Goal: Check status: Check status

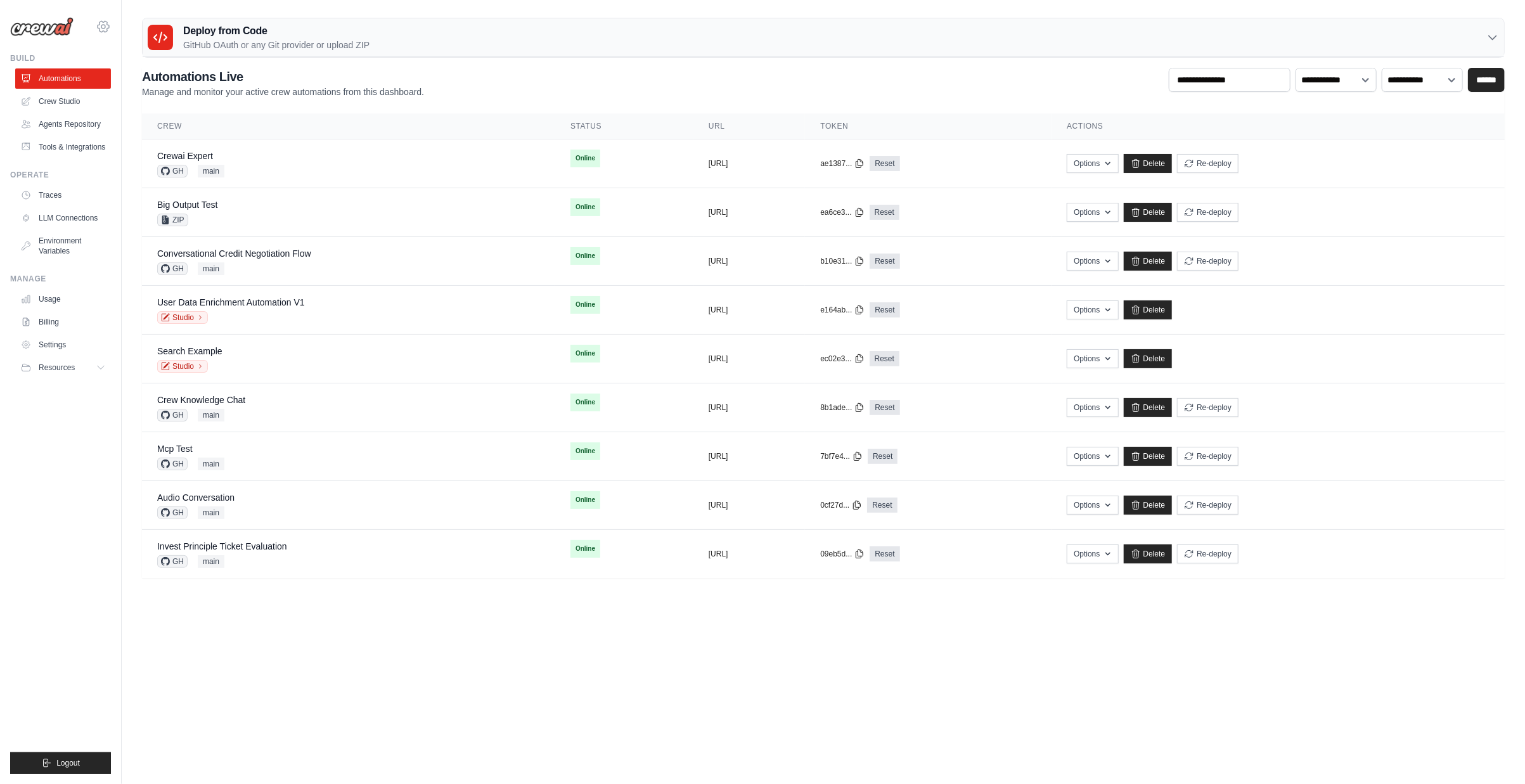
click at [109, 28] on icon at bounding box center [103, 26] width 15 height 15
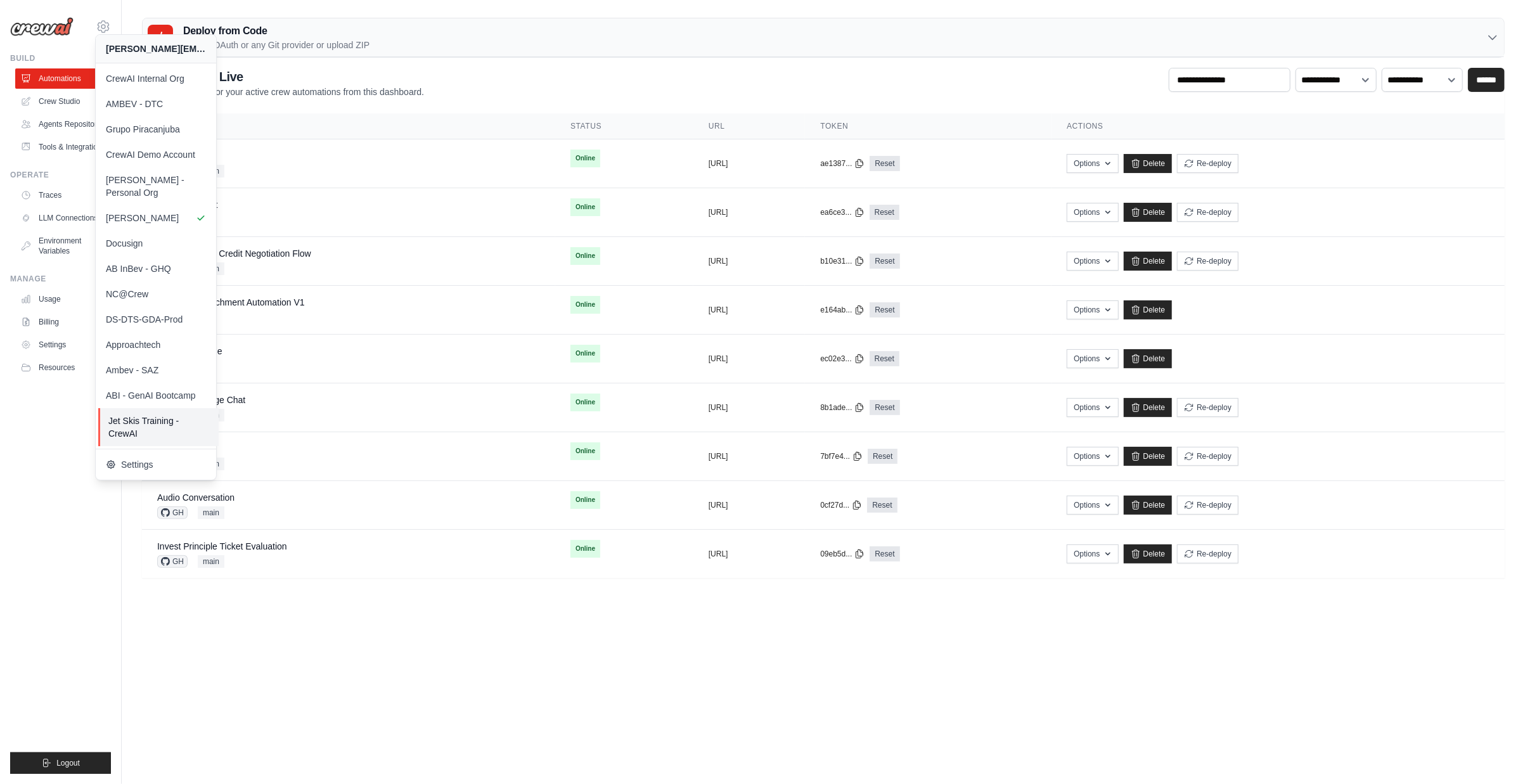
click at [145, 414] on span "Jet Skis Training - CrewAI" at bounding box center [158, 427] width 100 height 25
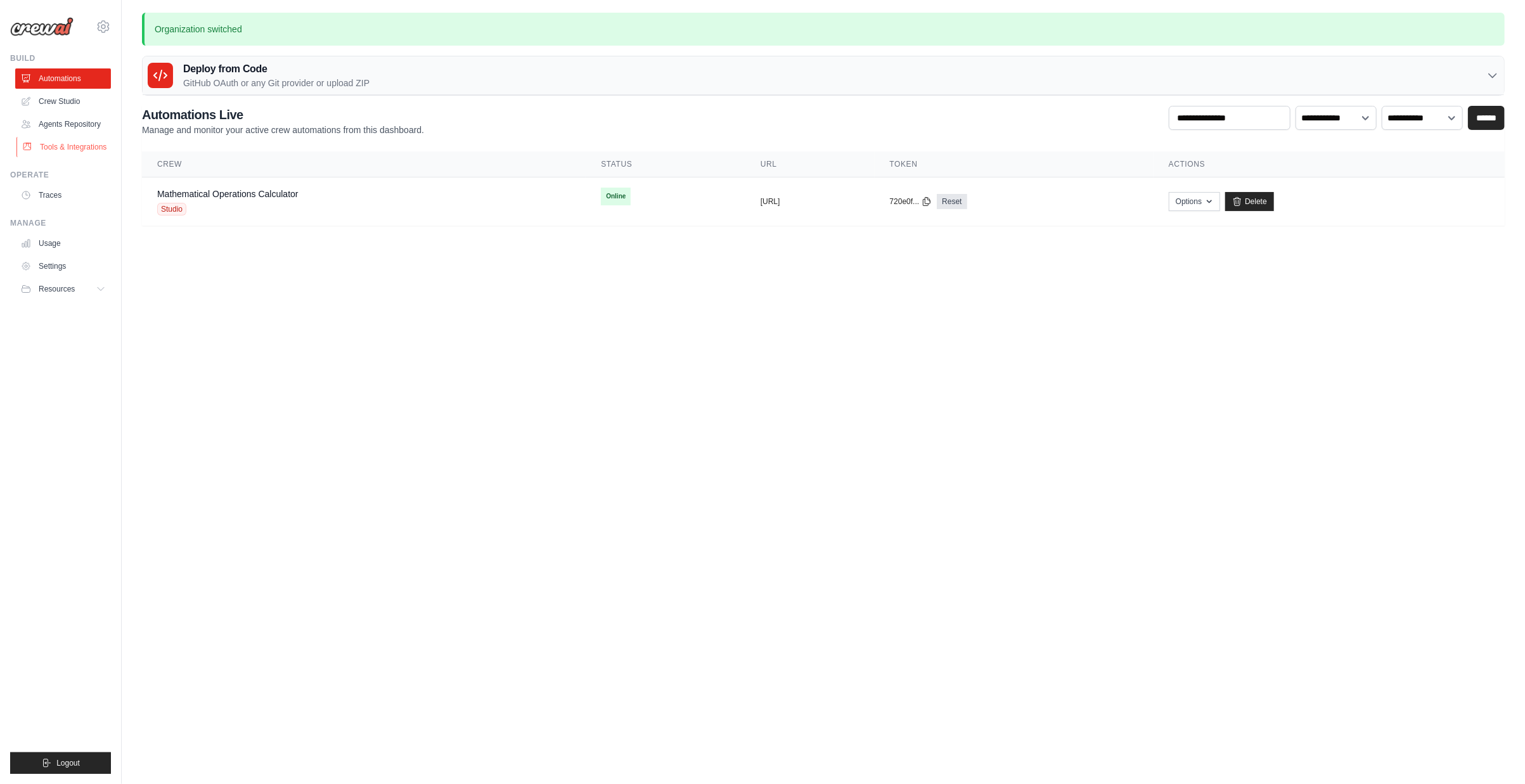
click at [81, 142] on link "Tools & Integrations" at bounding box center [64, 146] width 96 height 20
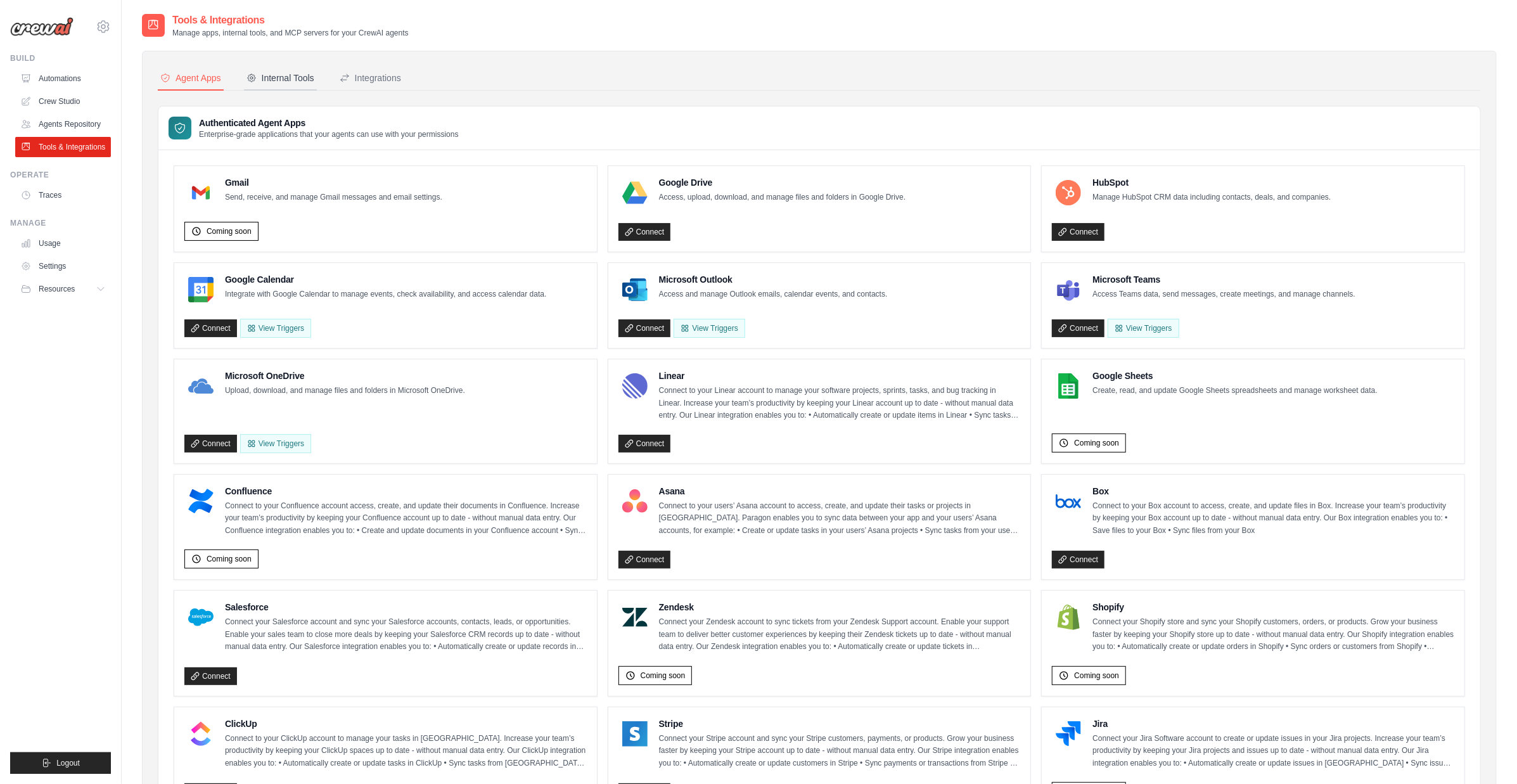
click at [287, 76] on div "Internal Tools" at bounding box center [280, 78] width 68 height 13
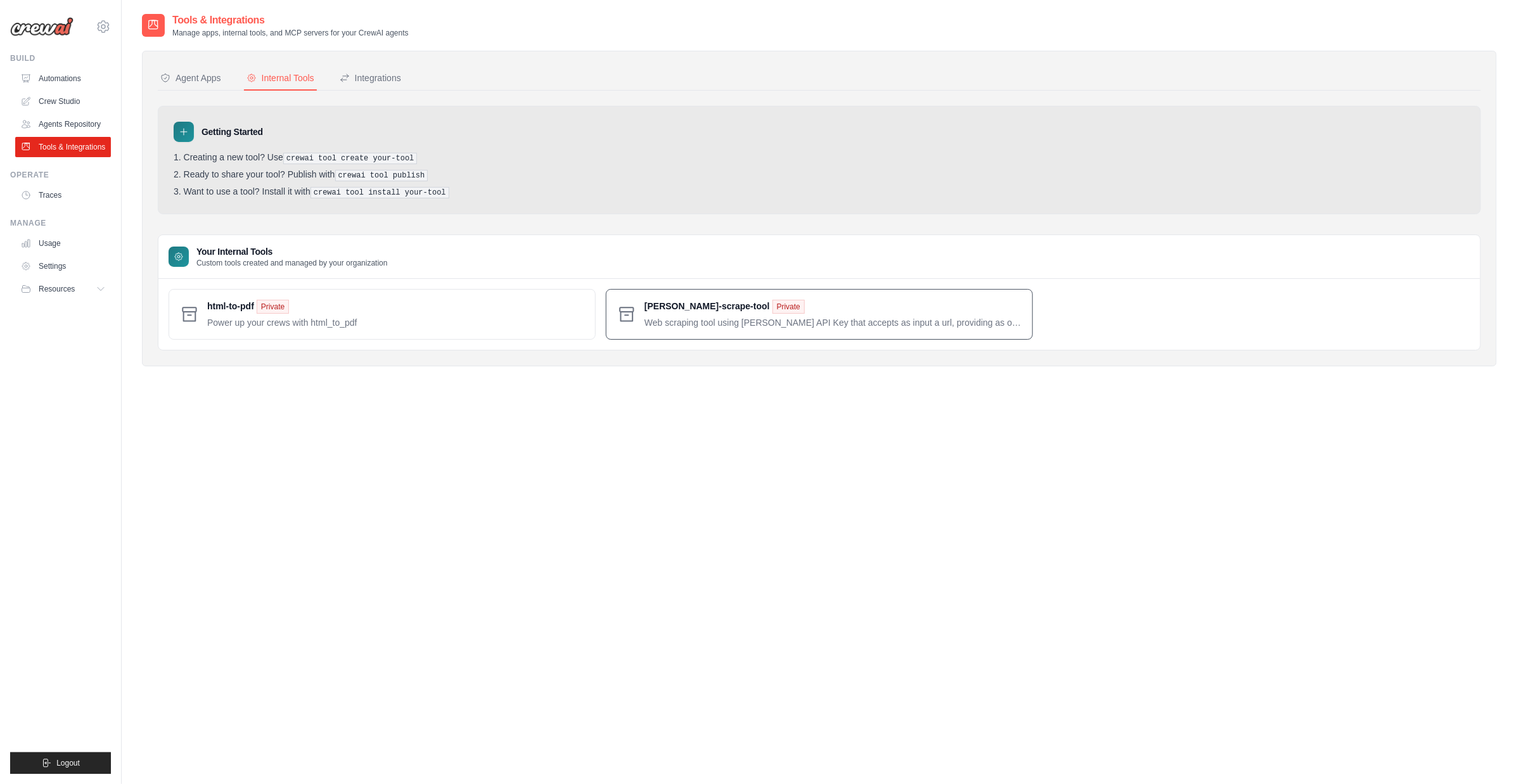
click at [662, 303] on span at bounding box center [833, 314] width 377 height 29
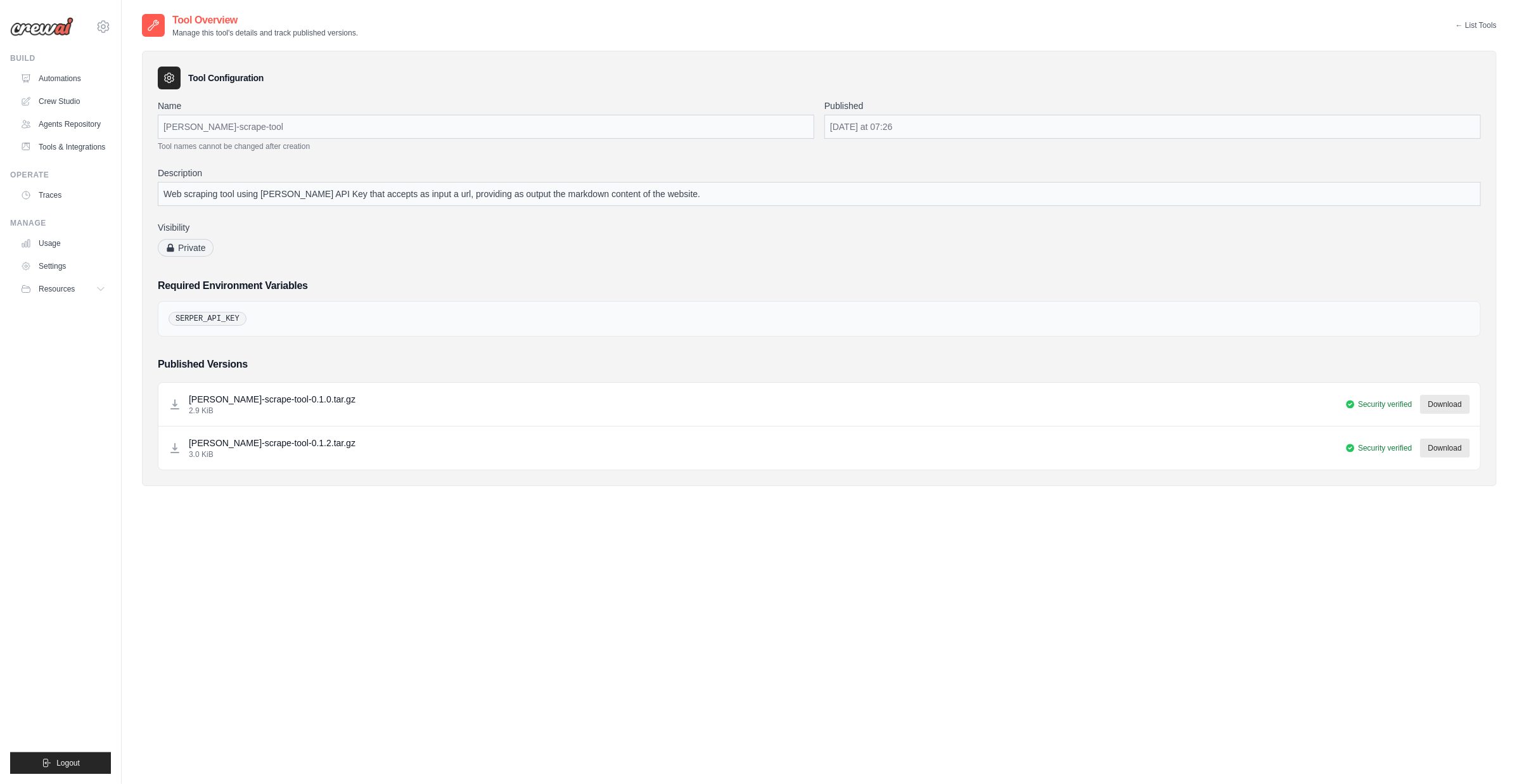
drag, startPoint x: 938, startPoint y: 129, endPoint x: 693, endPoint y: 95, distance: 247.3
click at [938, 129] on div "Wednesday at 07:26" at bounding box center [1152, 126] width 657 height 24
click at [844, 120] on div "Wednesday at 07:26" at bounding box center [1152, 126] width 657 height 24
drag, startPoint x: 855, startPoint y: 109, endPoint x: 848, endPoint y: 110, distance: 7.1
click at [853, 109] on label "Published" at bounding box center [1152, 106] width 657 height 13
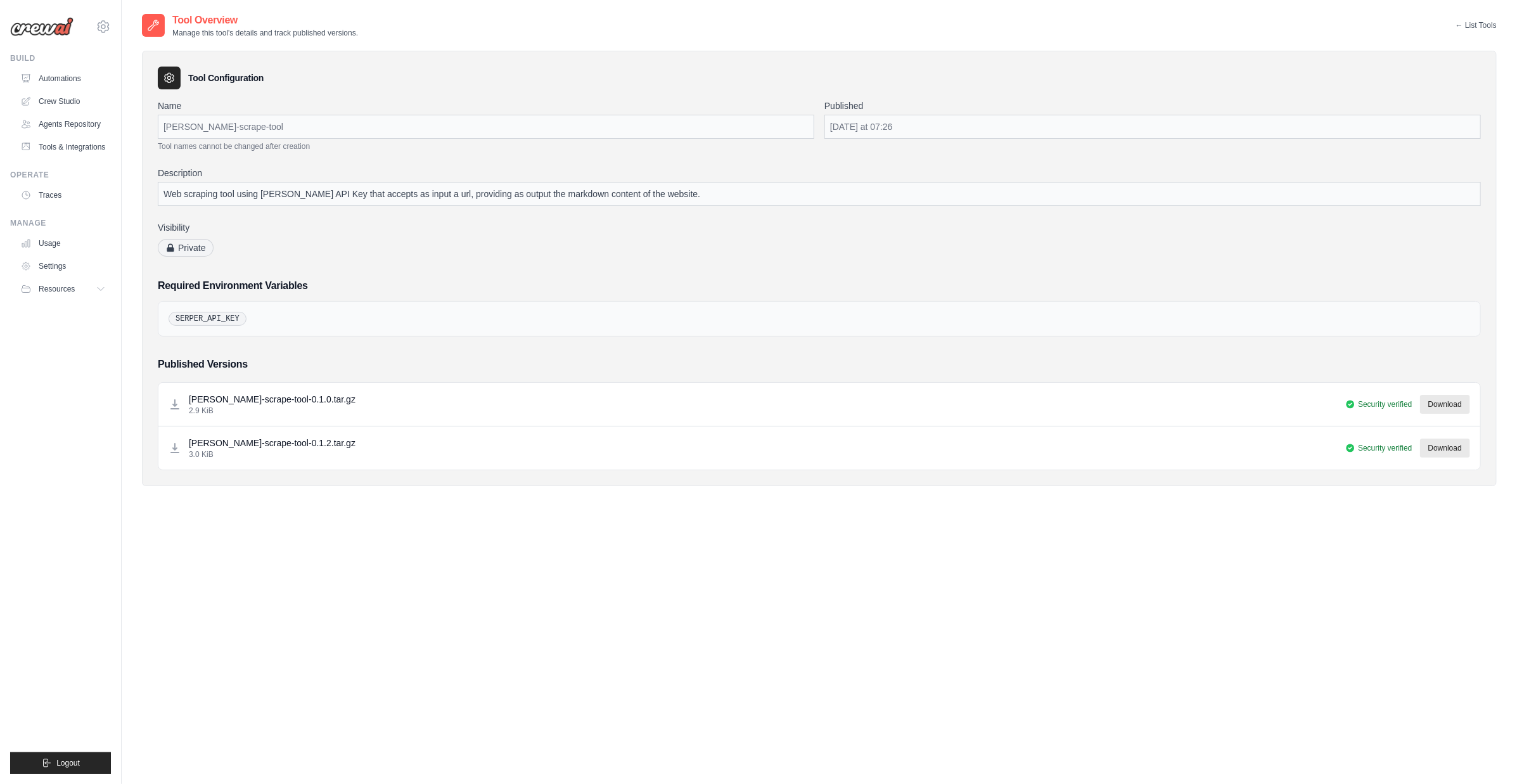
click at [167, 76] on icon at bounding box center [170, 78] width 13 height 13
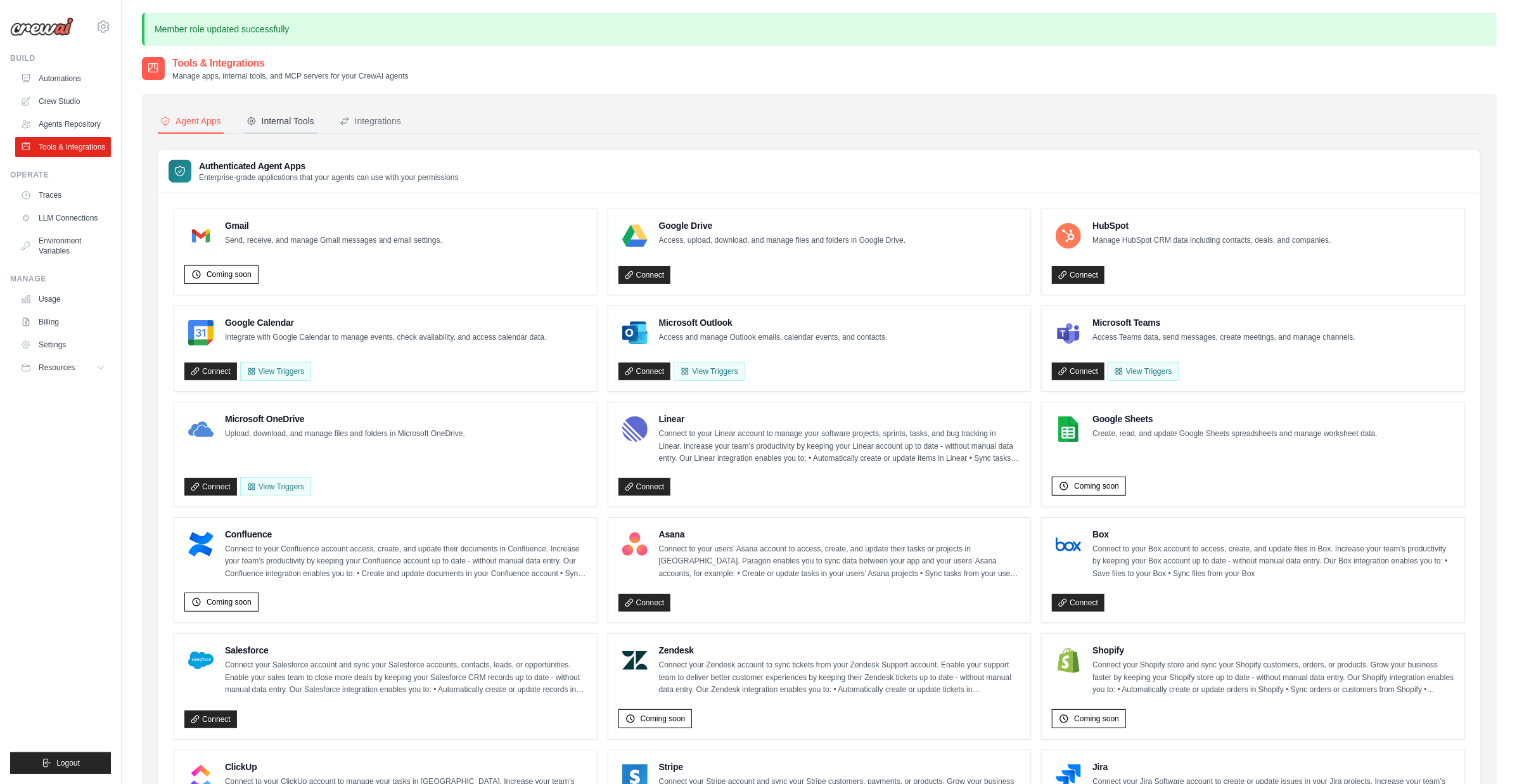
click at [278, 119] on div "Internal Tools" at bounding box center [280, 121] width 68 height 13
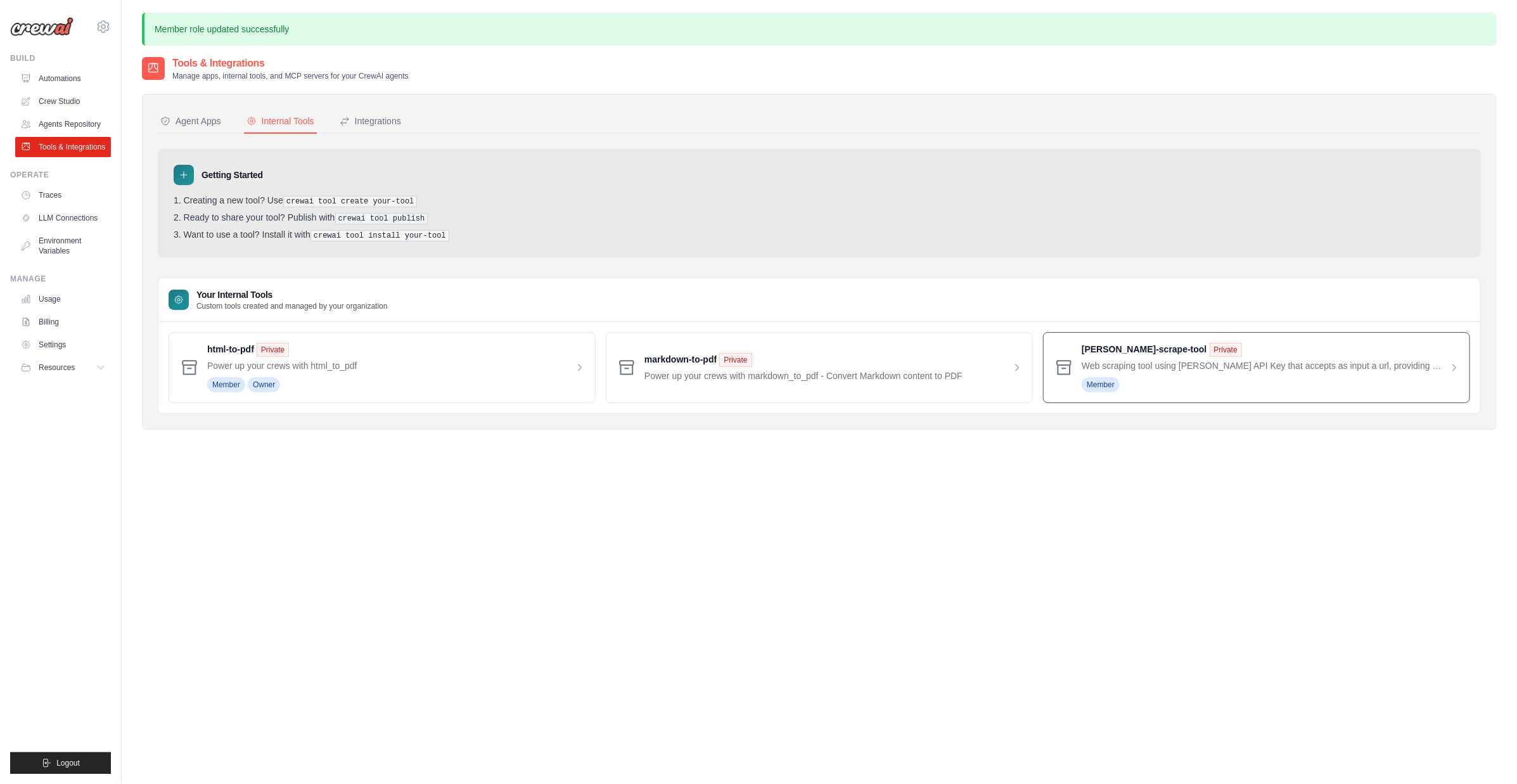
click at [1132, 348] on span at bounding box center [1270, 368] width 377 height 49
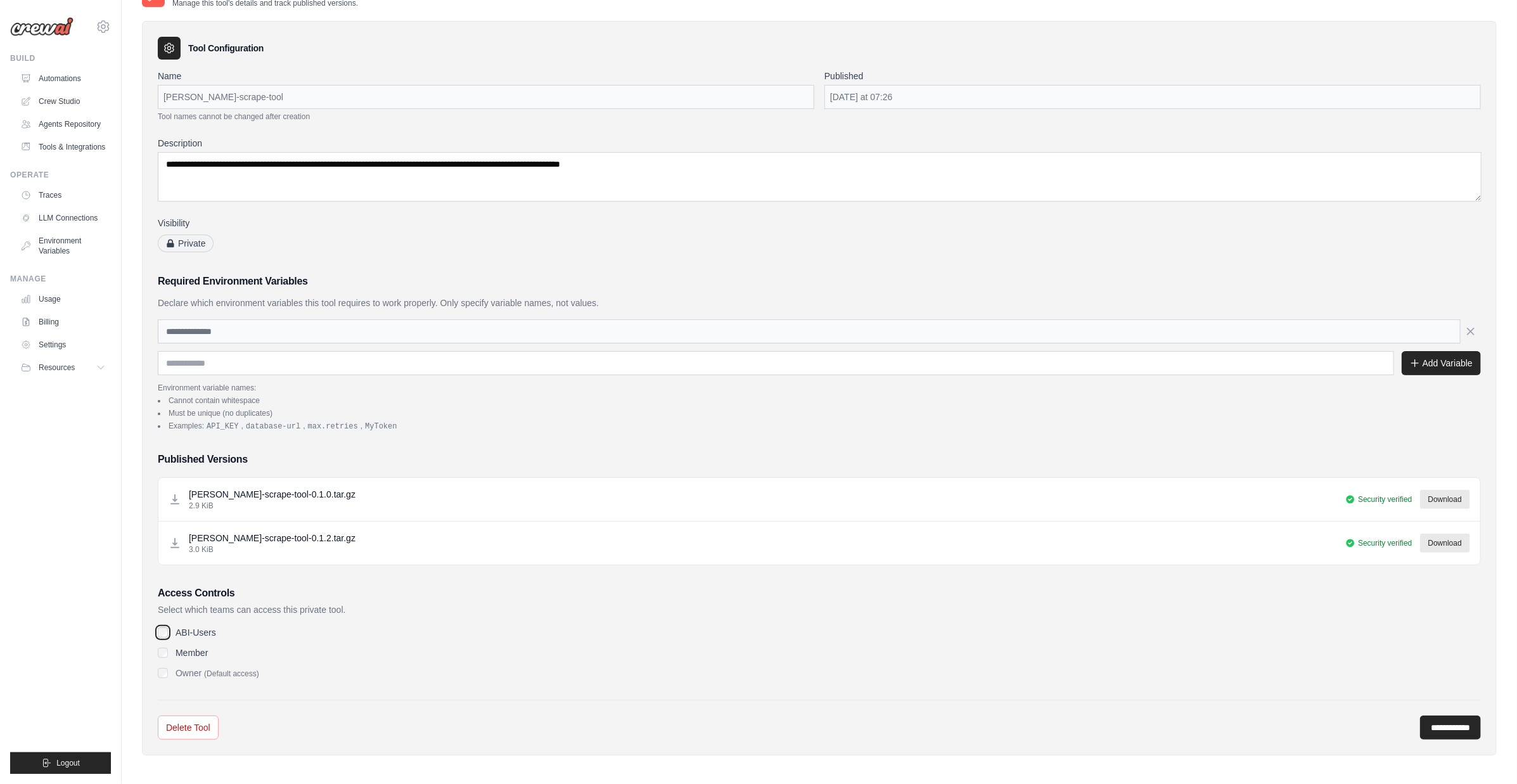
scroll to position [31, 0]
click at [1433, 724] on input "**********" at bounding box center [1451, 726] width 61 height 24
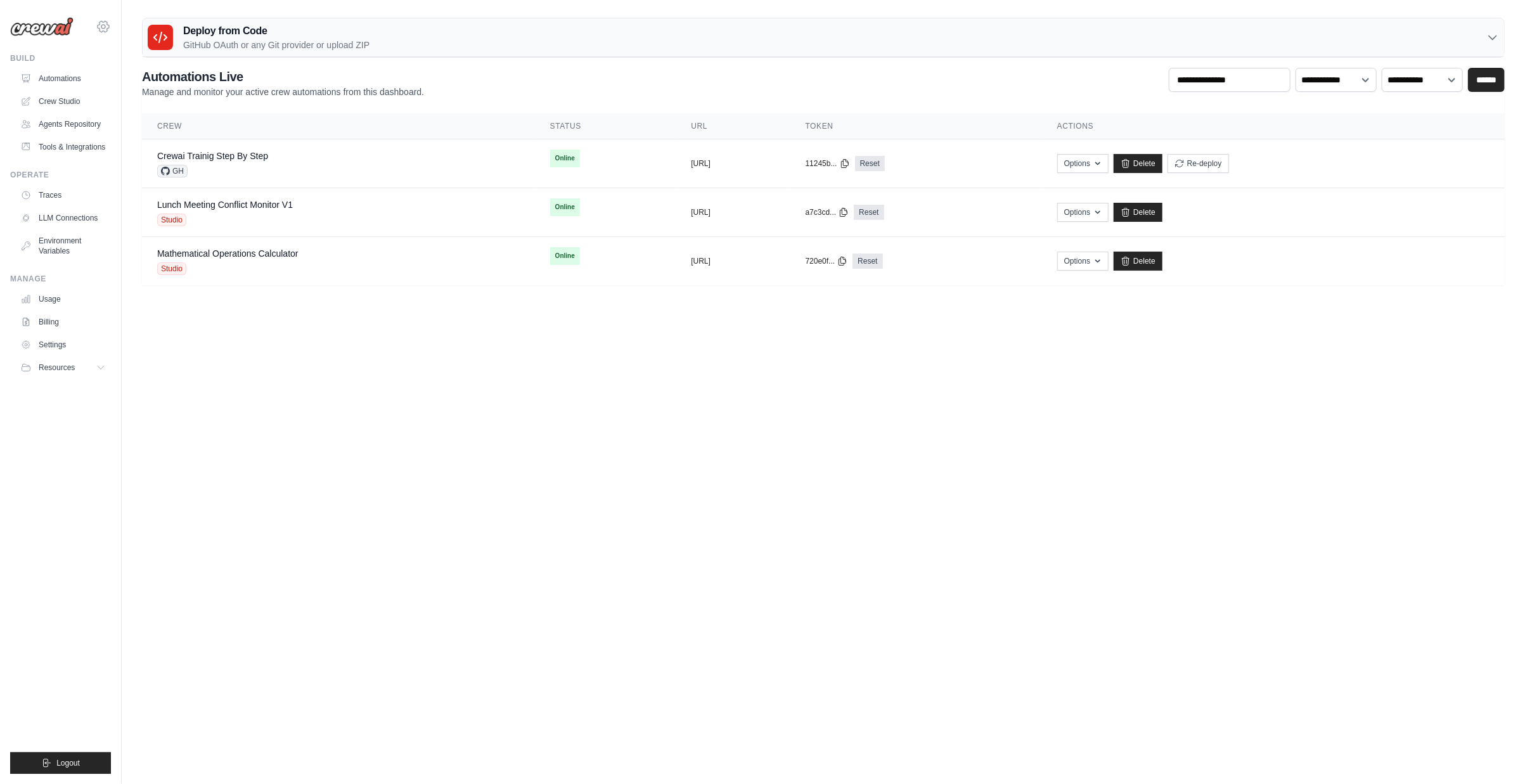
click at [106, 25] on icon at bounding box center [103, 26] width 15 height 15
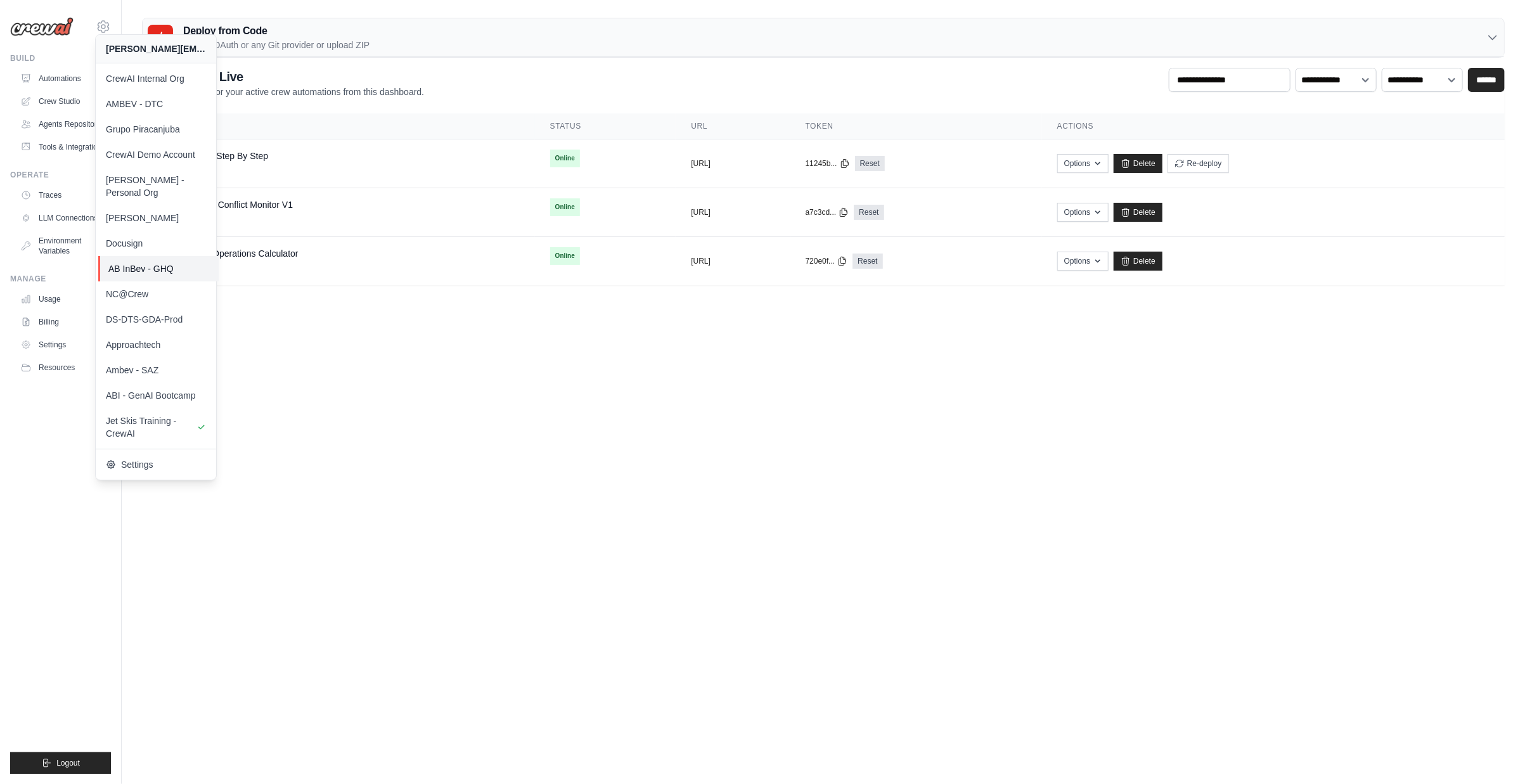
click at [172, 263] on link "AB InBev - GHQ" at bounding box center [159, 268] width 120 height 25
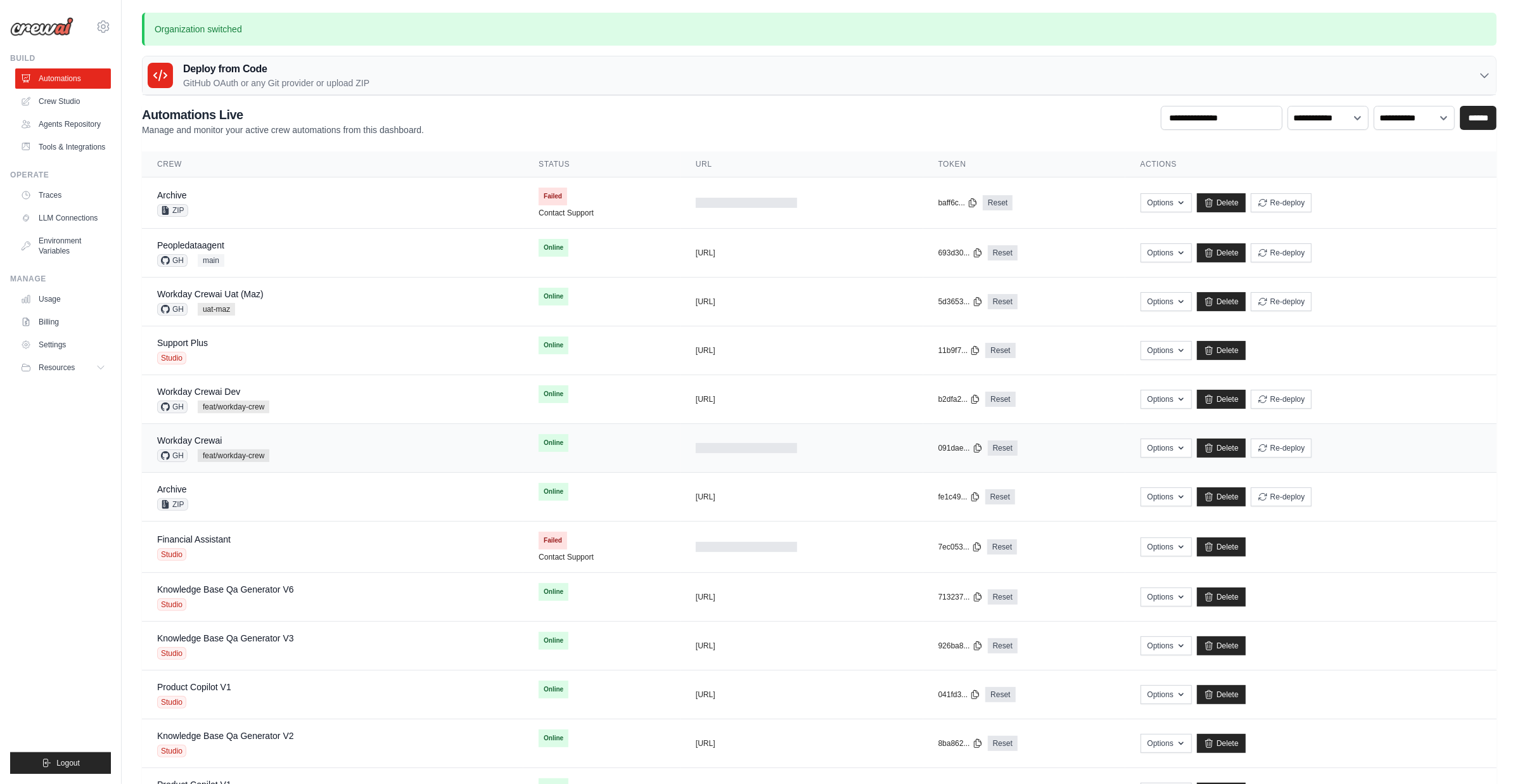
click at [269, 445] on div "Workday Crewai GH feat/workday-crew" at bounding box center [333, 448] width 351 height 28
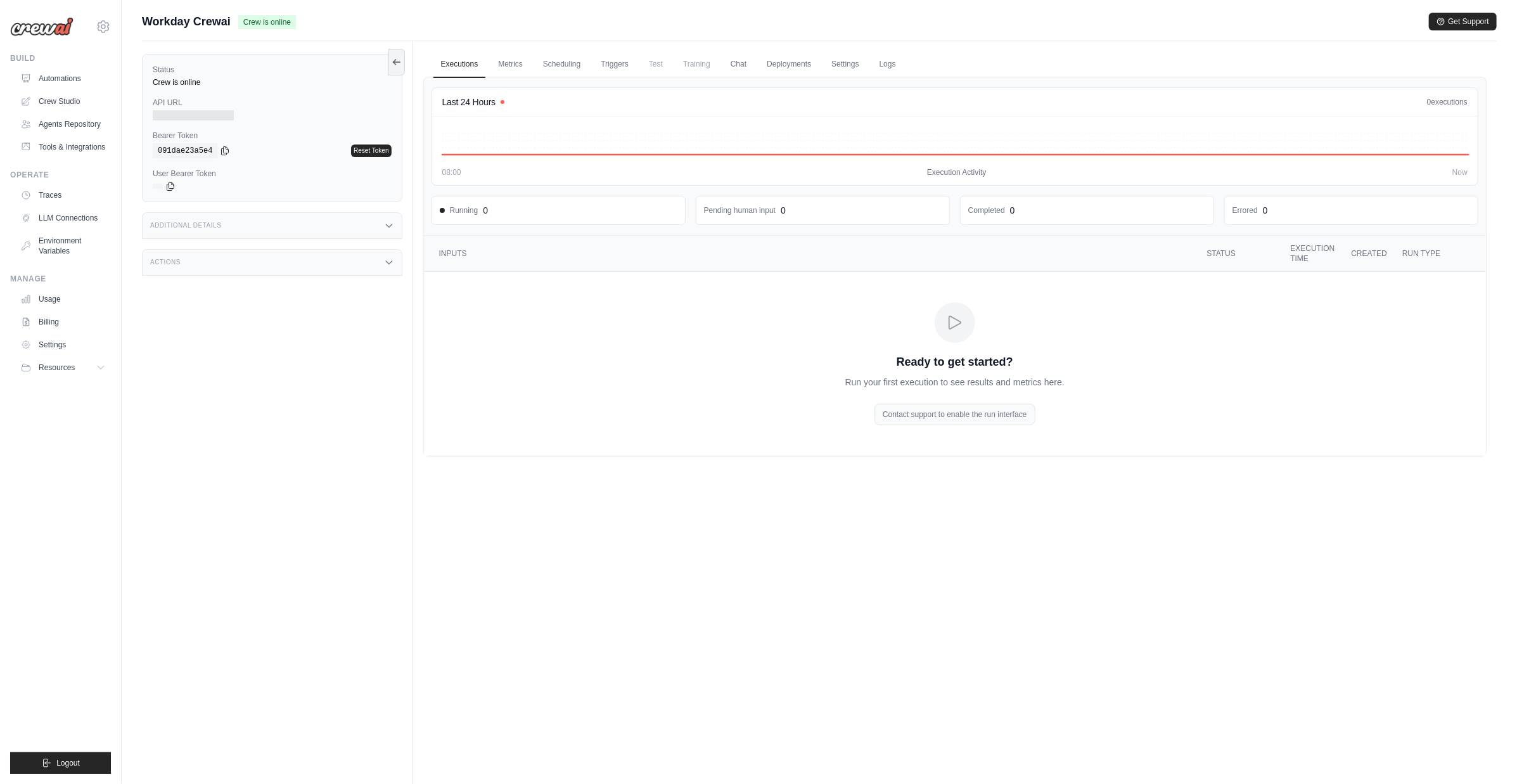
click at [224, 226] on div "Additional Details" at bounding box center [272, 225] width 260 height 27
click at [251, 338] on div "Actions" at bounding box center [272, 340] width 260 height 27
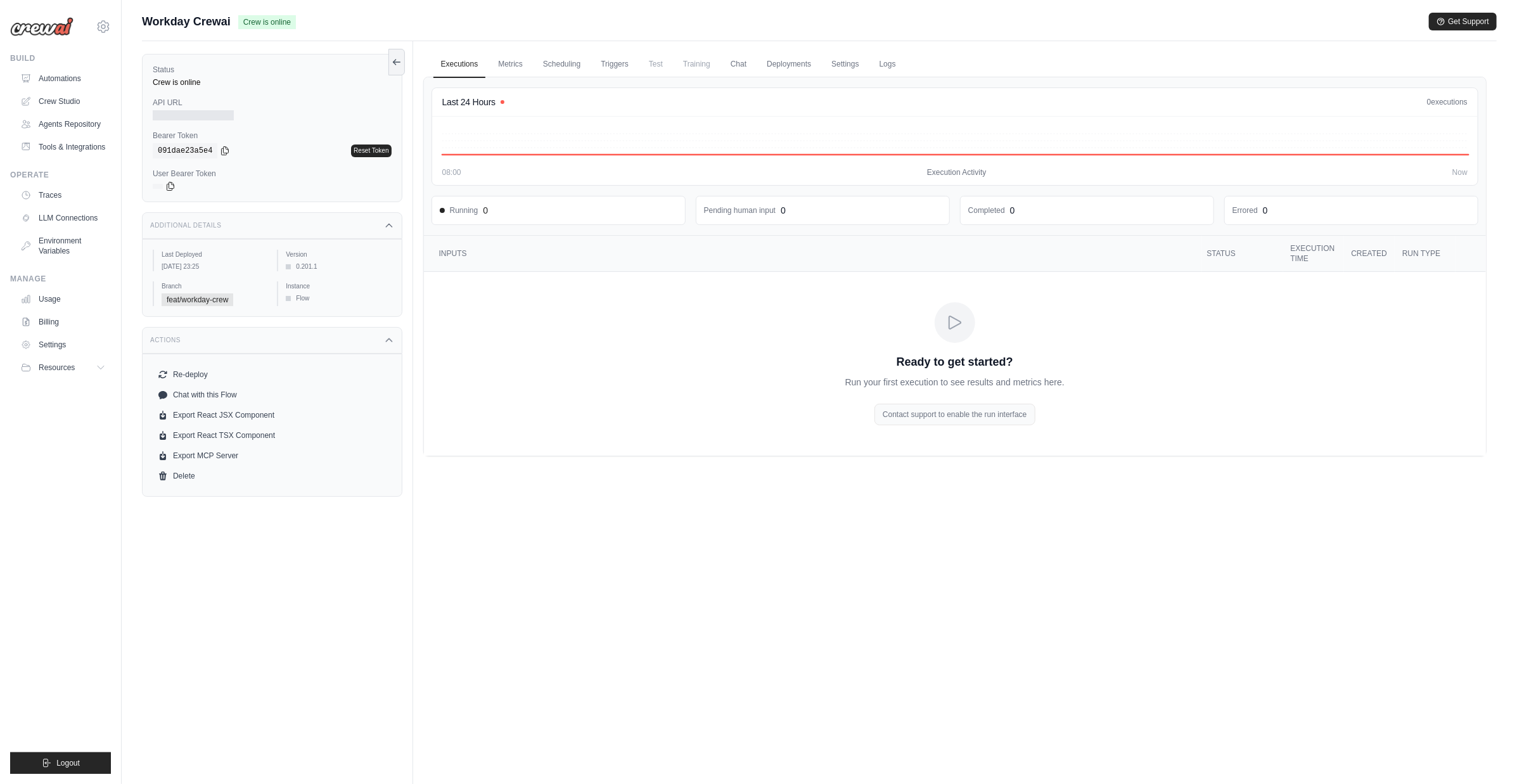
click at [550, 485] on div "Executions Metrics Scheduling Triggers Test Training Chat Deployments Settings …" at bounding box center [955, 433] width 1084 height 784
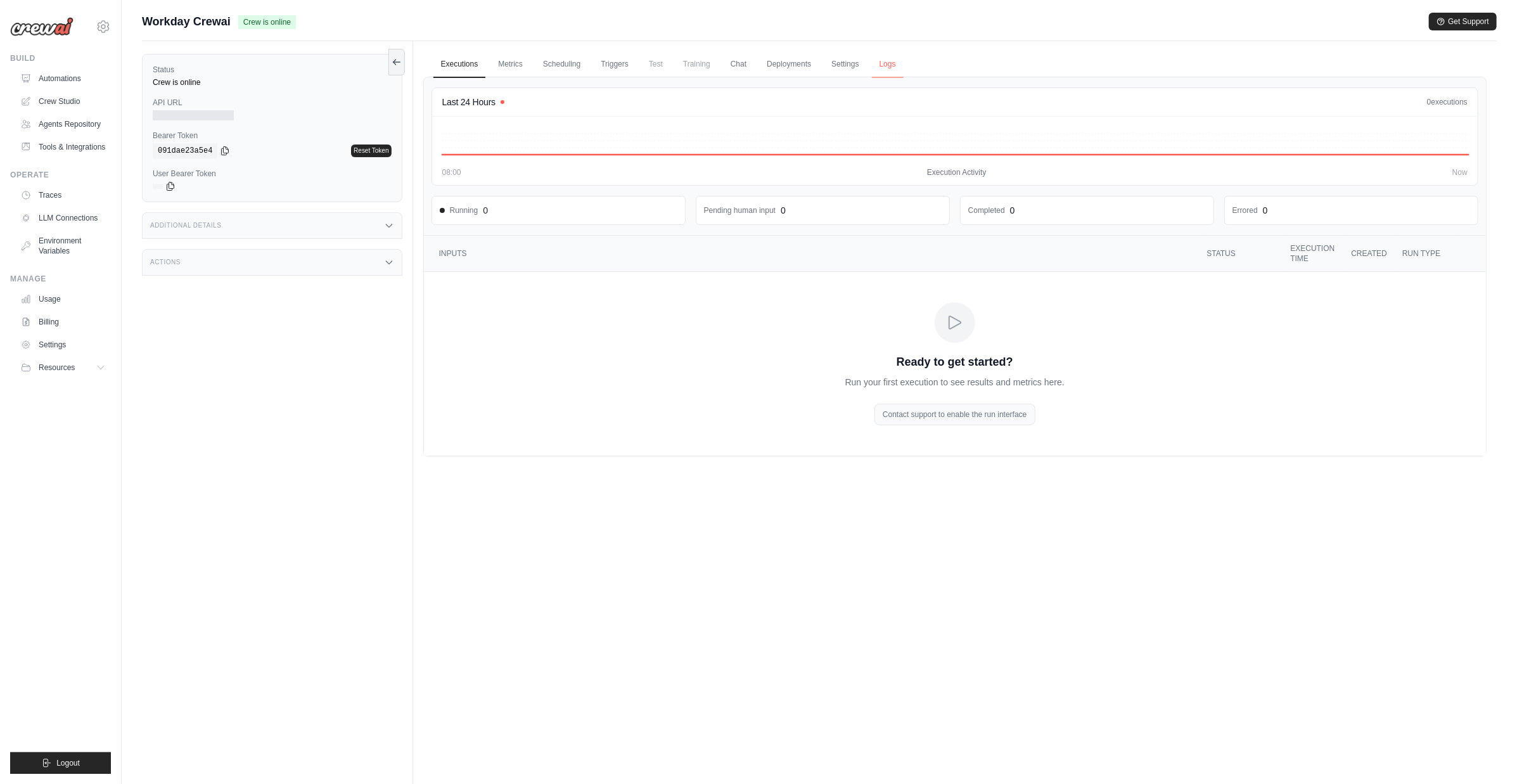
click at [886, 65] on link "Logs" at bounding box center [888, 64] width 32 height 27
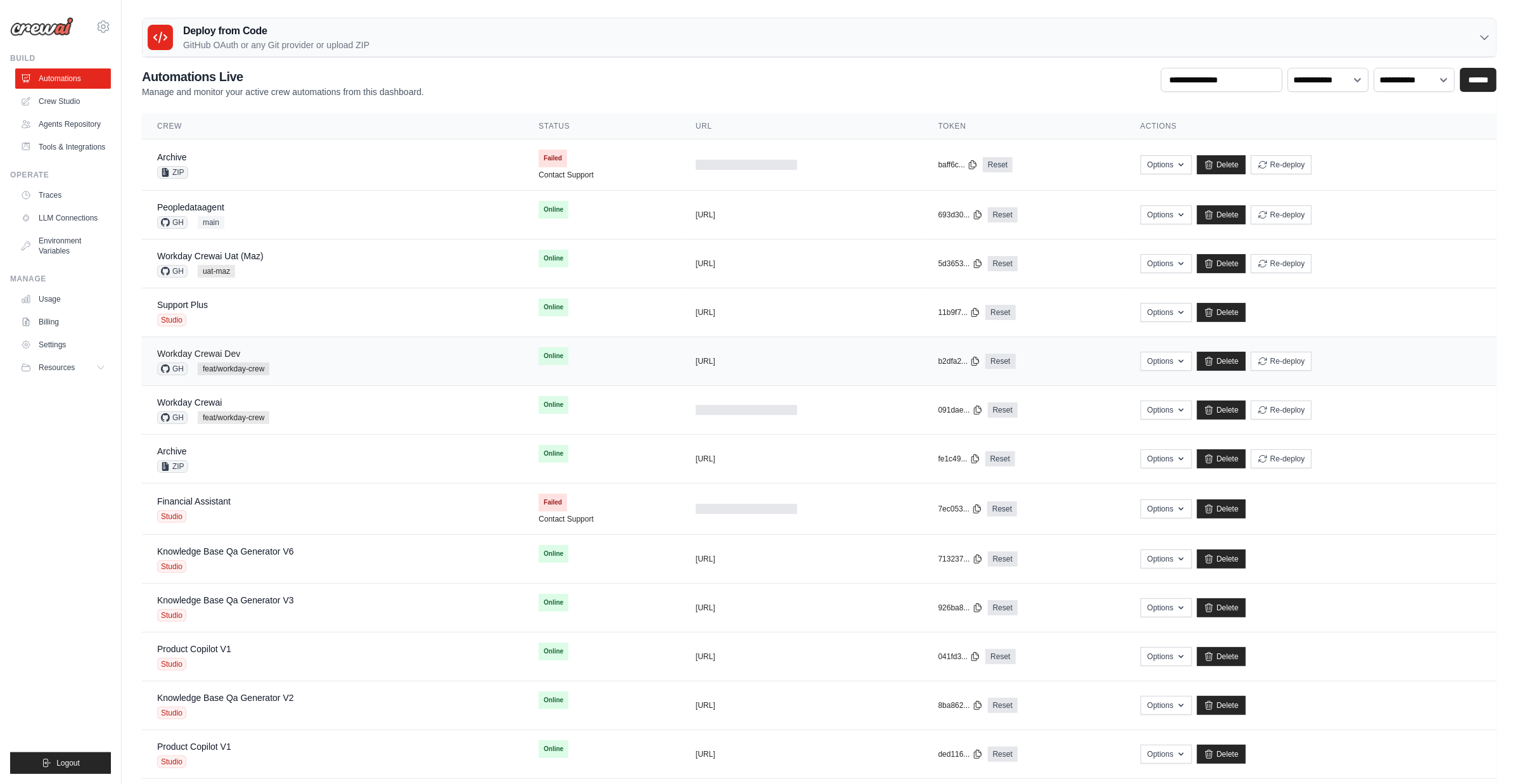
click at [207, 350] on link "Workday Crewai Dev" at bounding box center [199, 353] width 83 height 10
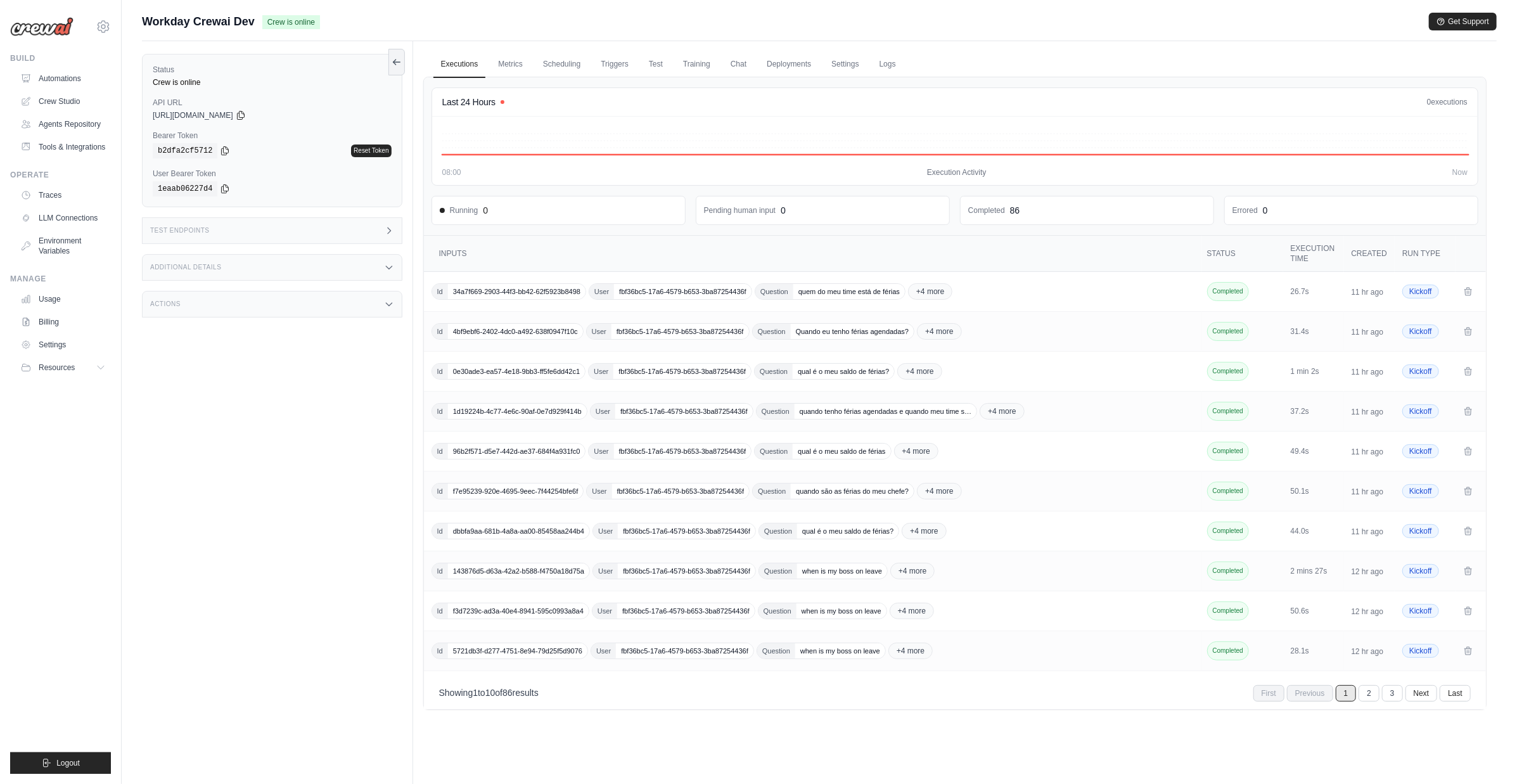
click at [267, 238] on div "Test Endpoints" at bounding box center [272, 230] width 260 height 27
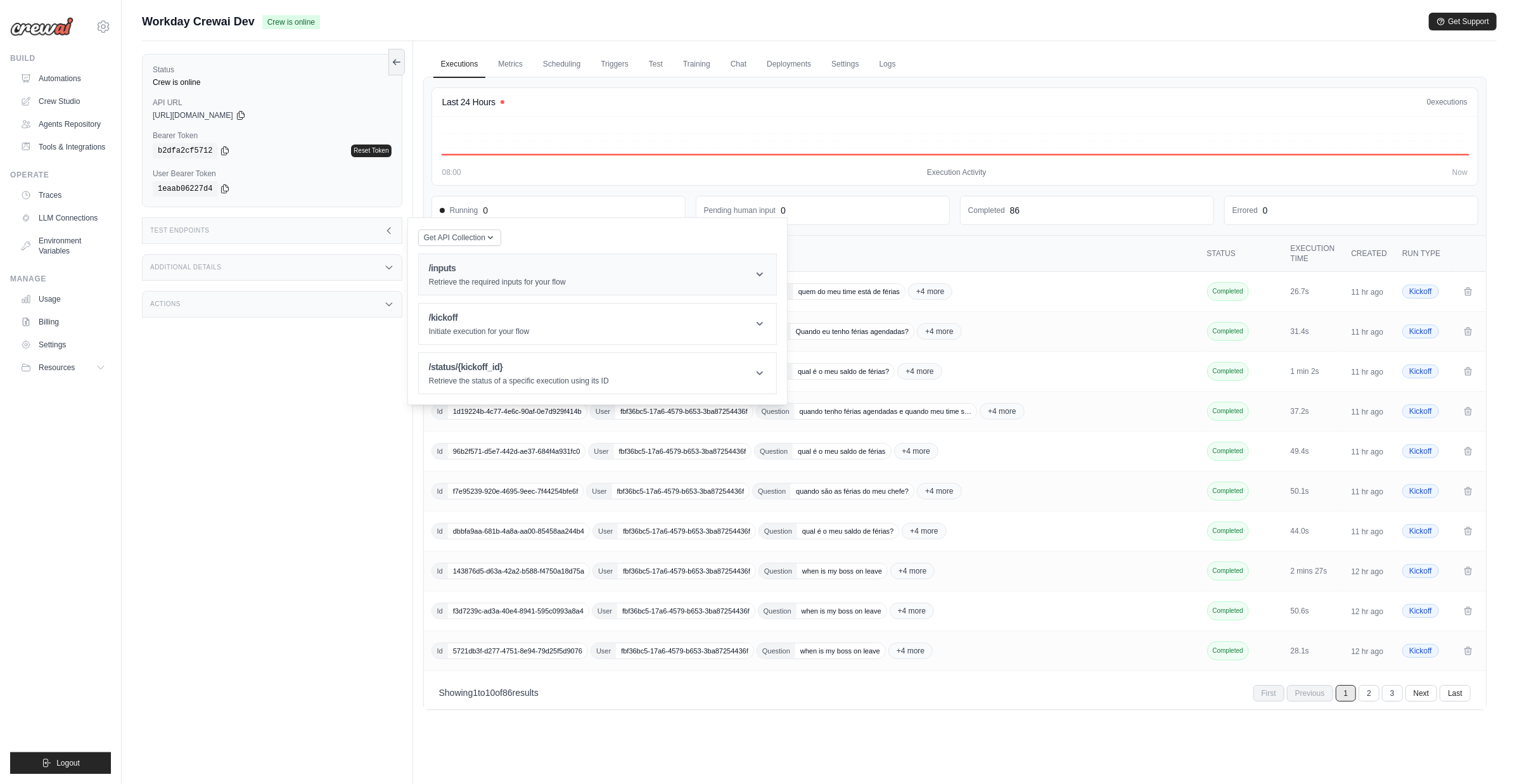
click at [460, 278] on p "Retrieve the required inputs for your flow" at bounding box center [497, 282] width 137 height 10
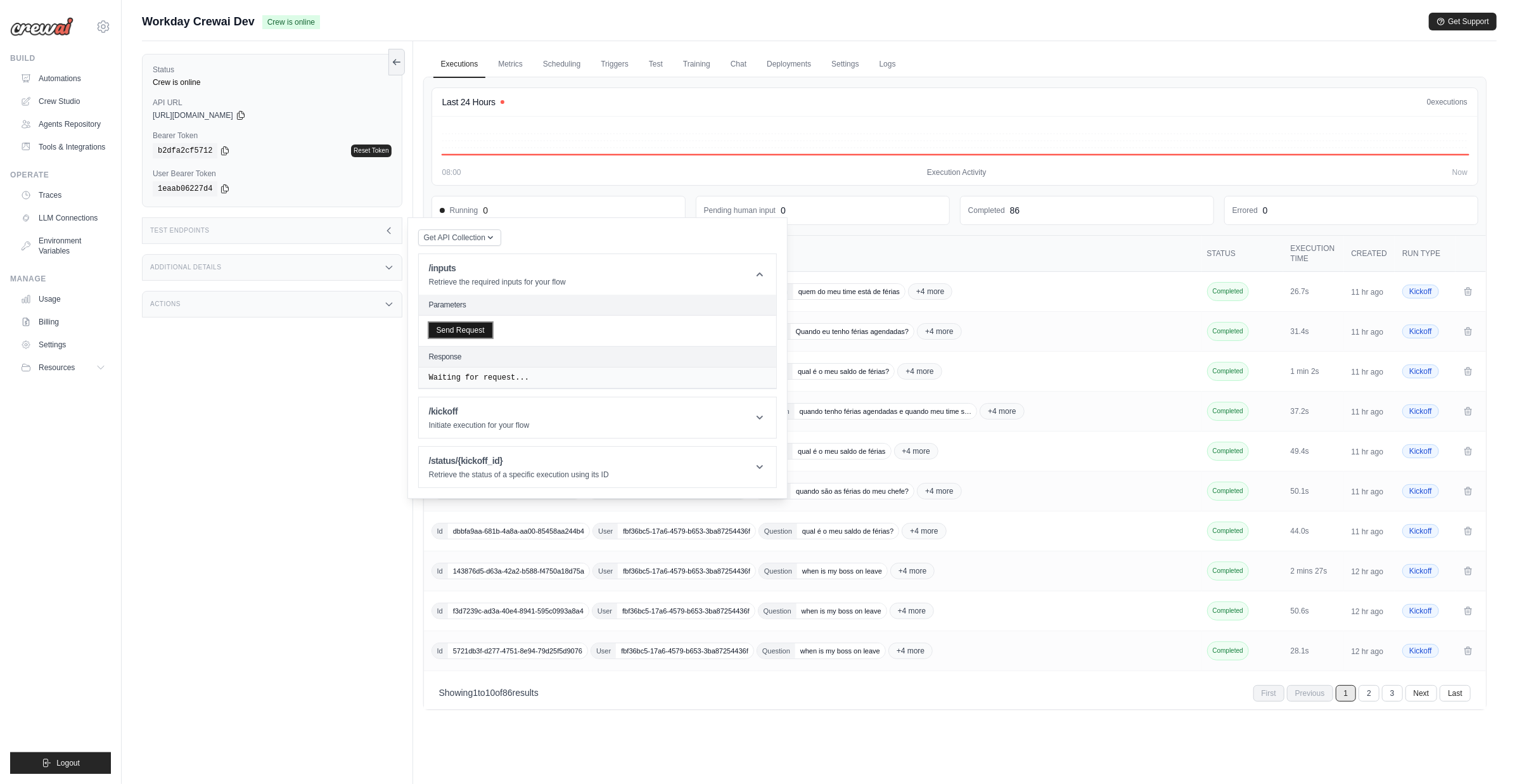
click at [460, 324] on button "Send Request" at bounding box center [461, 330] width 63 height 15
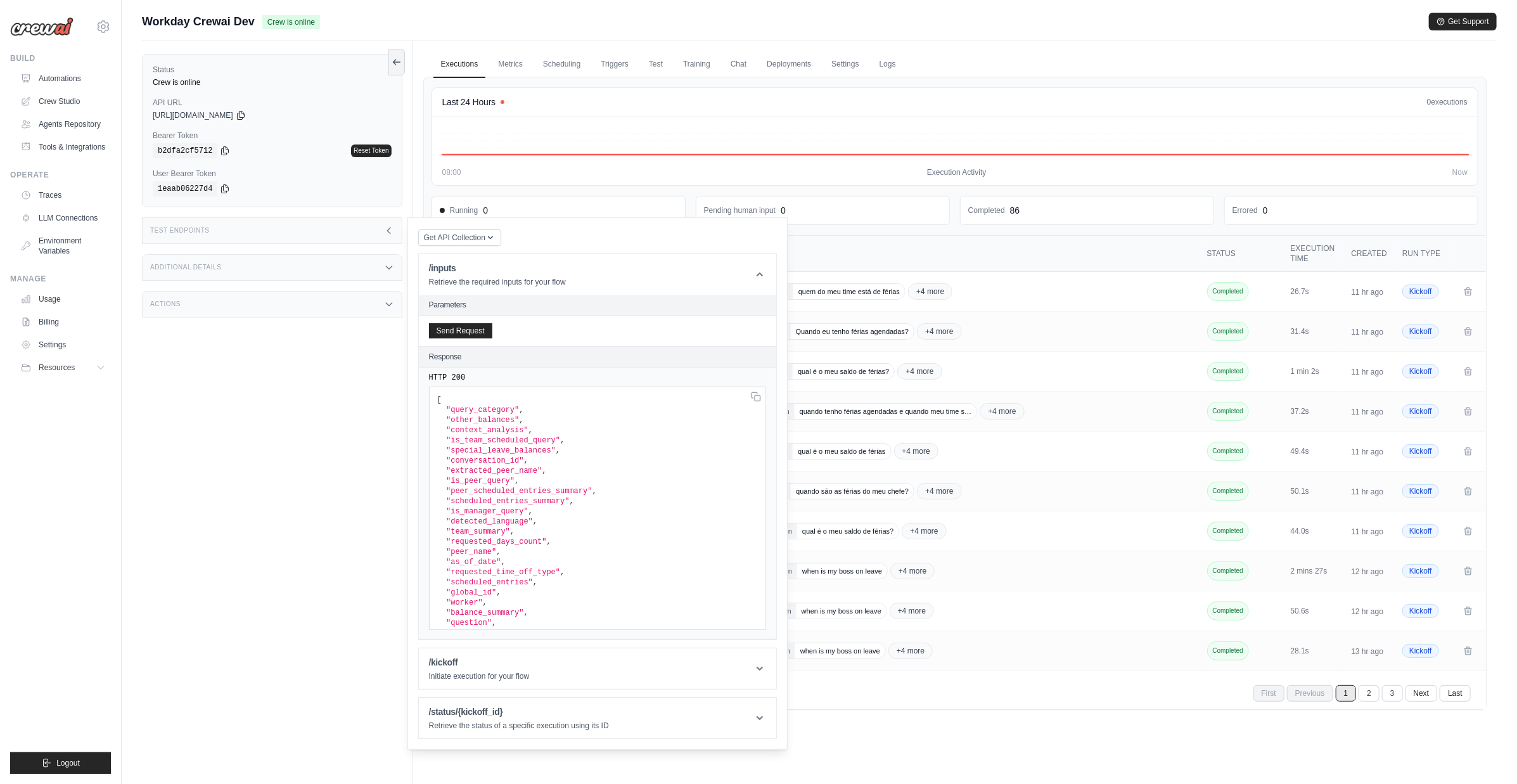
click at [257, 473] on div "Status Crew is online API URL copied https://workday-crewai-66d6d7a5-62da-4b58-…" at bounding box center [277, 433] width 271 height 784
click at [840, 61] on link "Settings" at bounding box center [846, 64] width 43 height 27
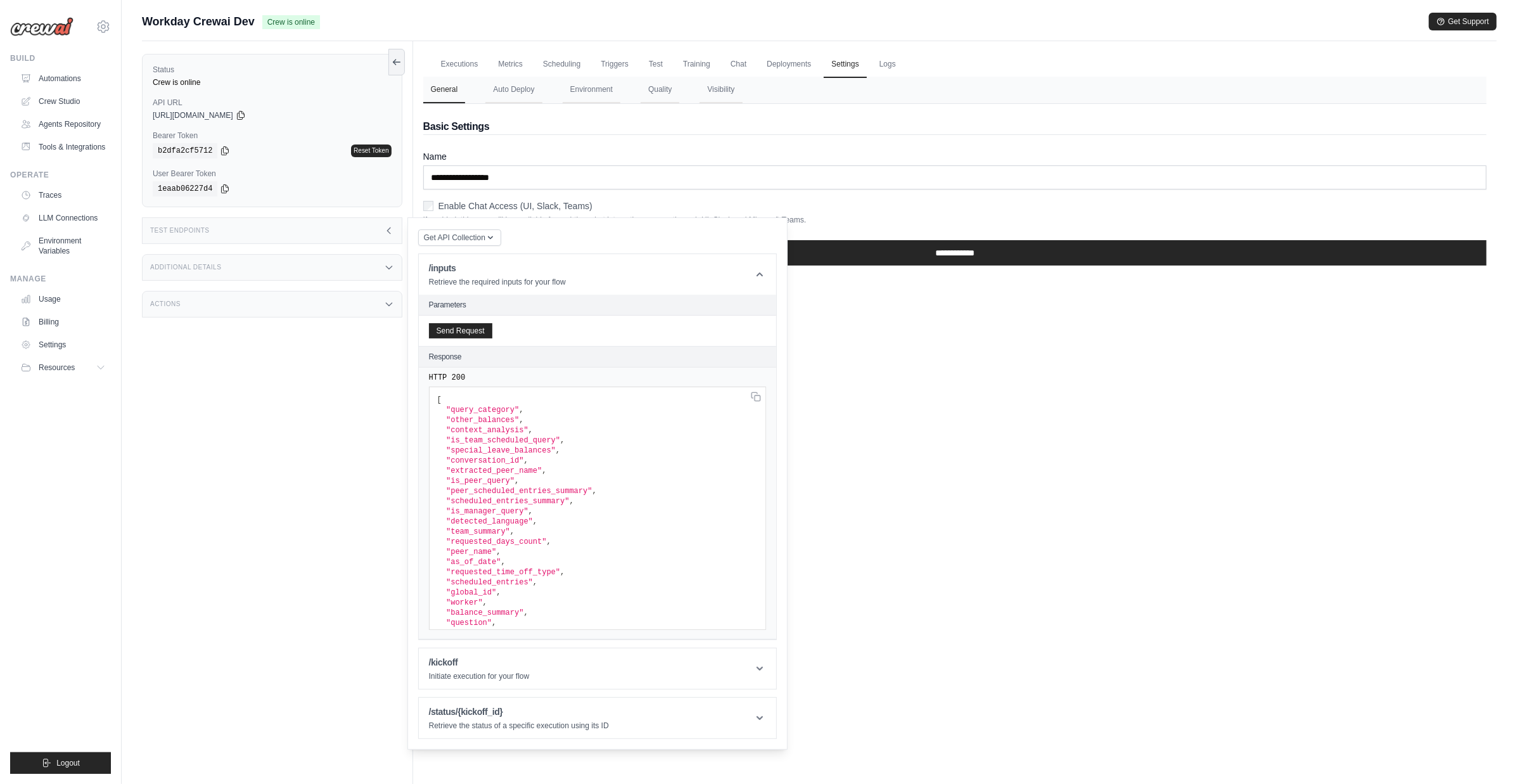
click at [387, 230] on icon at bounding box center [389, 230] width 10 height 10
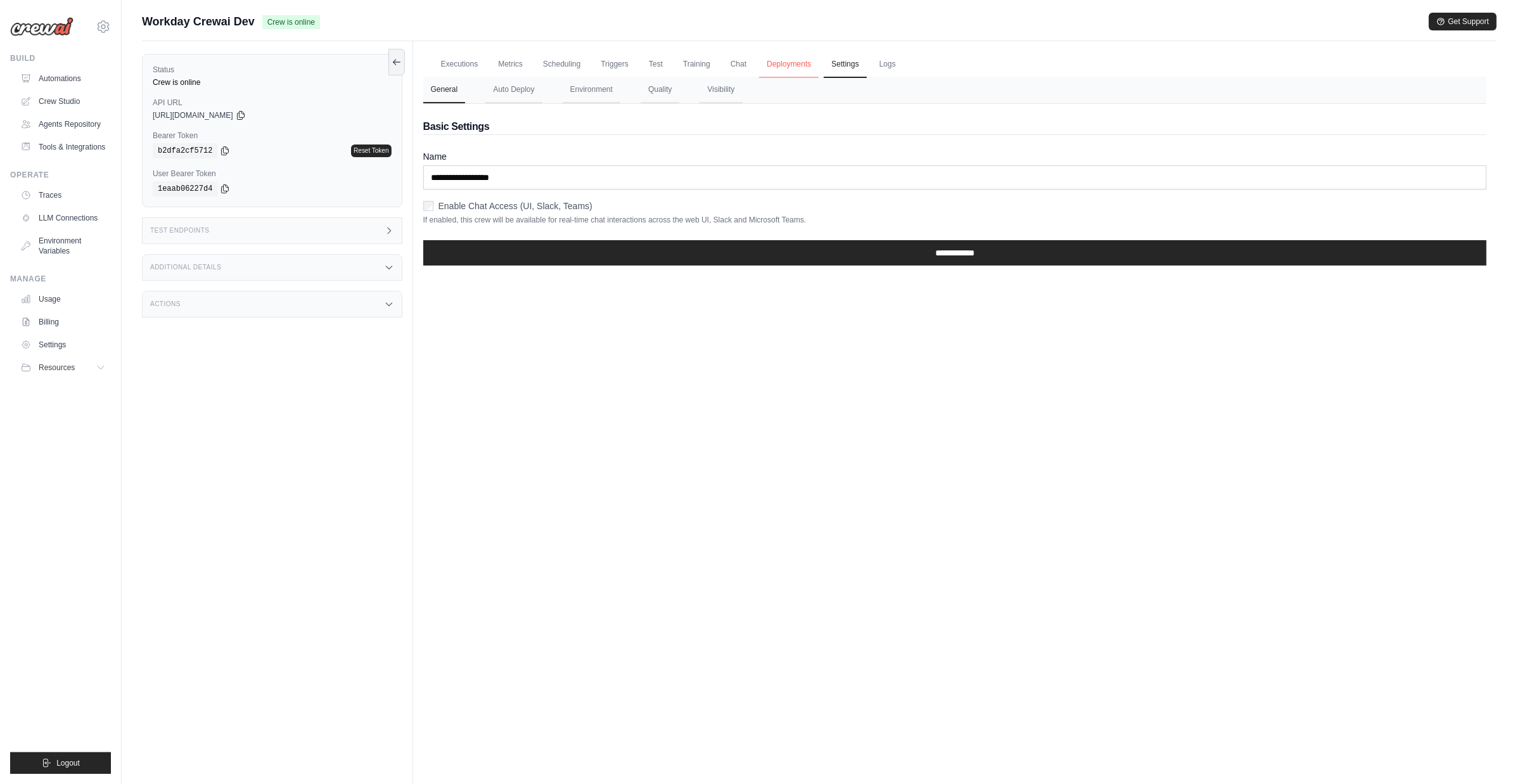
click at [787, 65] on link "Deployments" at bounding box center [789, 64] width 60 height 27
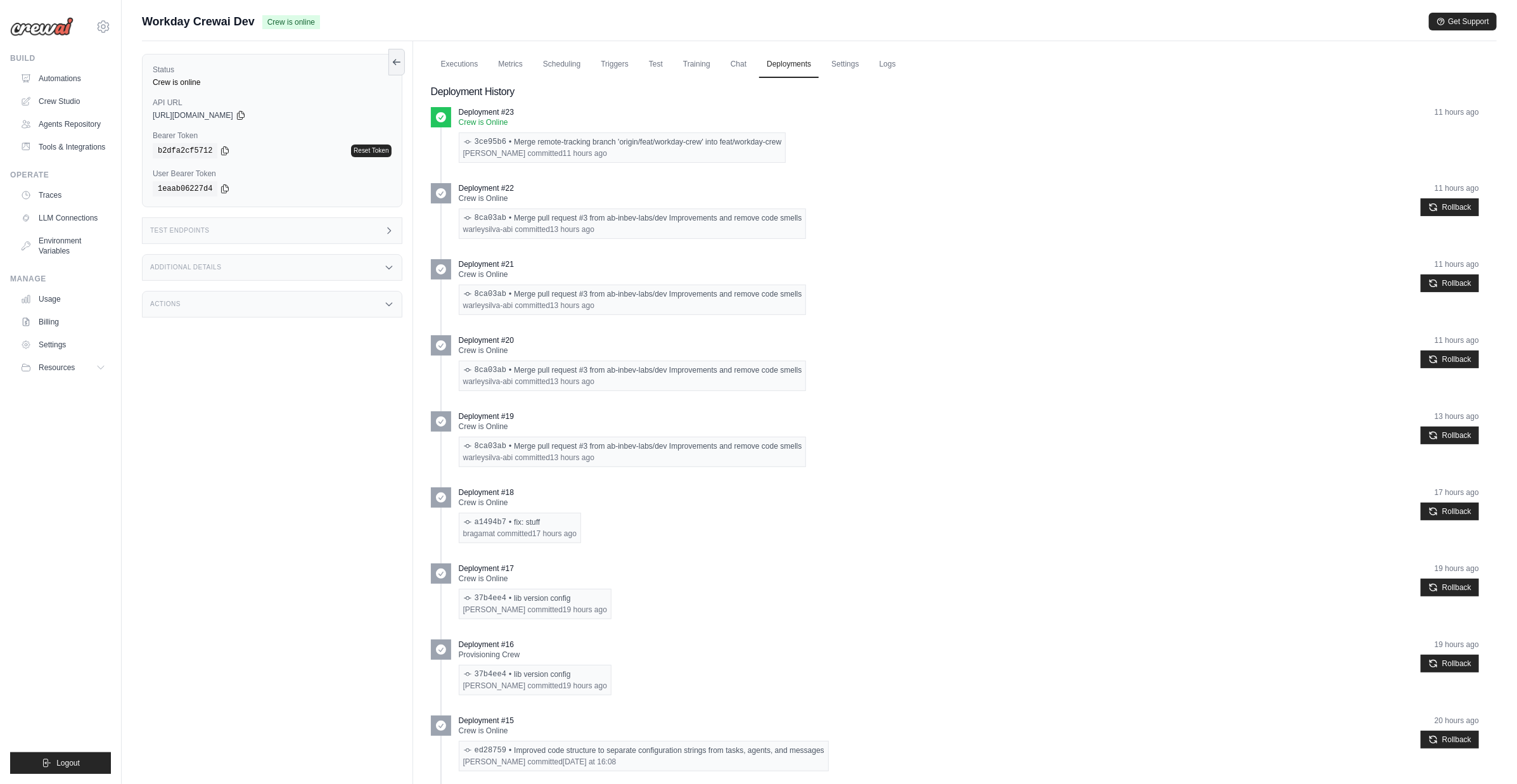
drag, startPoint x: 604, startPoint y: 155, endPoint x: 475, endPoint y: 131, distance: 131.2
click at [475, 131] on div "Deployment #23 Crew is Online 3ce95b6 • Merge remote-tracking branch 'origin/fe…" at bounding box center [623, 135] width 328 height 56
click at [294, 398] on div "Status Crew is online API URL copied [URL][DOMAIN_NAME] Bearer Token copied b2d…" at bounding box center [277, 433] width 271 height 784
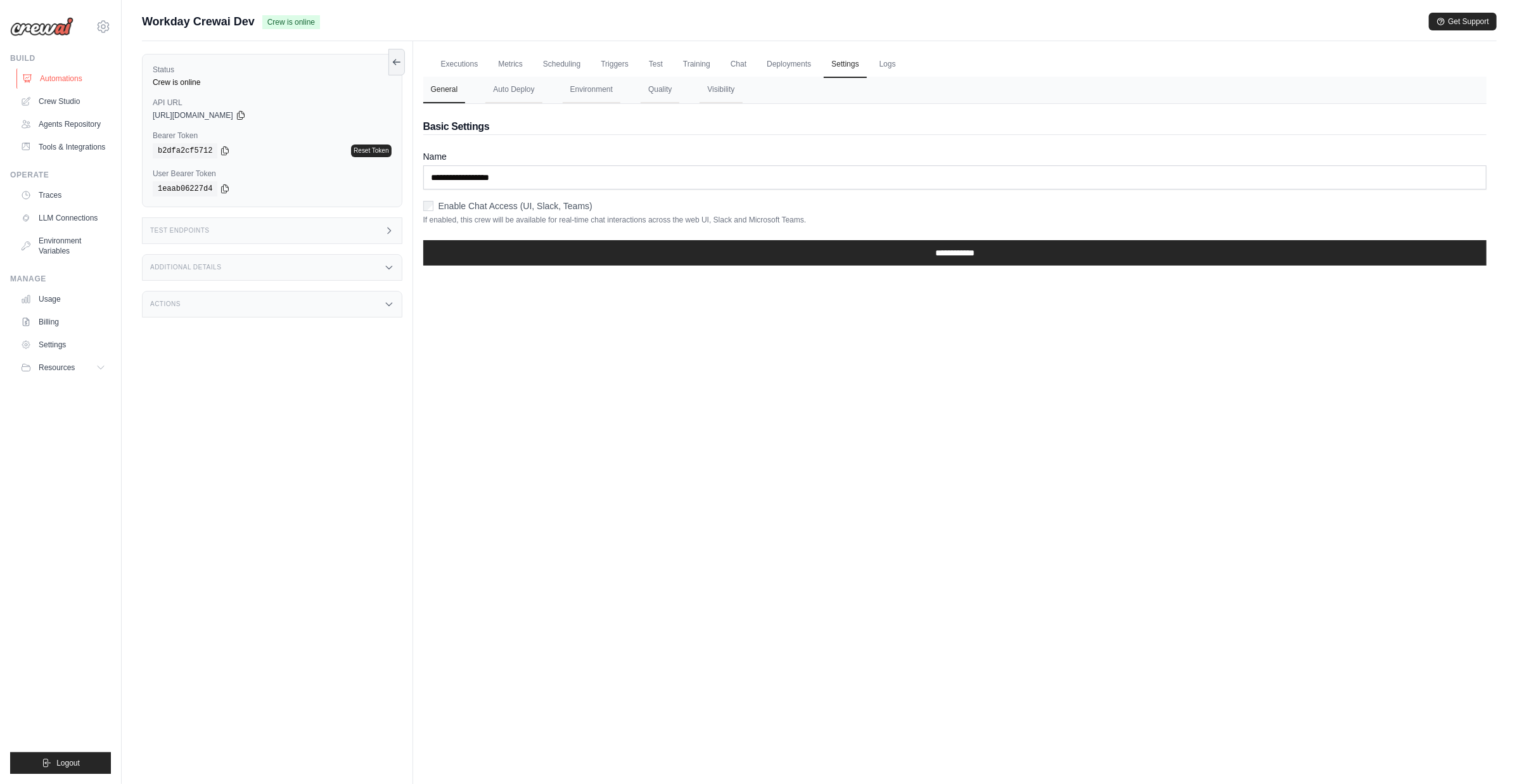
click at [59, 75] on link "Automations" at bounding box center [64, 78] width 96 height 20
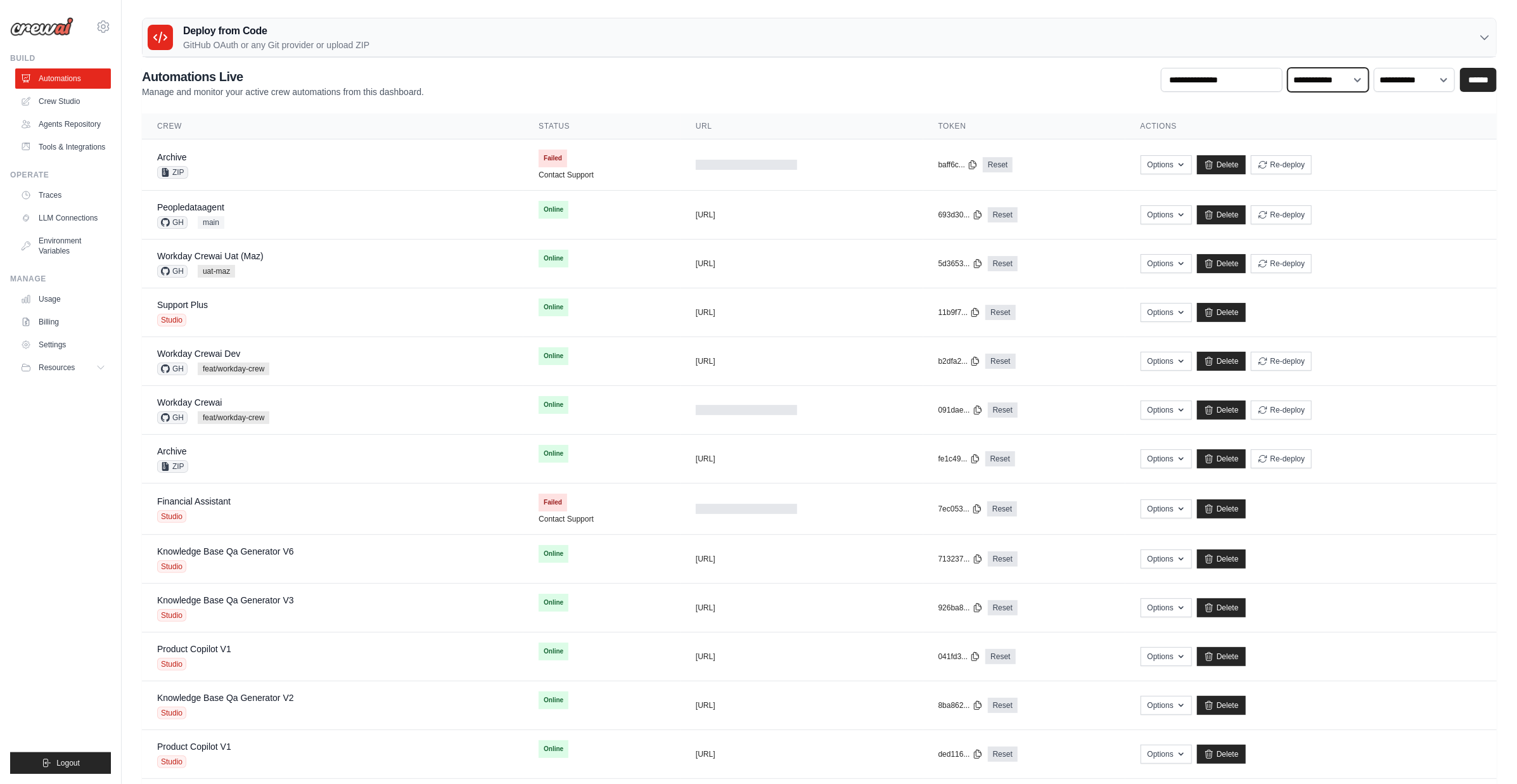
click at [1344, 81] on select "**********" at bounding box center [1328, 80] width 81 height 24
select select "******"
click at [1288, 68] on select "**********" at bounding box center [1328, 80] width 81 height 24
click at [1470, 78] on input "******" at bounding box center [1478, 80] width 37 height 24
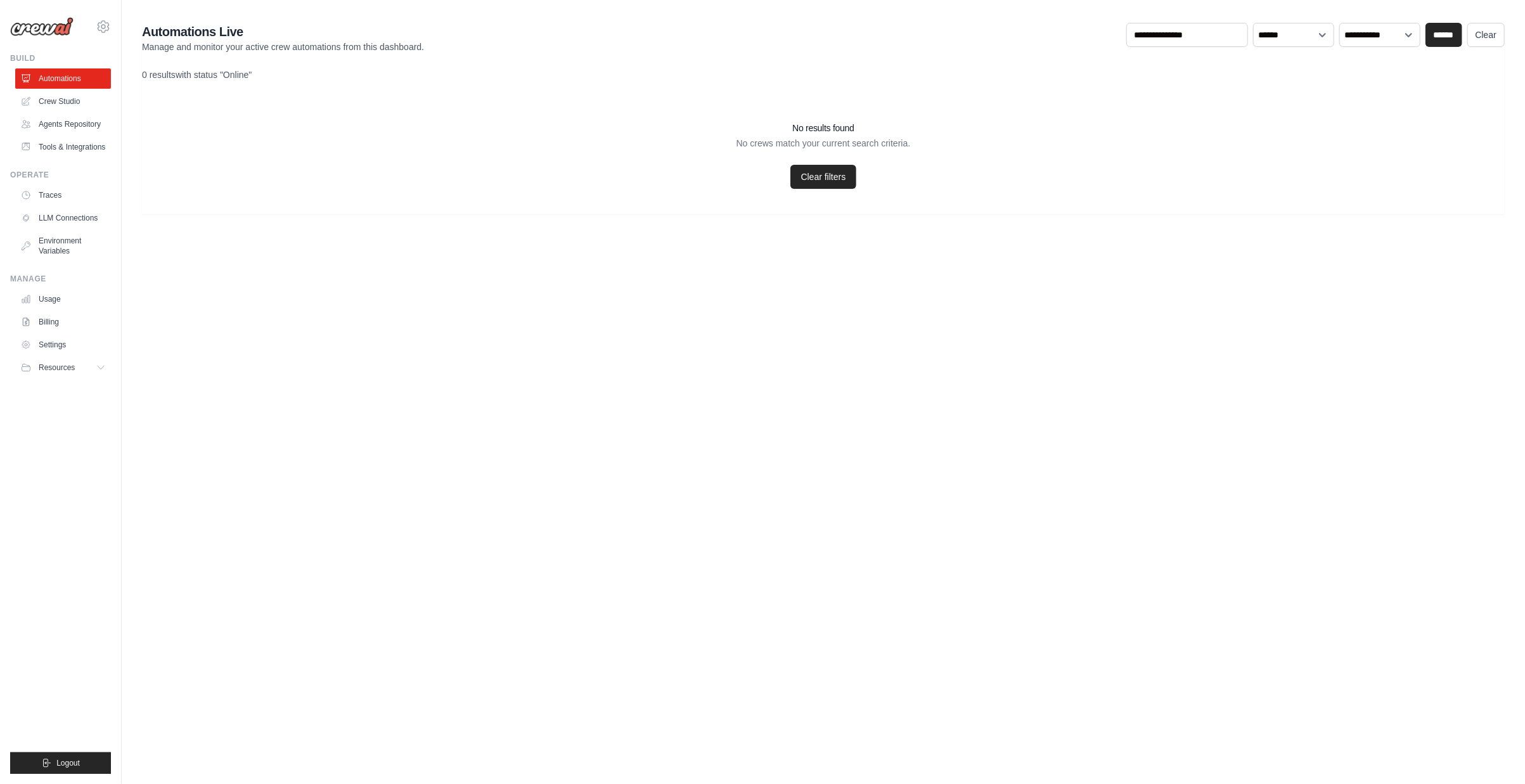
click at [1401, 79] on div "0 results with status "Online"" at bounding box center [823, 75] width 1363 height 13
click at [1280, 34] on select "**********" at bounding box center [1293, 34] width 81 height 24
select select "**********"
click at [1254, 23] on select "**********" at bounding box center [1293, 34] width 81 height 24
click at [1441, 37] on input "******" at bounding box center [1443, 34] width 37 height 24
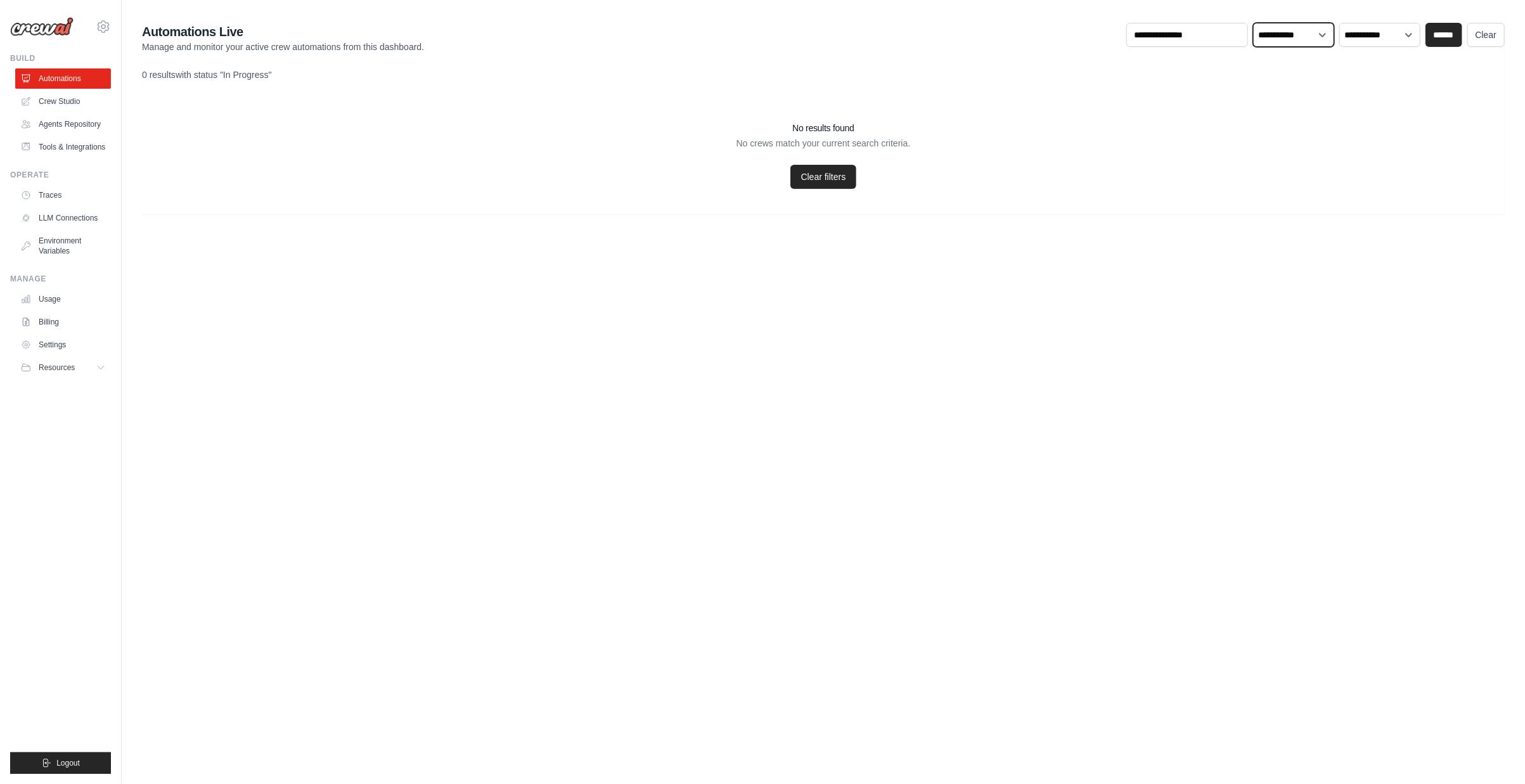
click at [1303, 36] on select "**********" at bounding box center [1293, 34] width 81 height 24
select select
click at [1254, 23] on select "**********" at bounding box center [1293, 34] width 81 height 24
click at [1435, 36] on input "******" at bounding box center [1443, 34] width 37 height 24
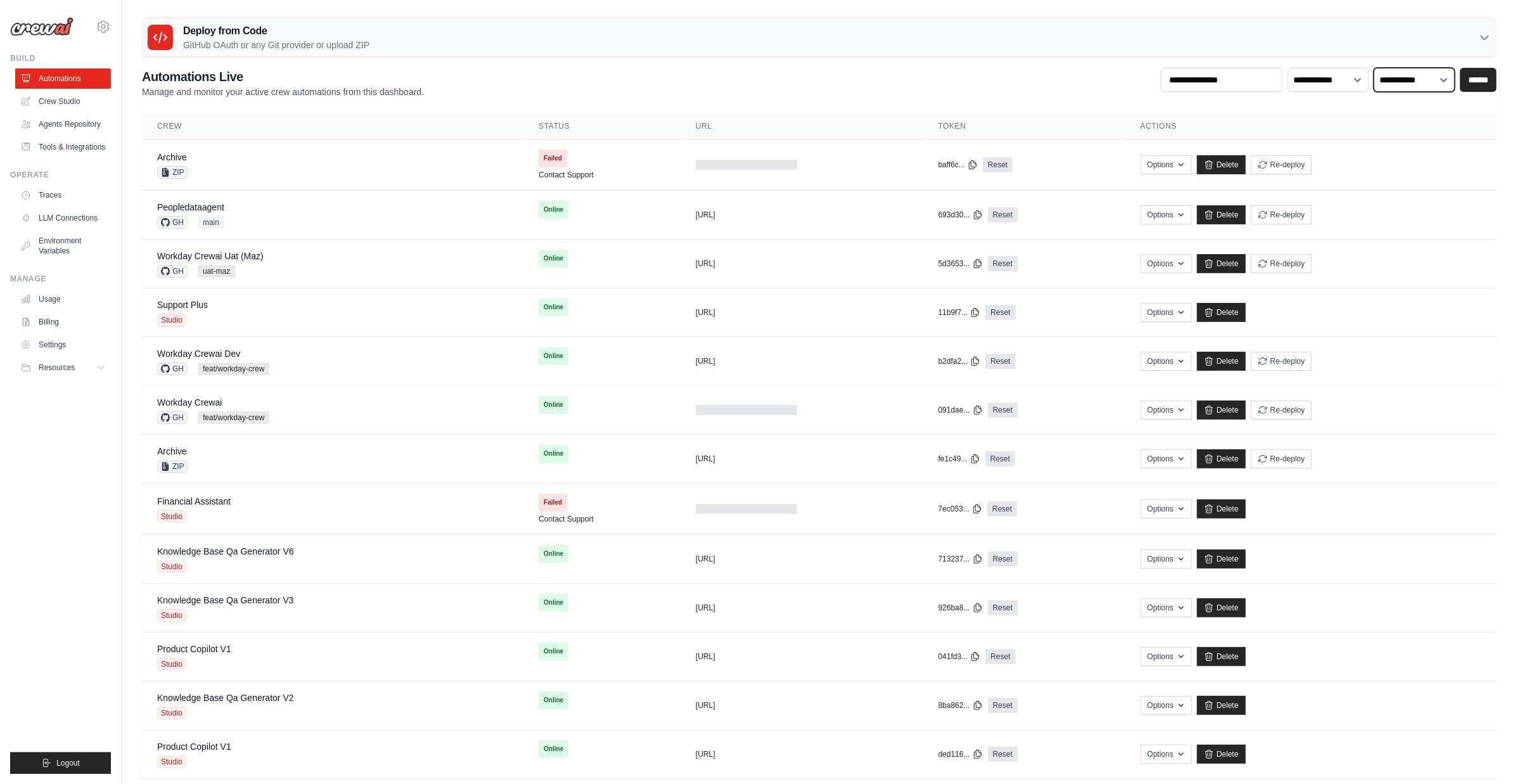
click at [1426, 82] on select "**********" at bounding box center [1414, 80] width 81 height 24
select select "******"
click at [1375, 68] on select "**********" at bounding box center [1414, 80] width 81 height 24
click at [1476, 76] on input "******" at bounding box center [1478, 80] width 37 height 24
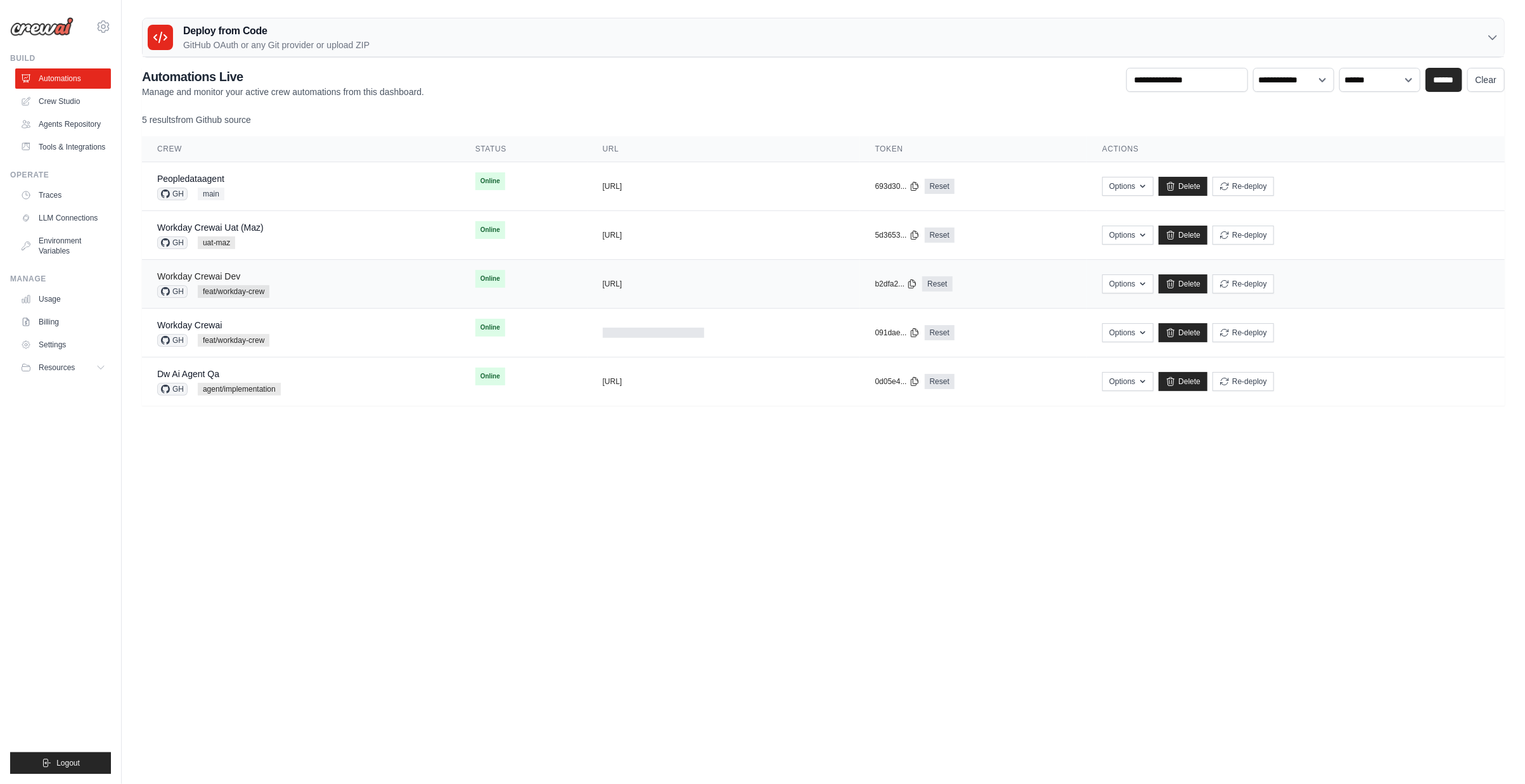
click at [236, 276] on link "Workday Crewai Dev" at bounding box center [199, 276] width 83 height 10
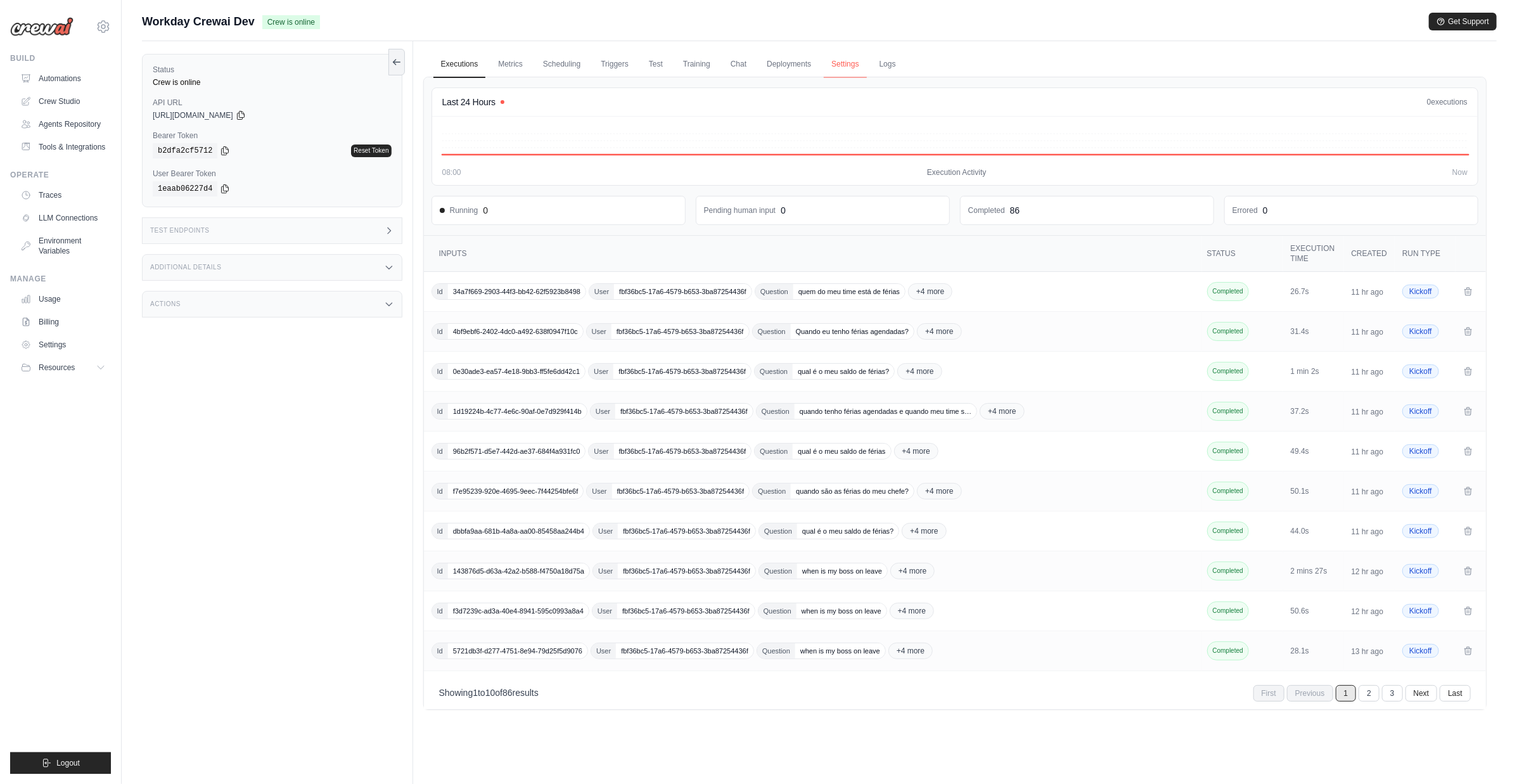
click at [842, 65] on link "Settings" at bounding box center [846, 64] width 43 height 27
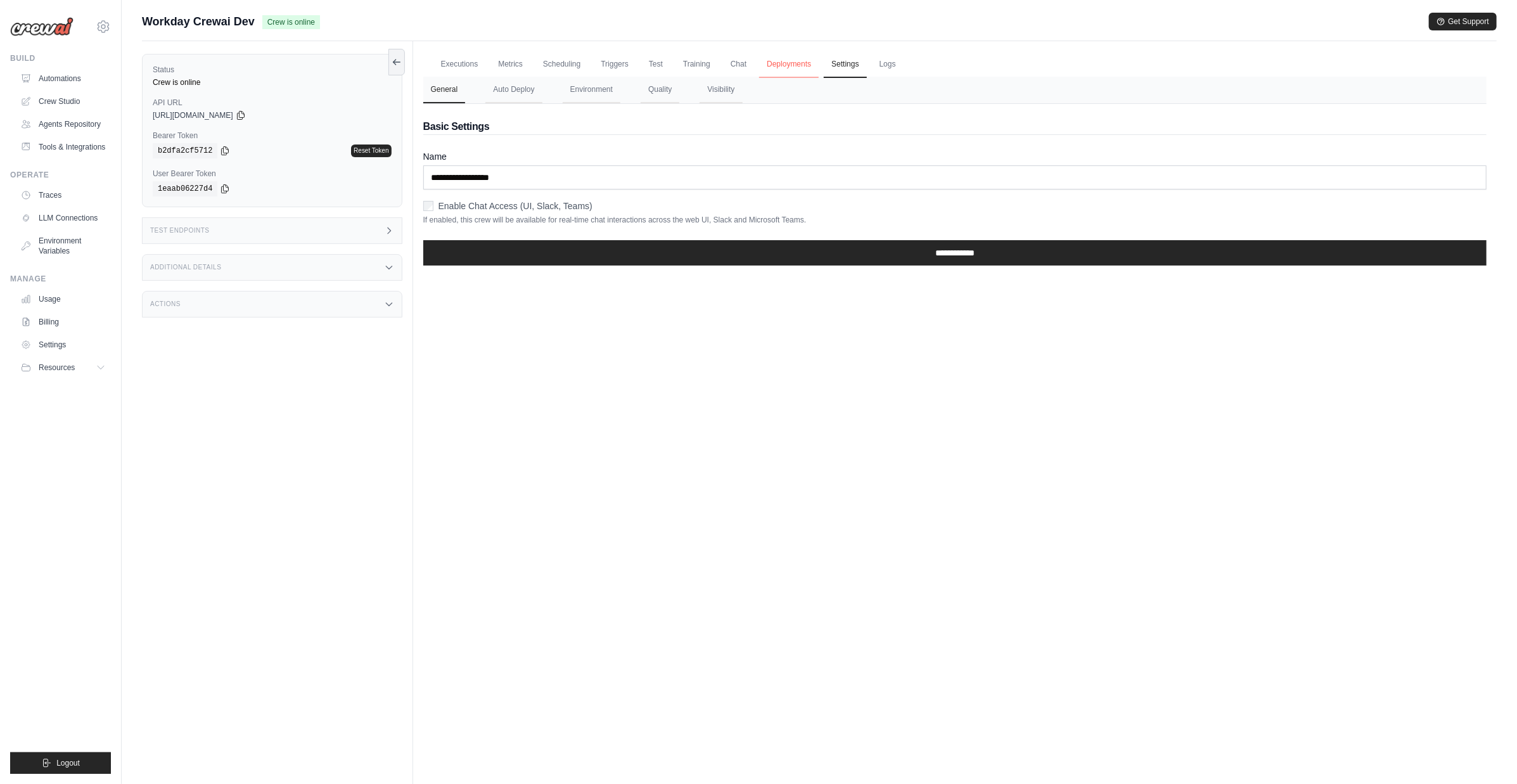
click at [784, 63] on link "Deployments" at bounding box center [789, 64] width 60 height 27
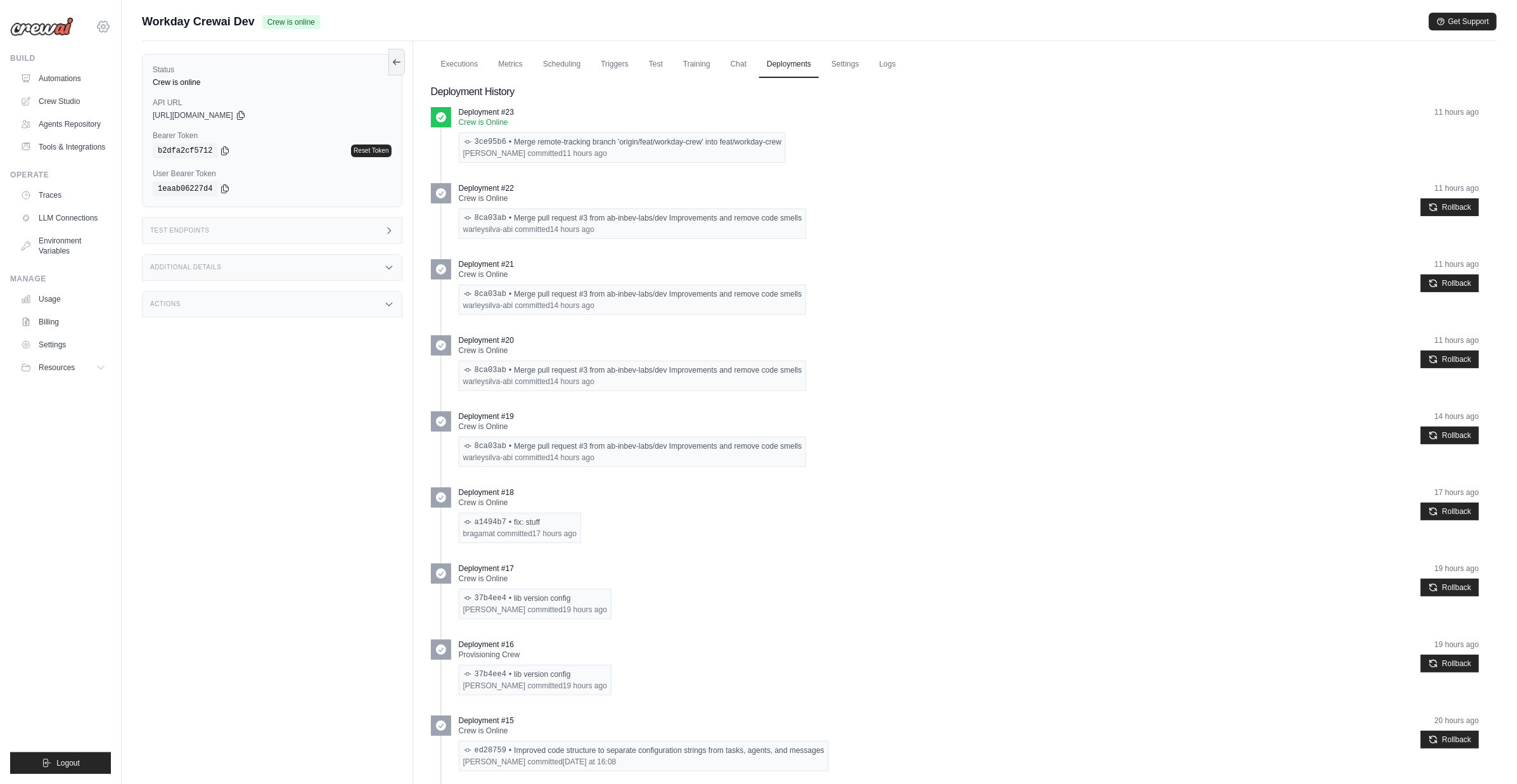
click at [104, 31] on icon at bounding box center [103, 26] width 15 height 15
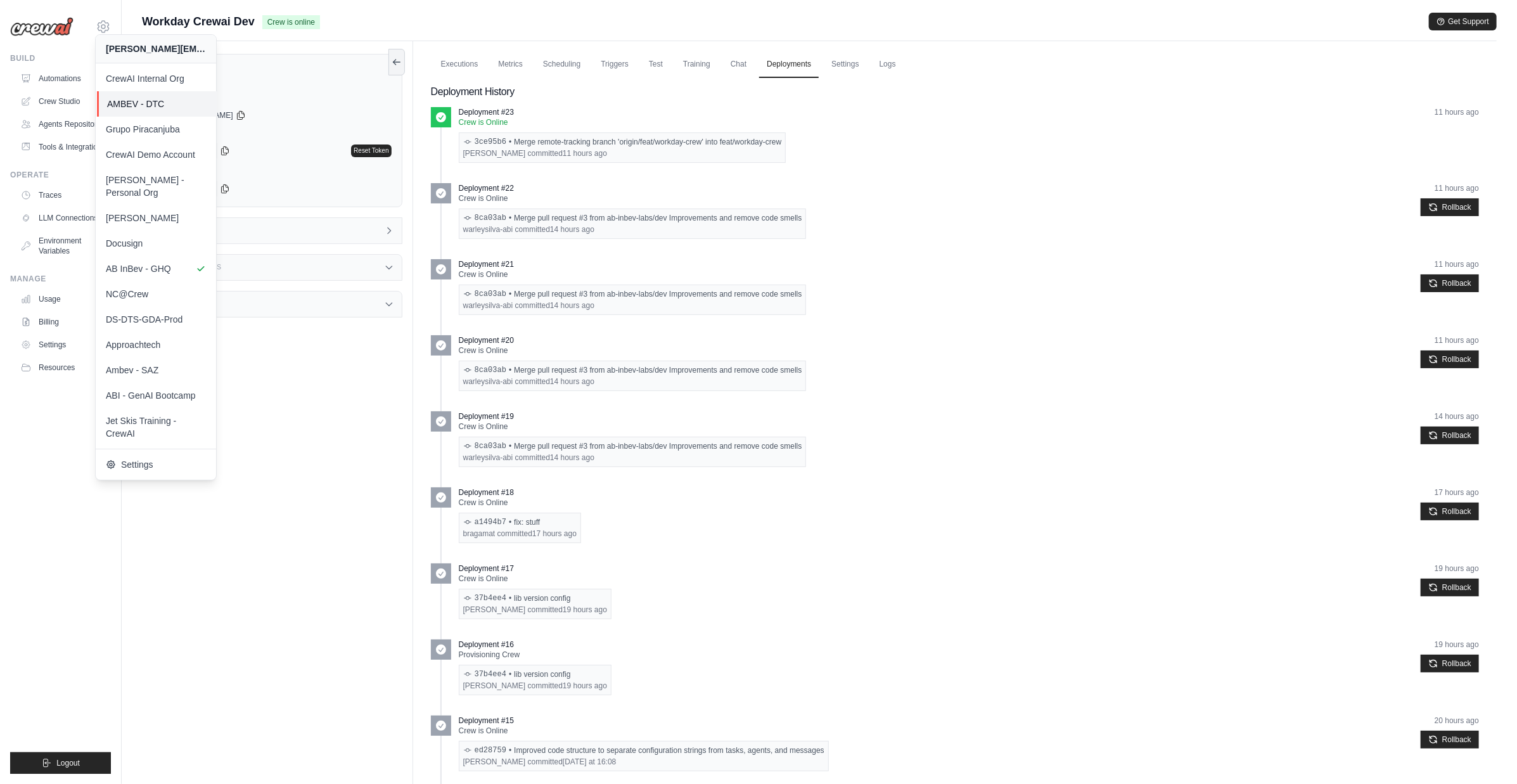
click at [174, 111] on link "AMBEV - DTC" at bounding box center [157, 104] width 120 height 25
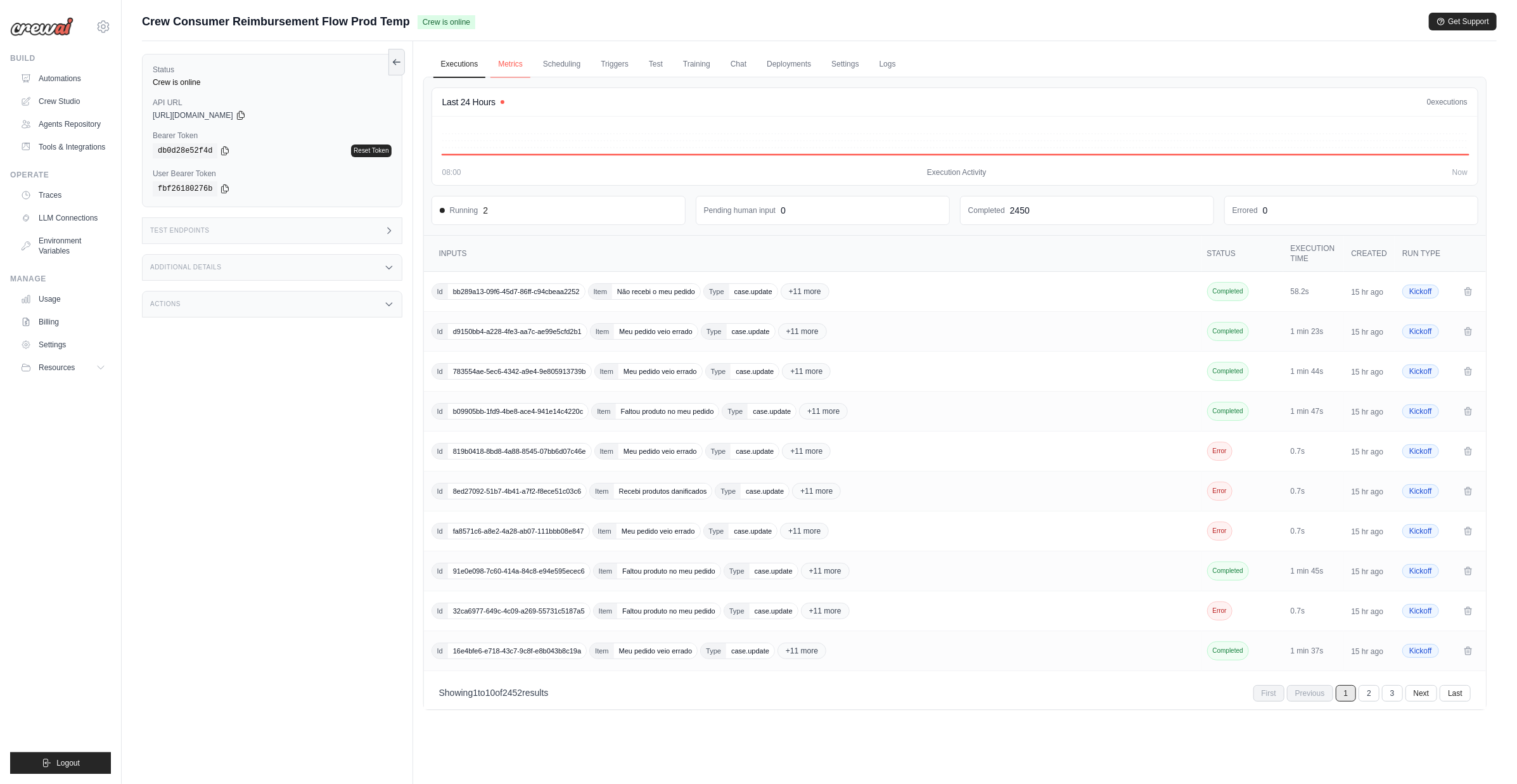
click at [515, 66] on link "Metrics" at bounding box center [511, 64] width 40 height 27
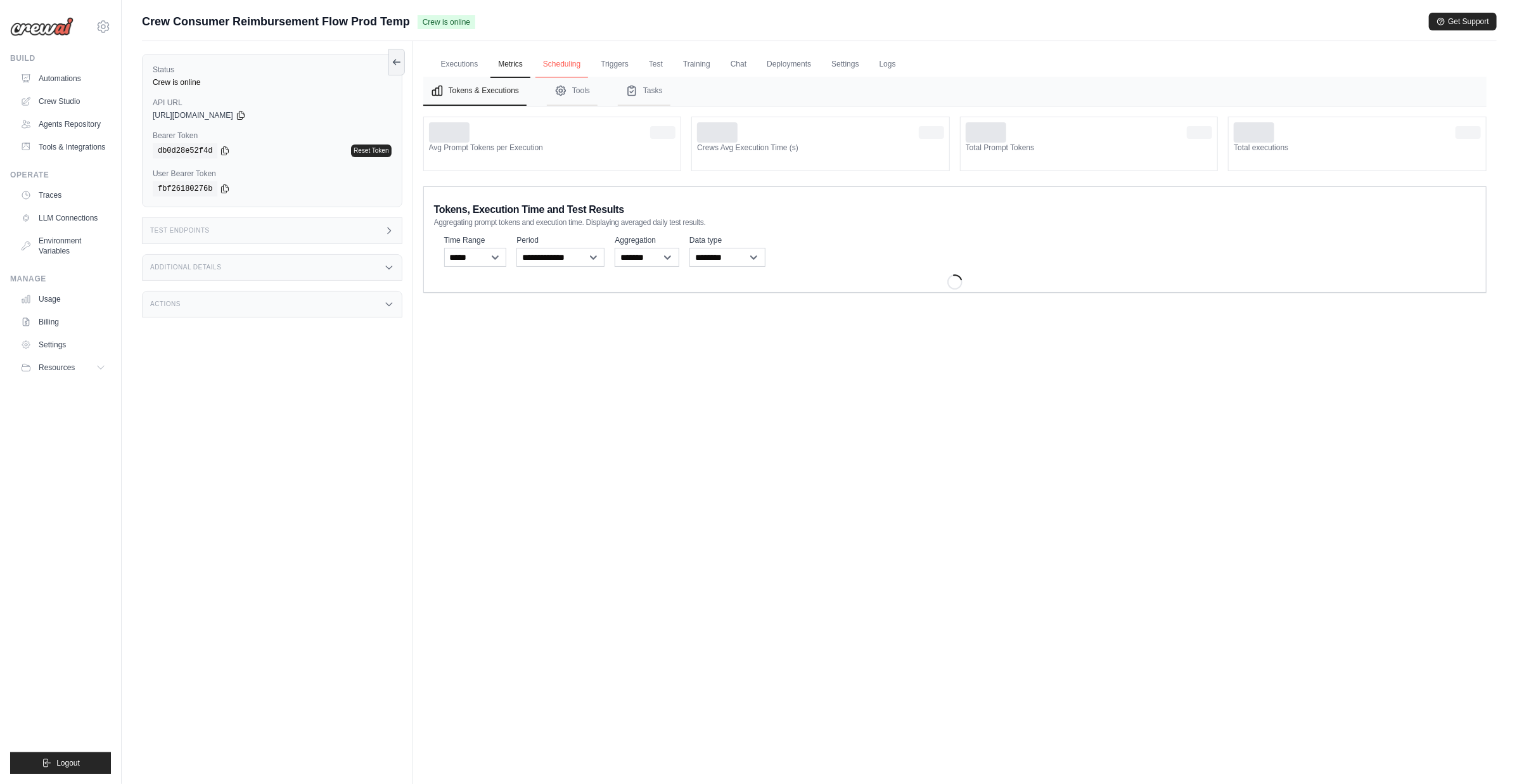
click at [556, 65] on link "Scheduling" at bounding box center [561, 64] width 52 height 27
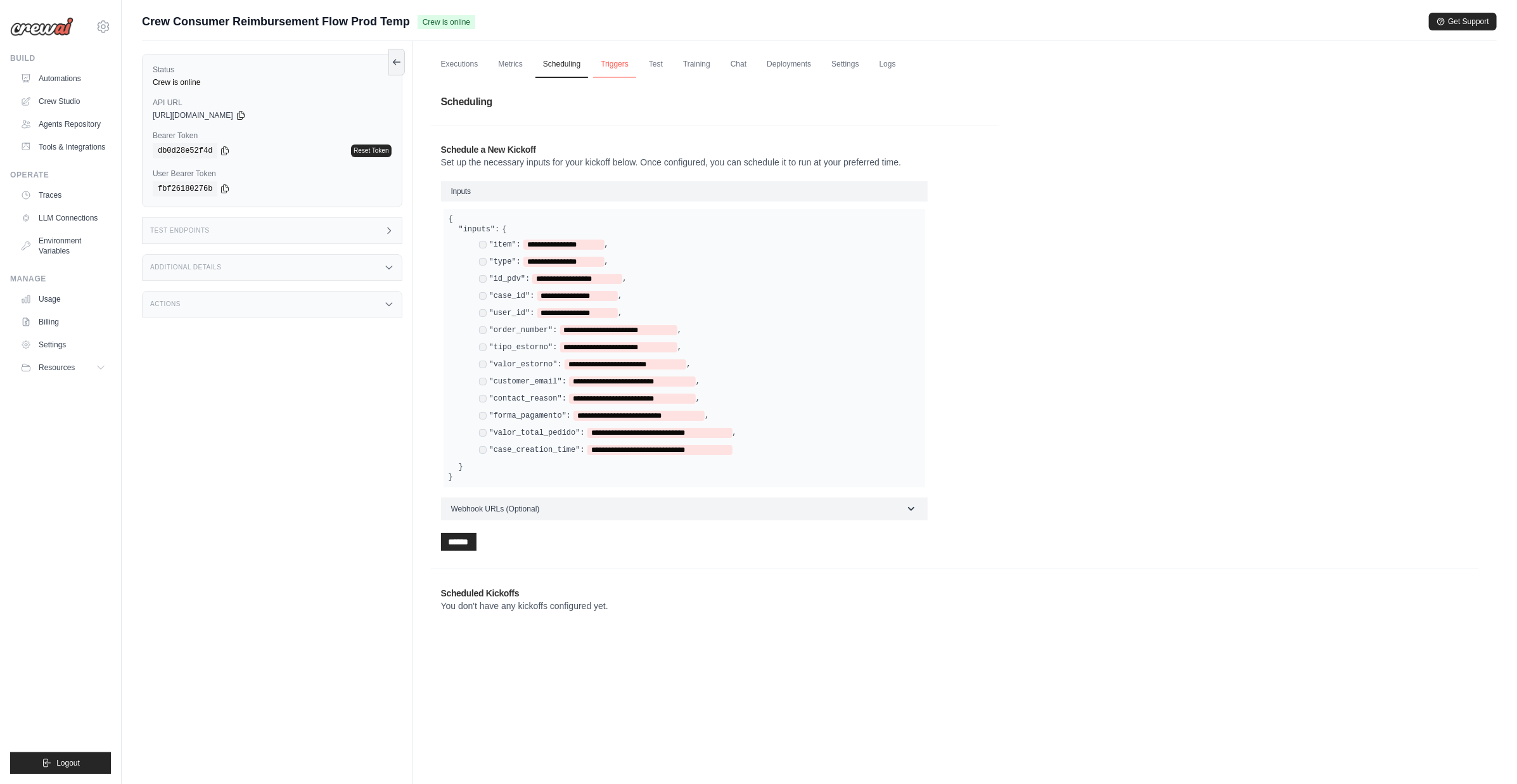
click at [620, 65] on link "Triggers" at bounding box center [614, 64] width 43 height 27
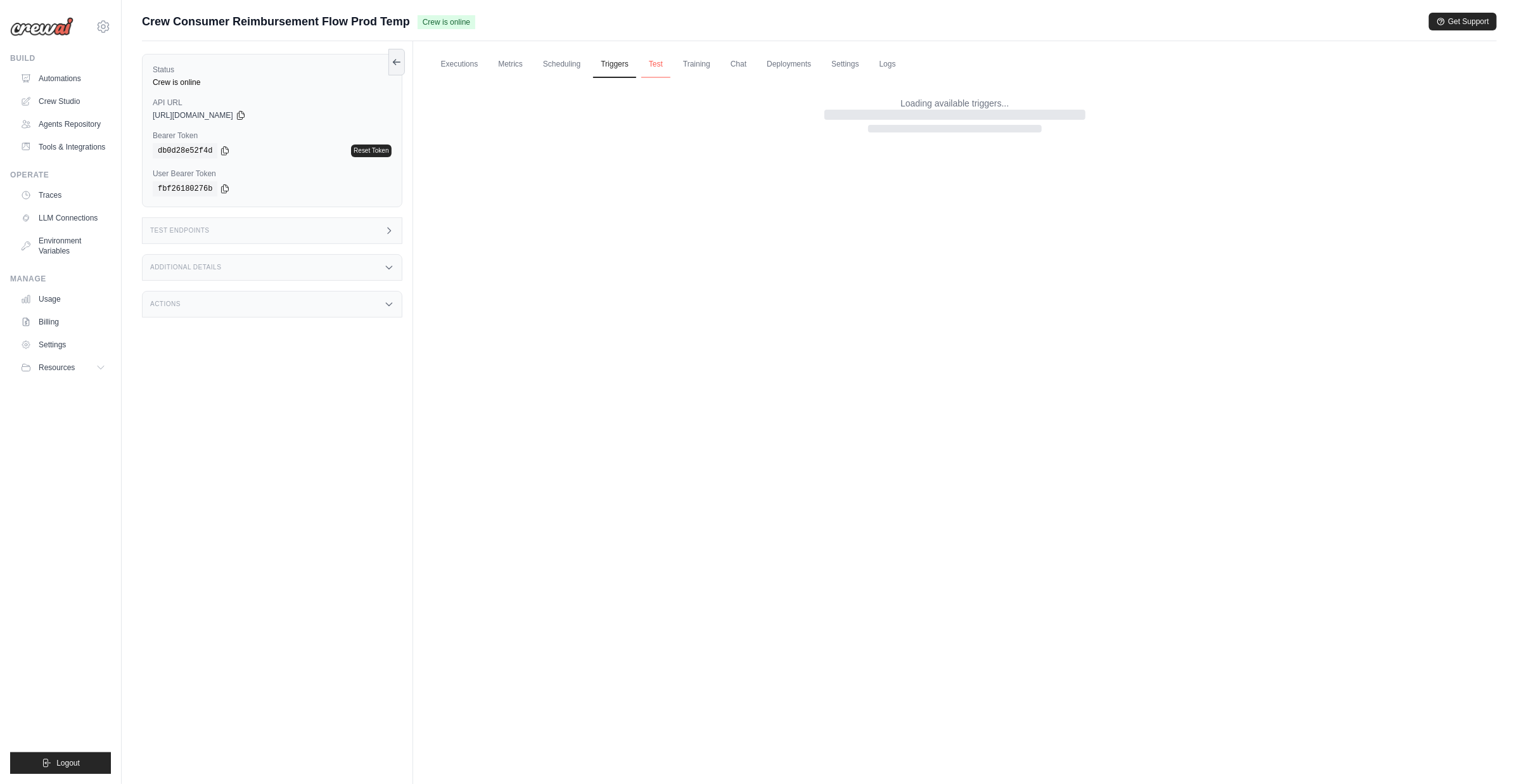
click at [660, 64] on link "Test" at bounding box center [656, 64] width 29 height 27
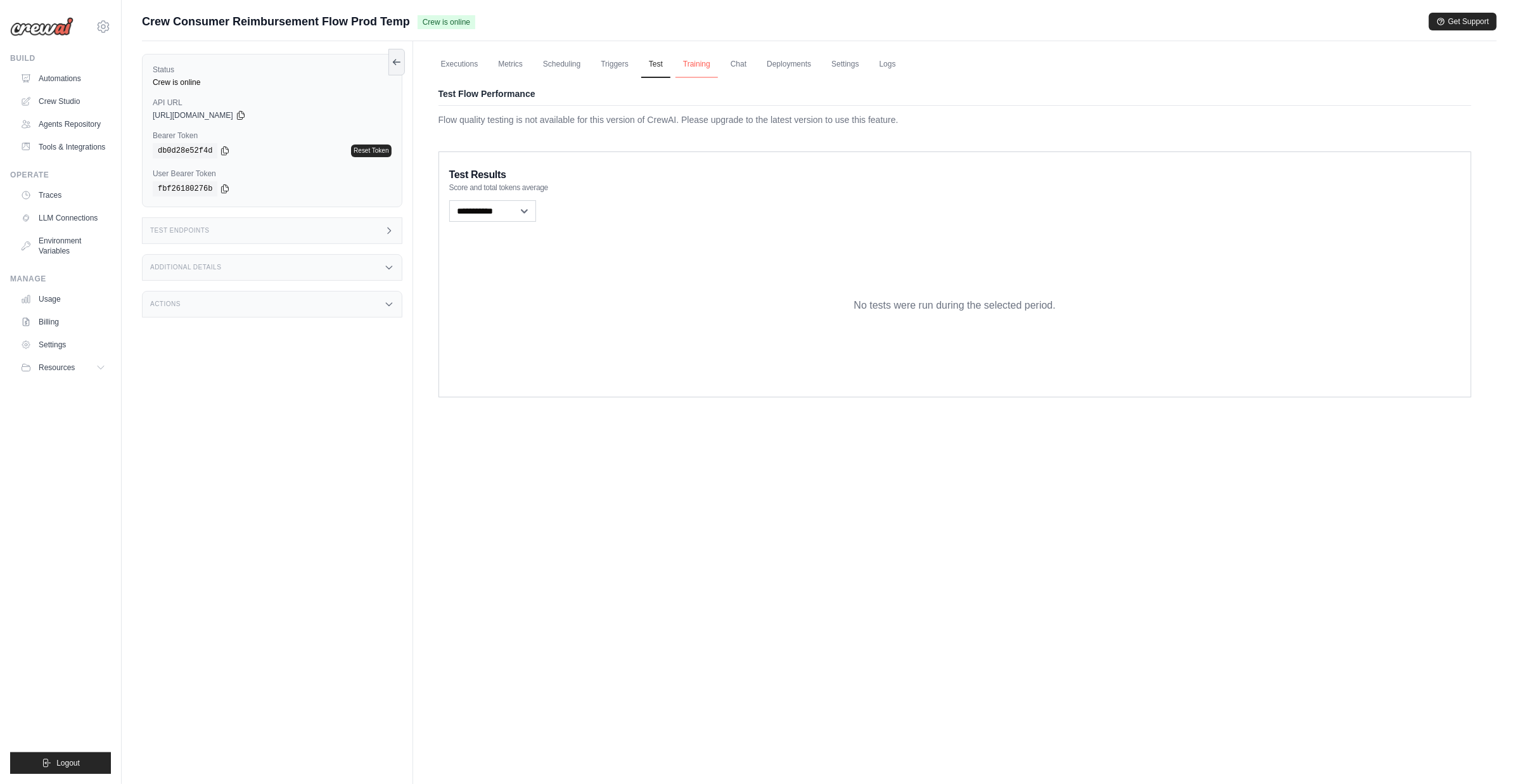
click at [701, 64] on link "Training" at bounding box center [697, 64] width 43 height 27
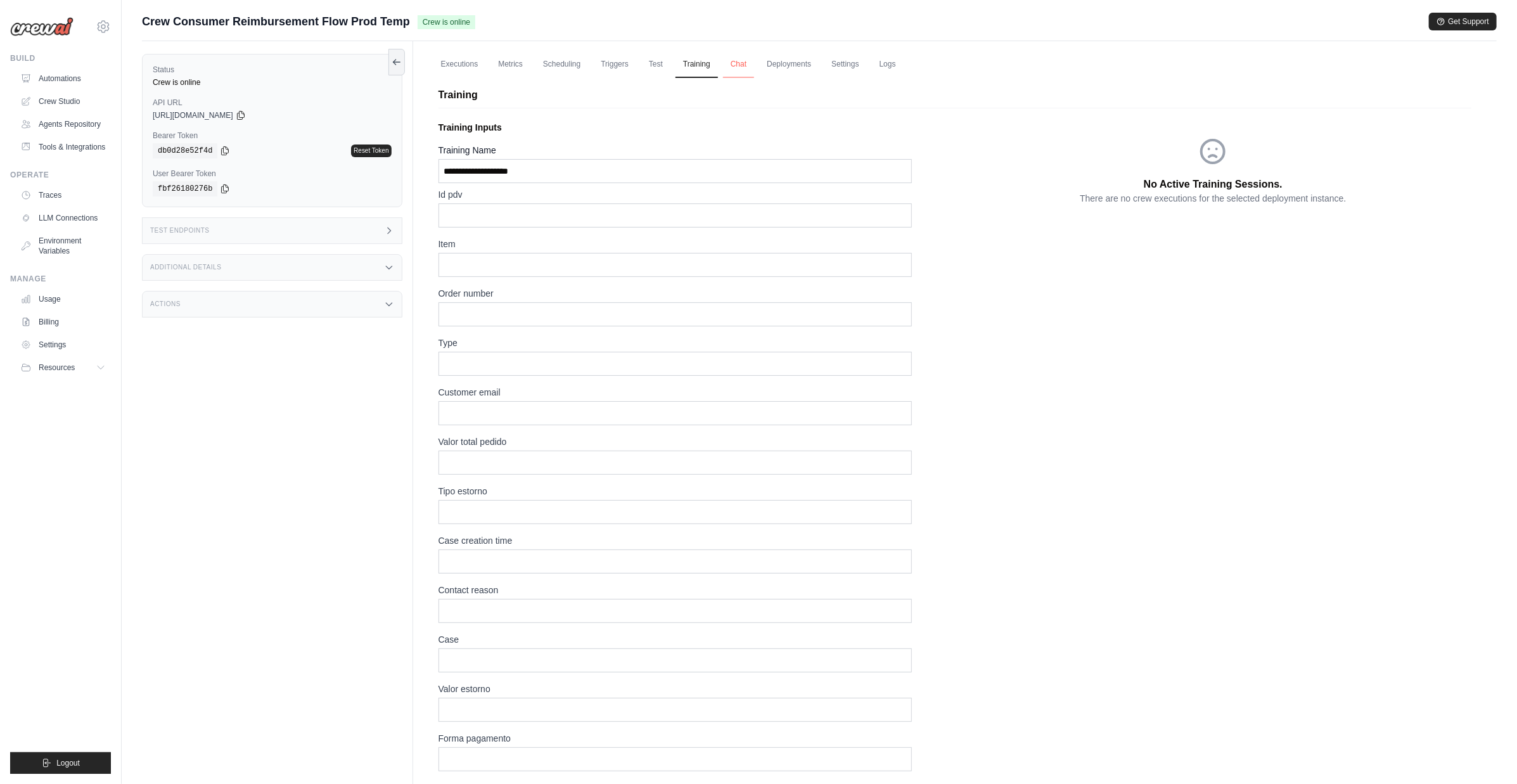
click at [748, 66] on link "Chat" at bounding box center [739, 64] width 31 height 27
click at [521, 65] on link "Metrics" at bounding box center [511, 64] width 40 height 27
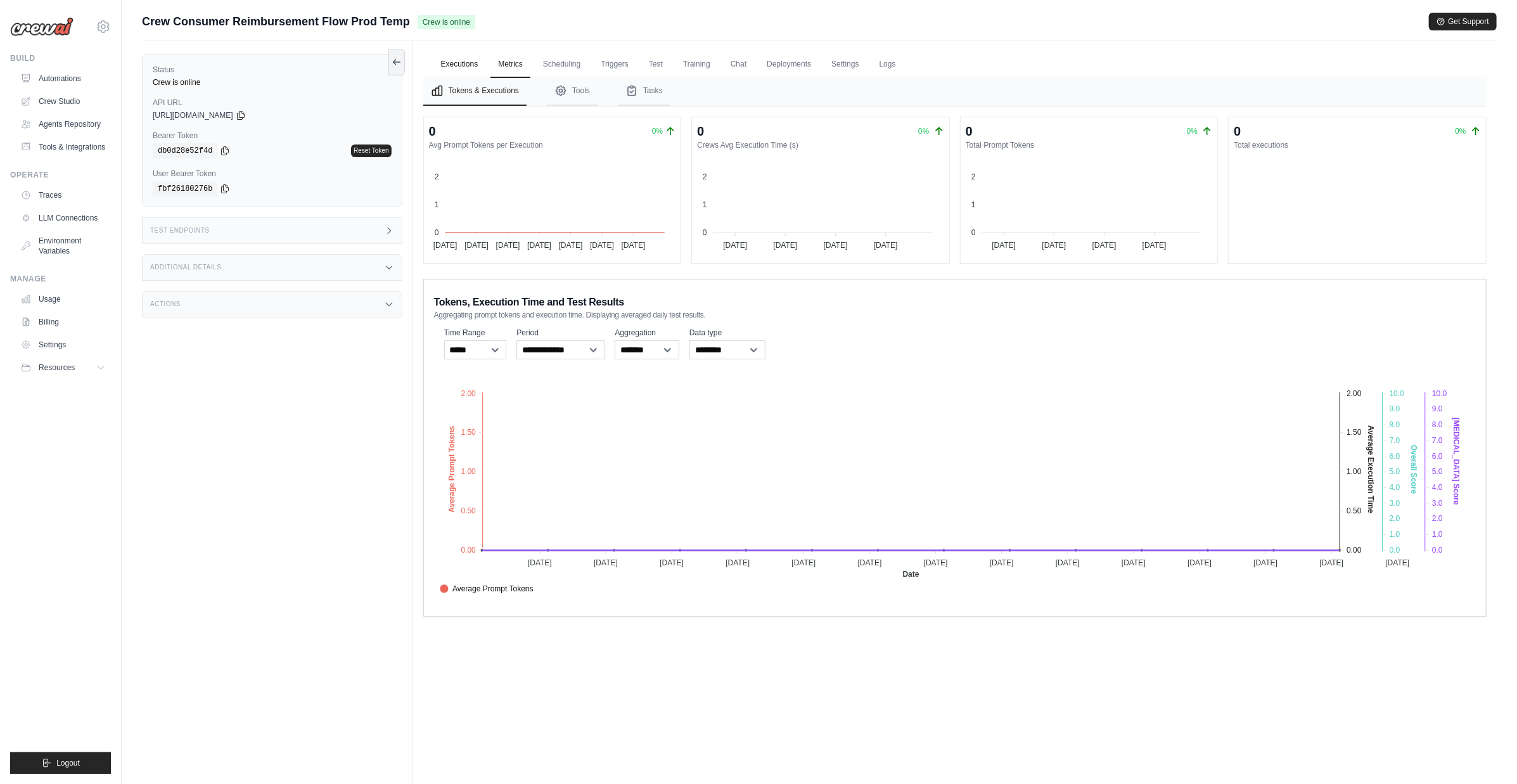
click at [473, 69] on link "Executions" at bounding box center [460, 64] width 52 height 27
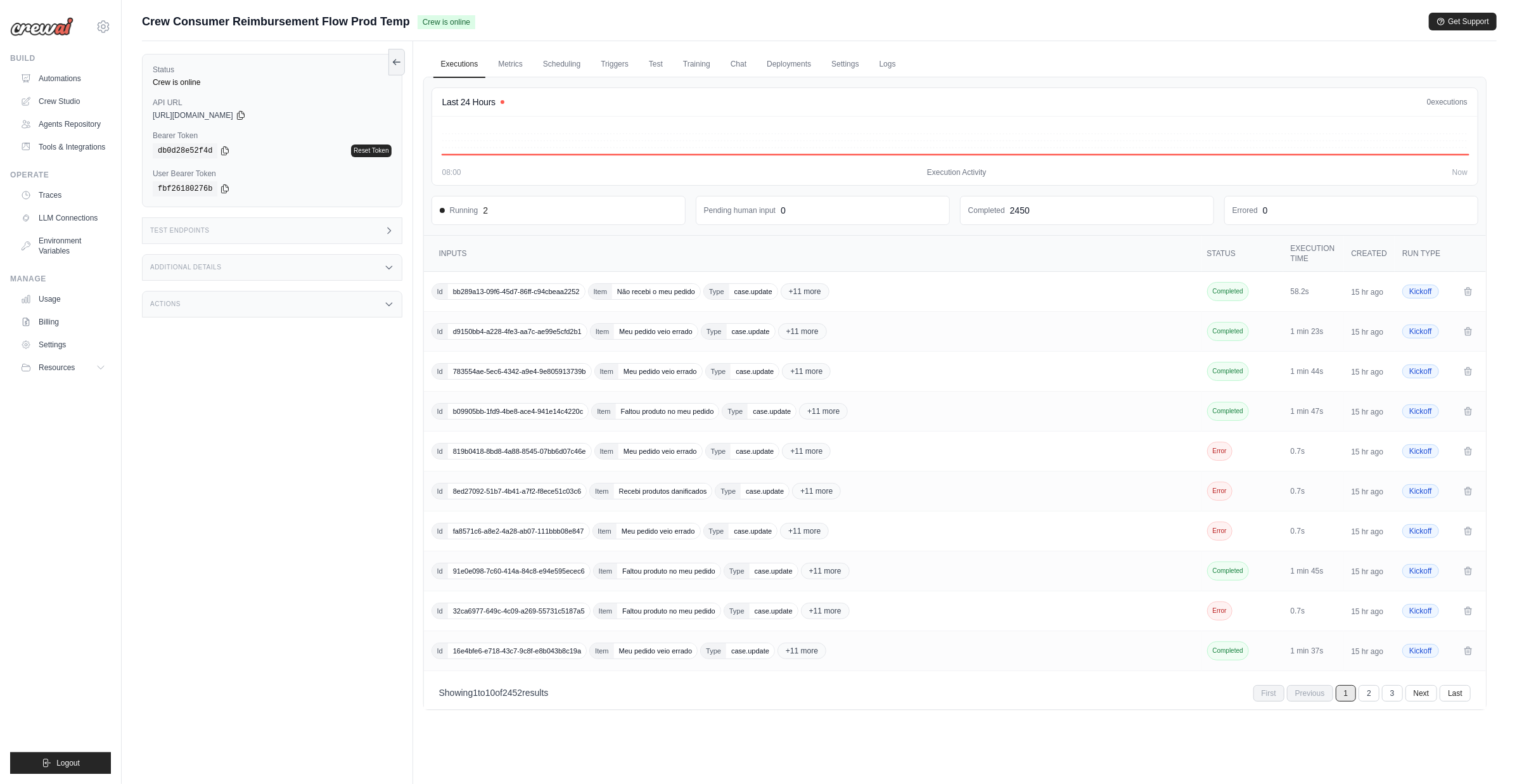
drag, startPoint x: 147, startPoint y: 23, endPoint x: 394, endPoint y: 22, distance: 247.0
click at [394, 22] on span "Crew Consumer Reimbursement Flow Prod Temp" at bounding box center [276, 21] width 268 height 17
click at [304, 351] on div "Status Crew is online API URL copied https://crew-consumer-reimbursement-flow-0…" at bounding box center [277, 433] width 271 height 784
click at [315, 299] on div "Actions" at bounding box center [272, 304] width 260 height 27
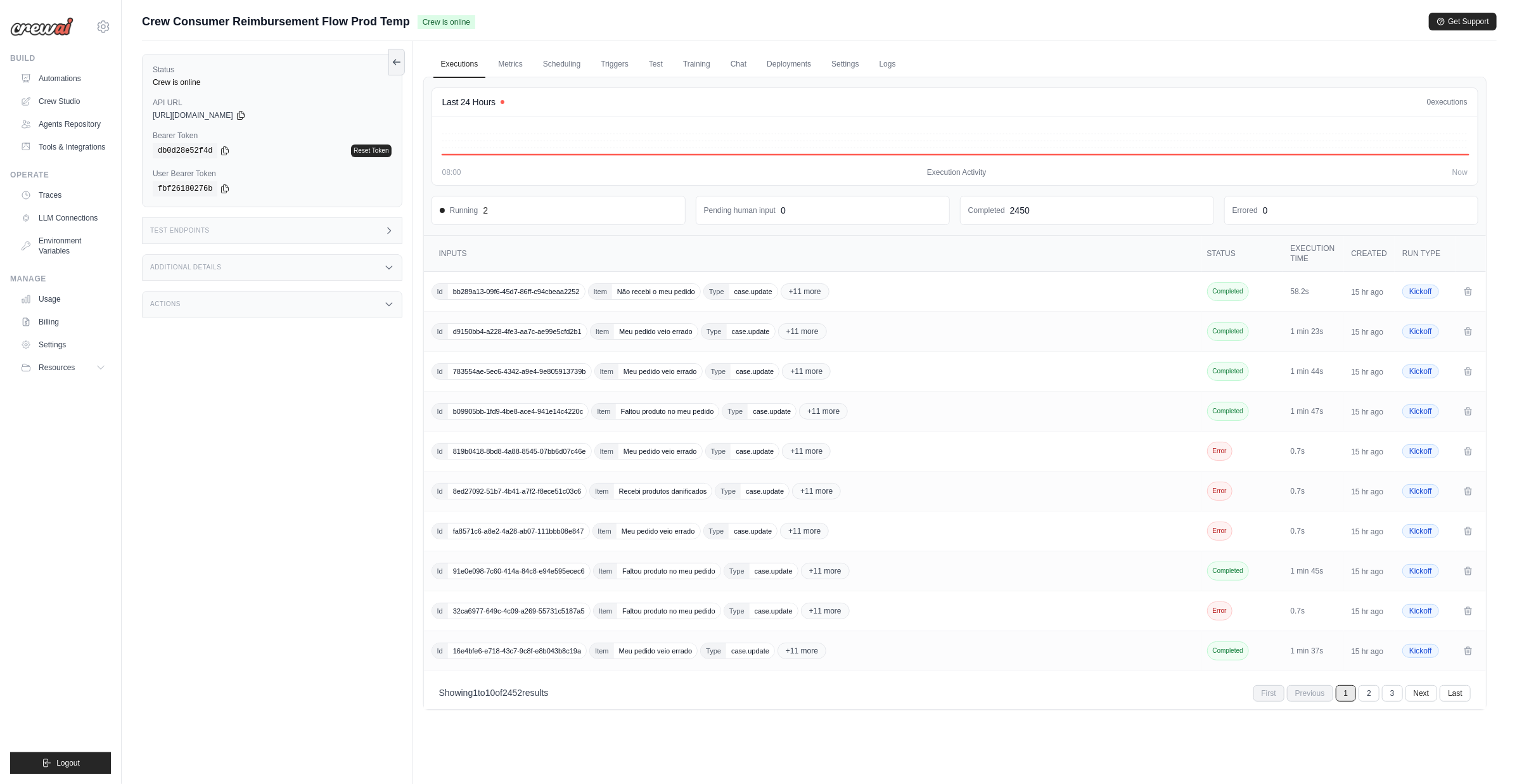
click at [357, 233] on div "Test Endpoints" at bounding box center [272, 230] width 260 height 27
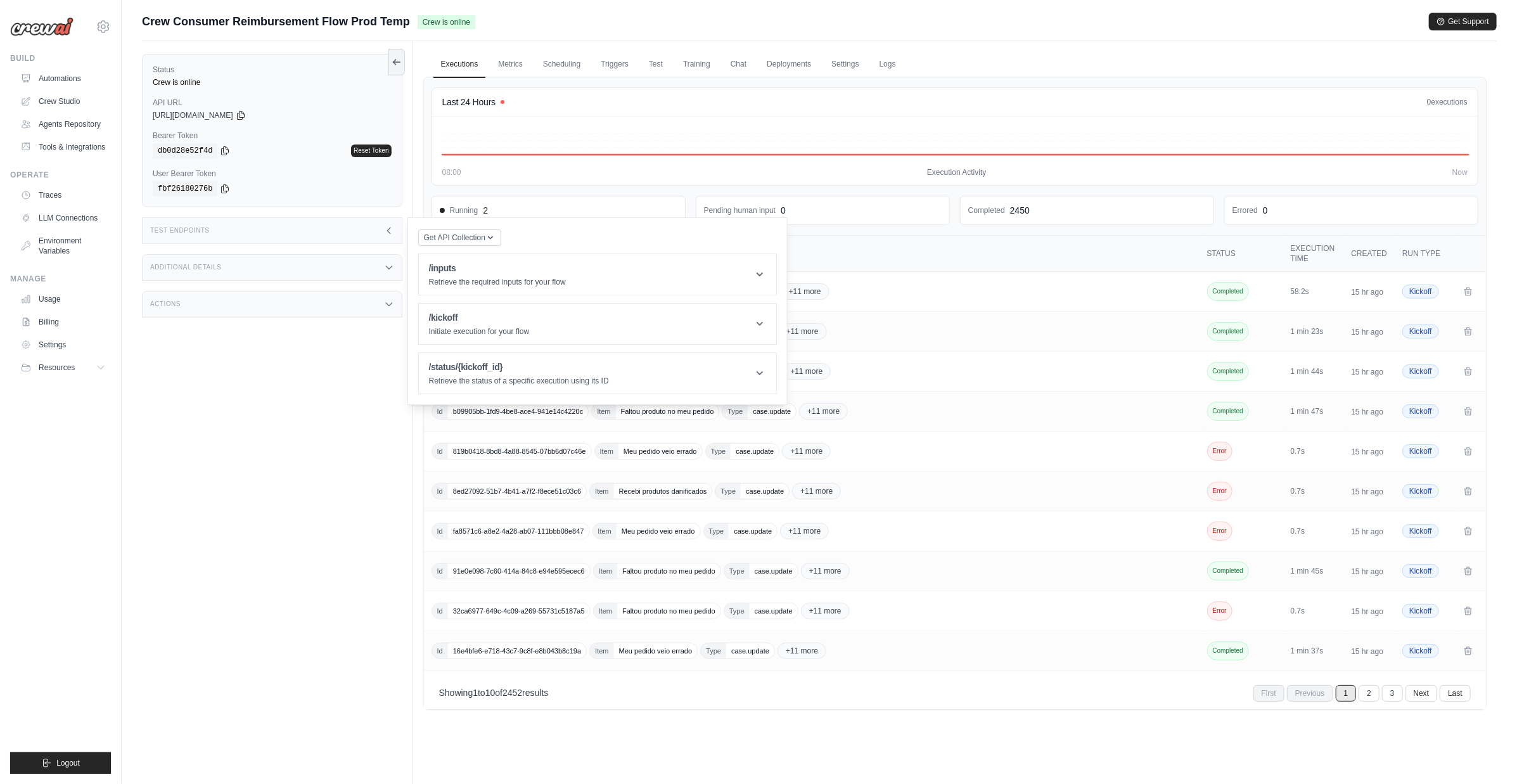
click at [357, 233] on div "Test Endpoints" at bounding box center [272, 230] width 260 height 27
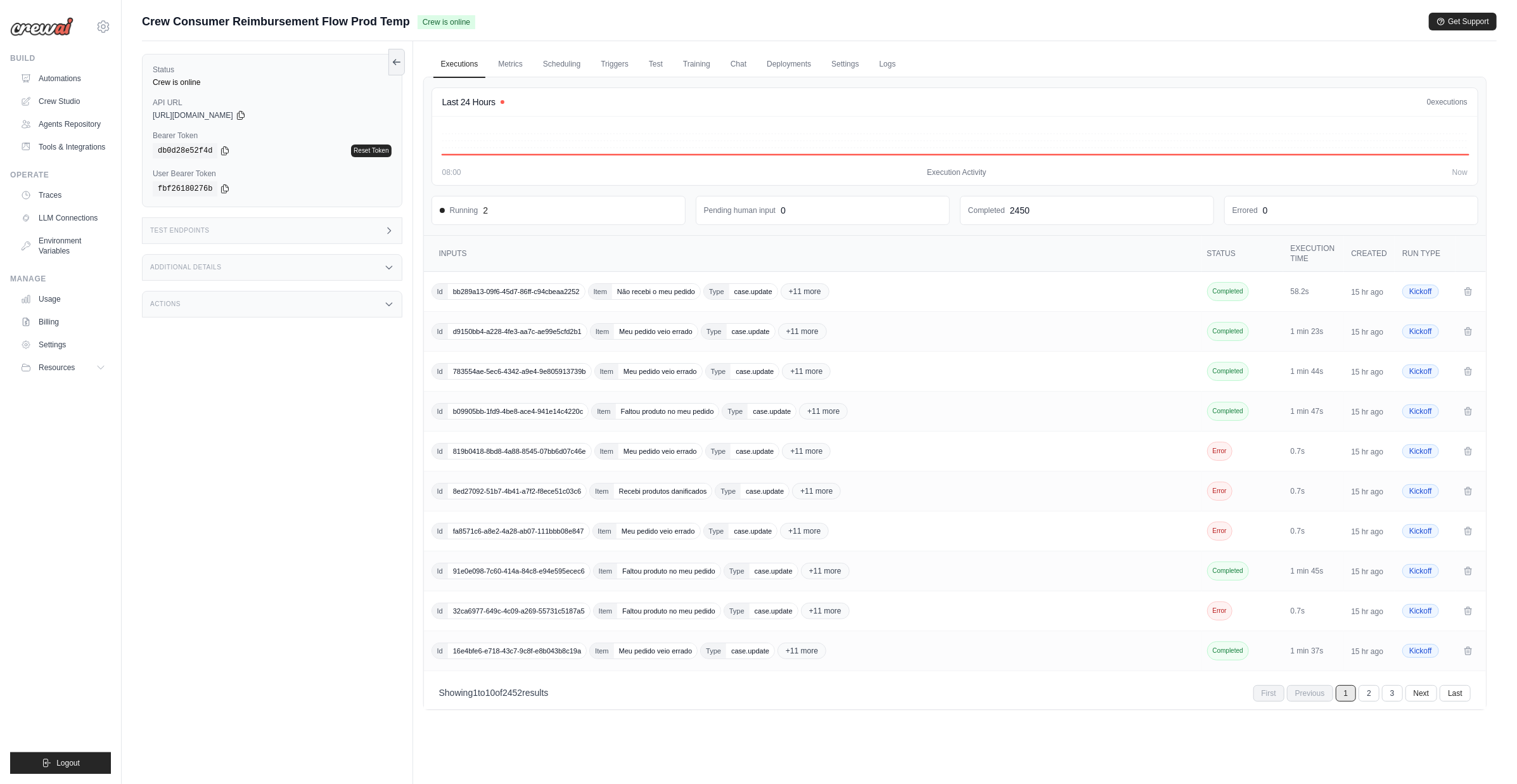
click at [355, 275] on div "Additional Details" at bounding box center [272, 267] width 260 height 27
click at [357, 274] on div "Additional Details" at bounding box center [272, 267] width 260 height 27
click at [802, 62] on link "Deployments" at bounding box center [789, 64] width 60 height 27
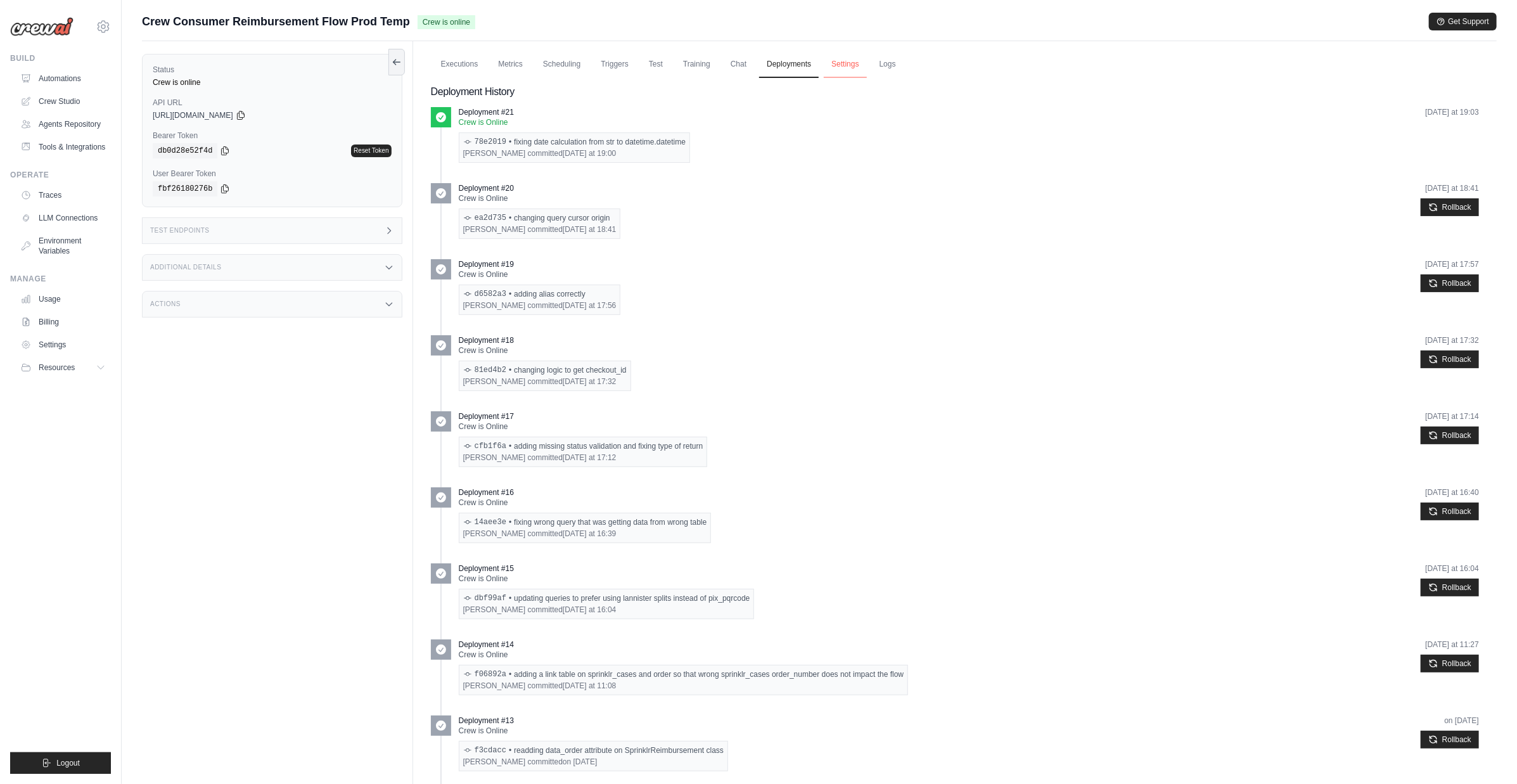
click at [848, 62] on link "Settings" at bounding box center [846, 64] width 43 height 27
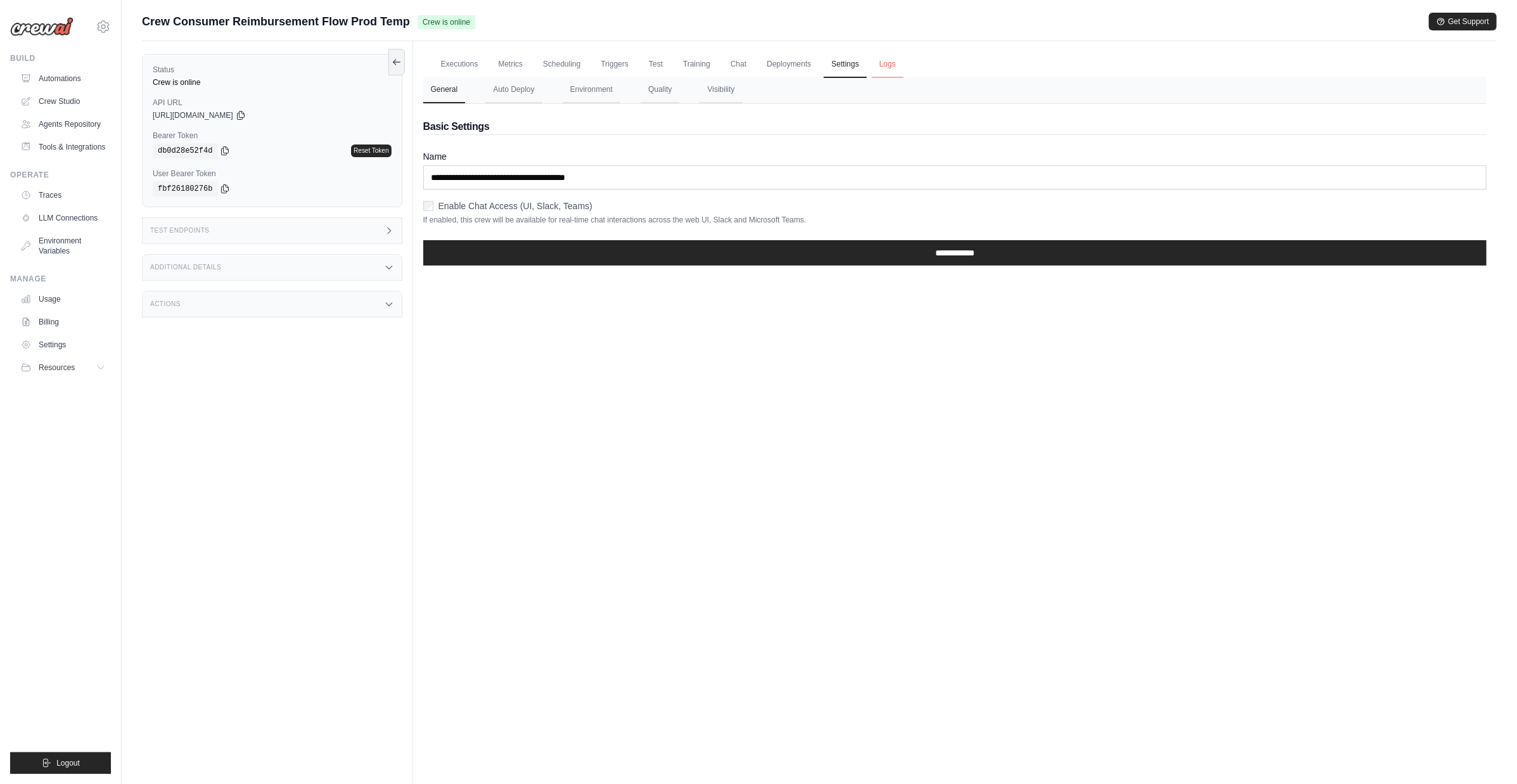
click at [886, 63] on link "Logs" at bounding box center [888, 64] width 32 height 27
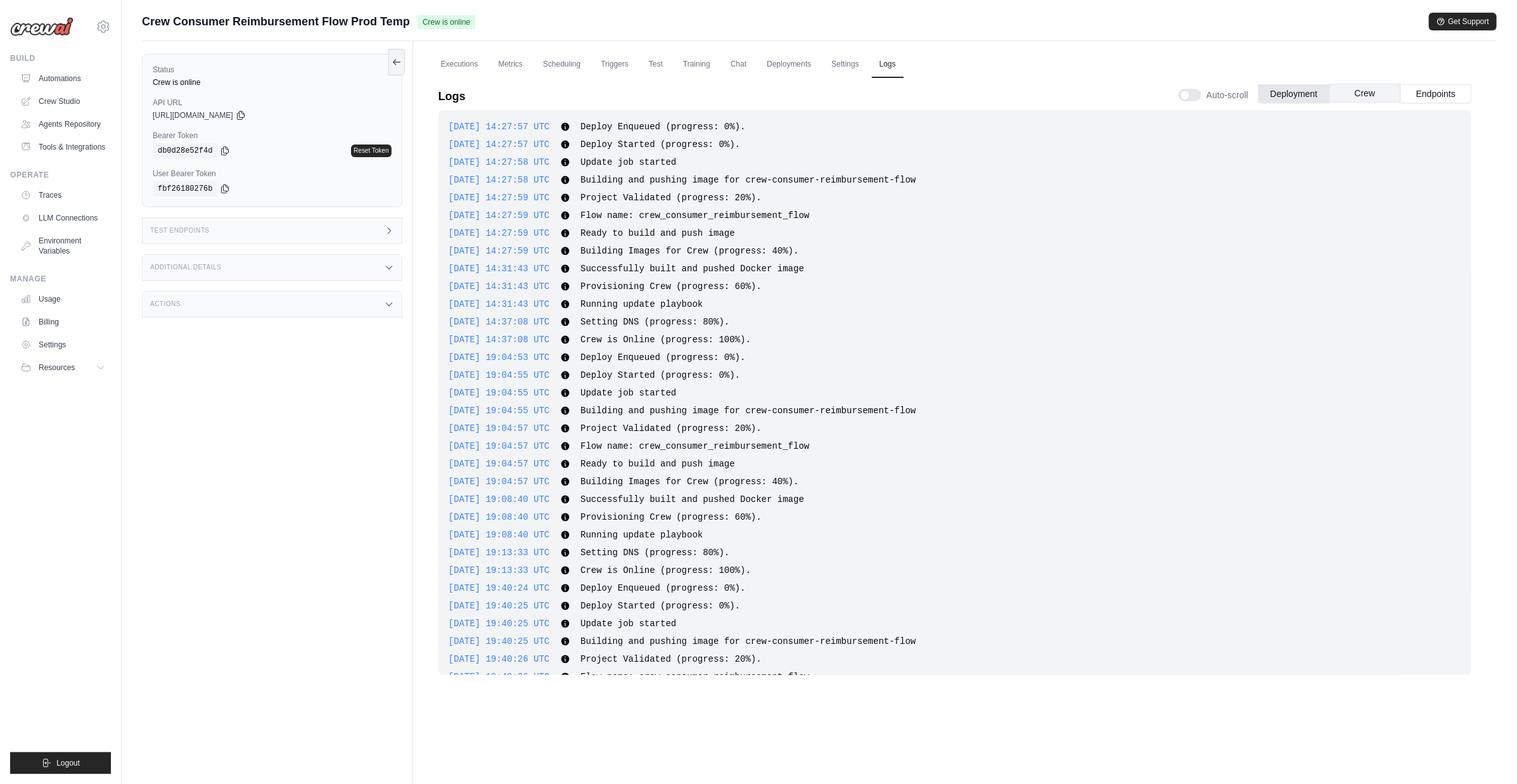
click at [1374, 98] on button "Crew" at bounding box center [1365, 93] width 71 height 19
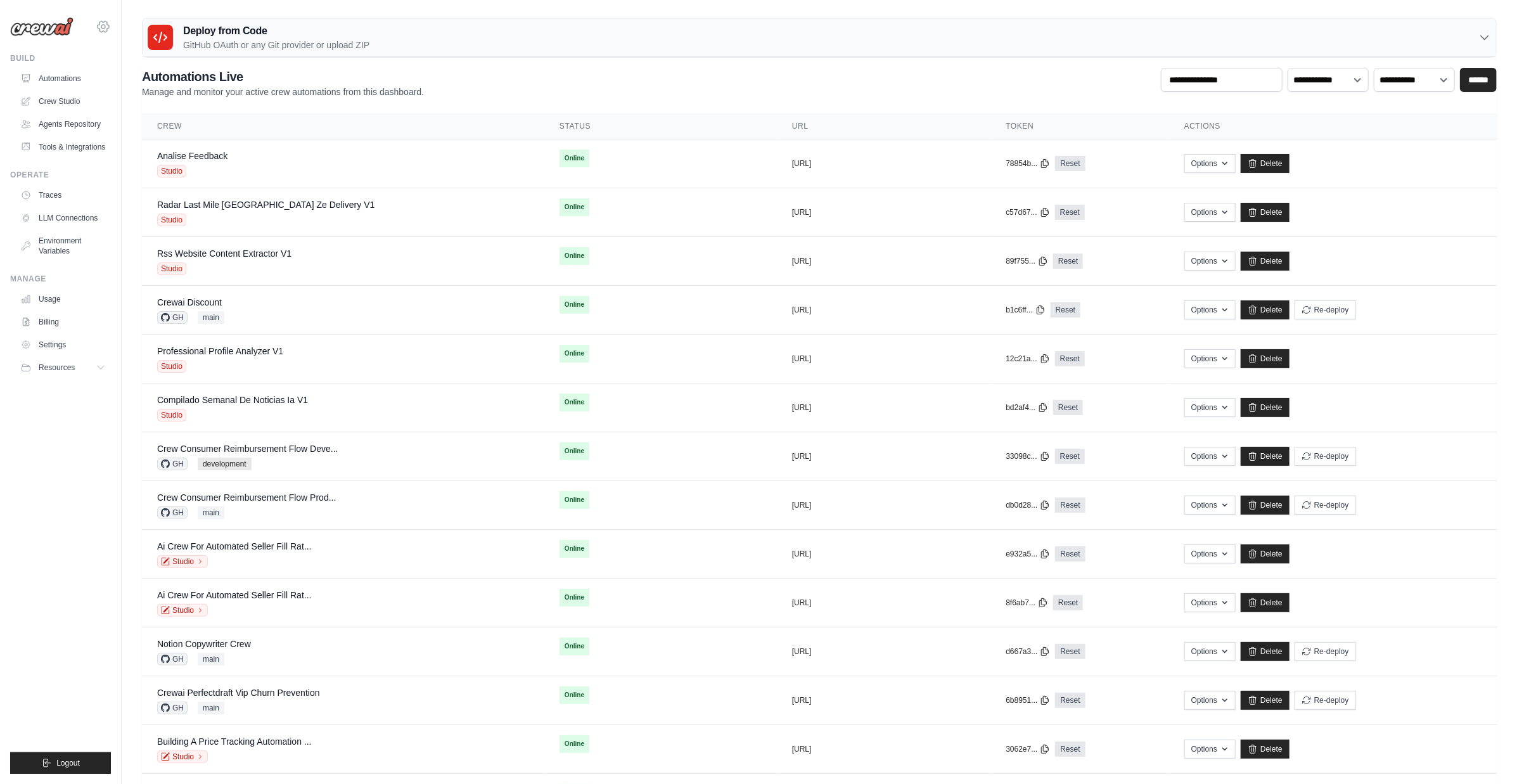
click at [104, 30] on icon at bounding box center [104, 26] width 12 height 11
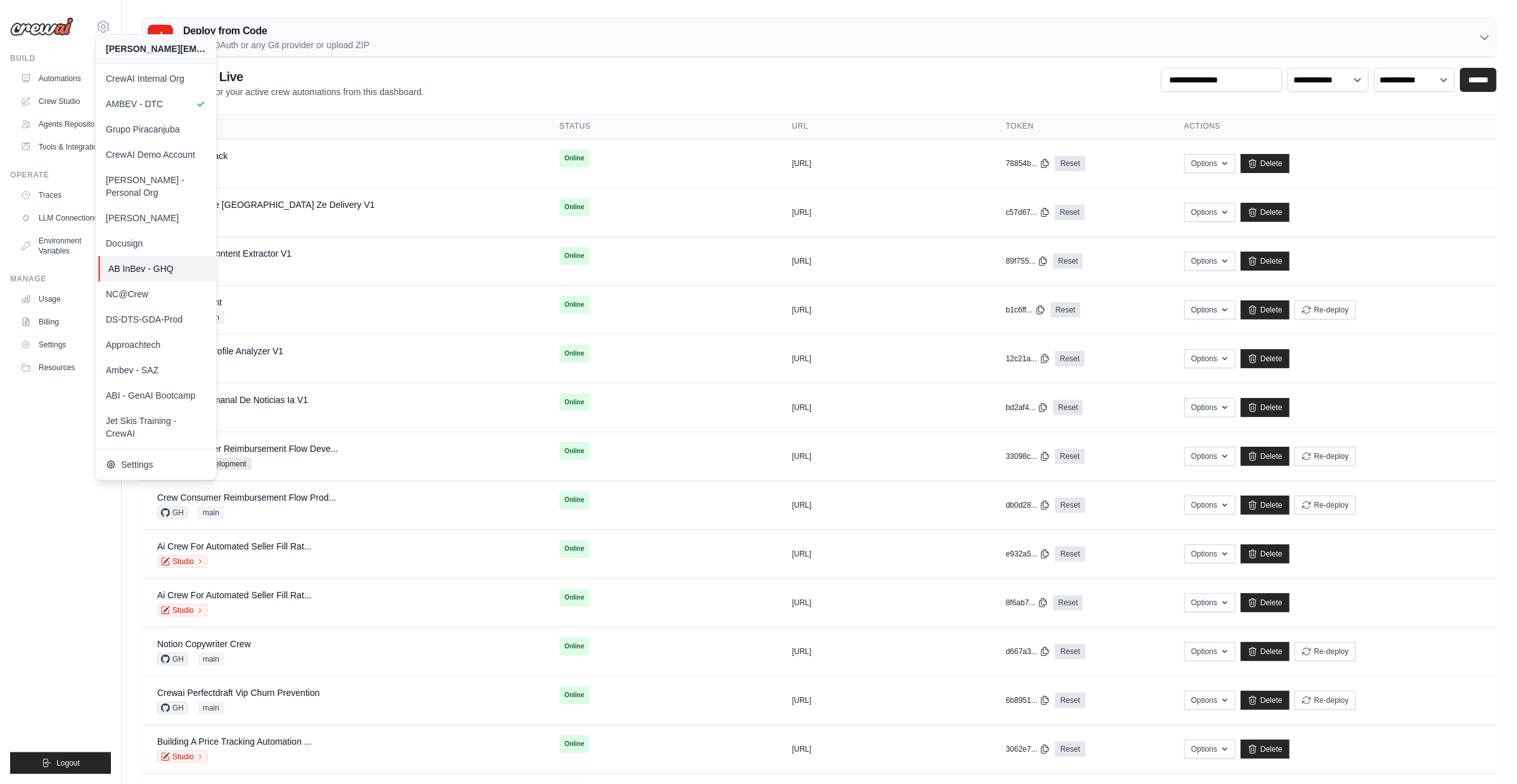
click at [179, 262] on span "AB InBev - GHQ" at bounding box center [158, 269] width 100 height 13
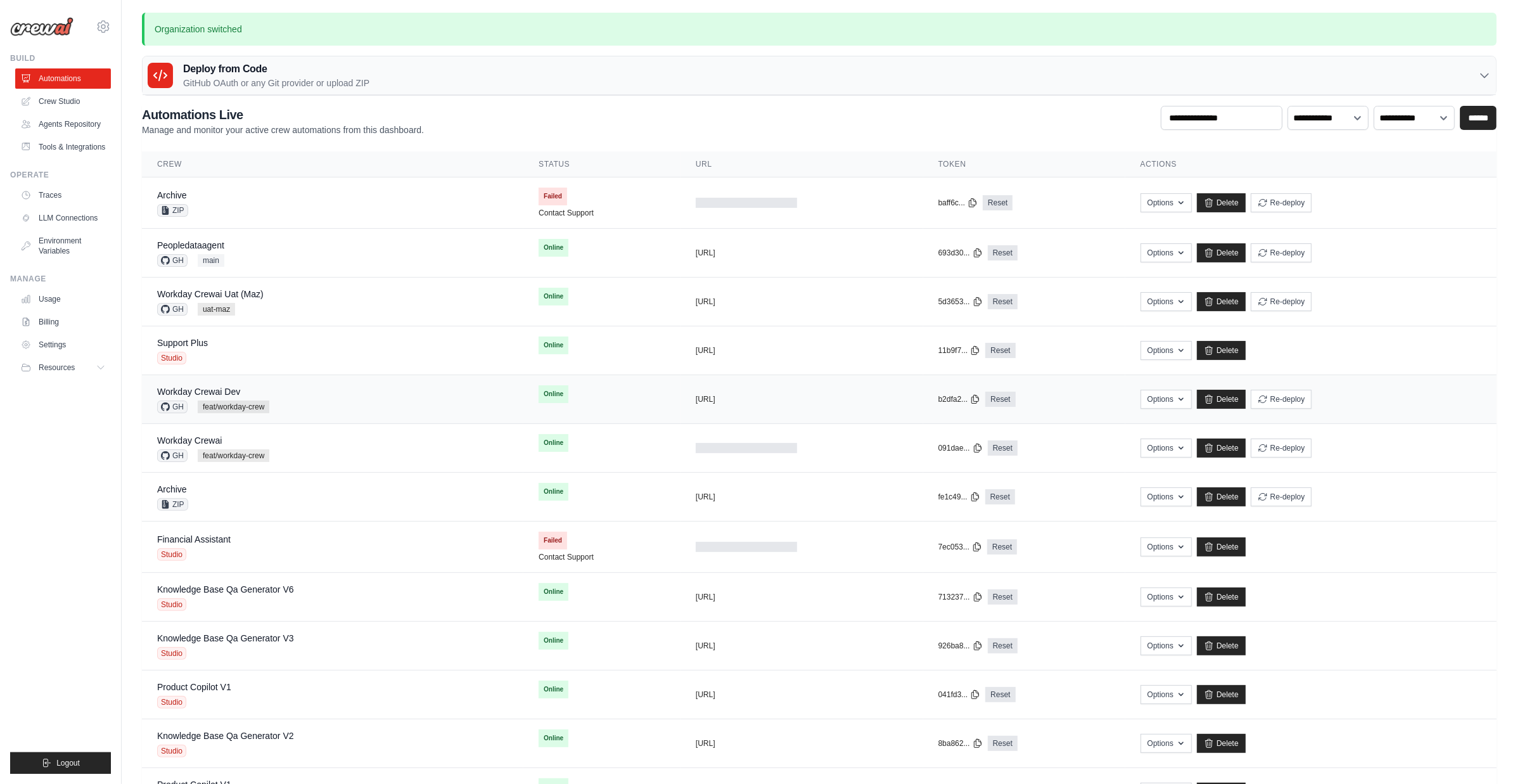
click at [253, 392] on div "Workday Crewai Dev" at bounding box center [213, 392] width 112 height 13
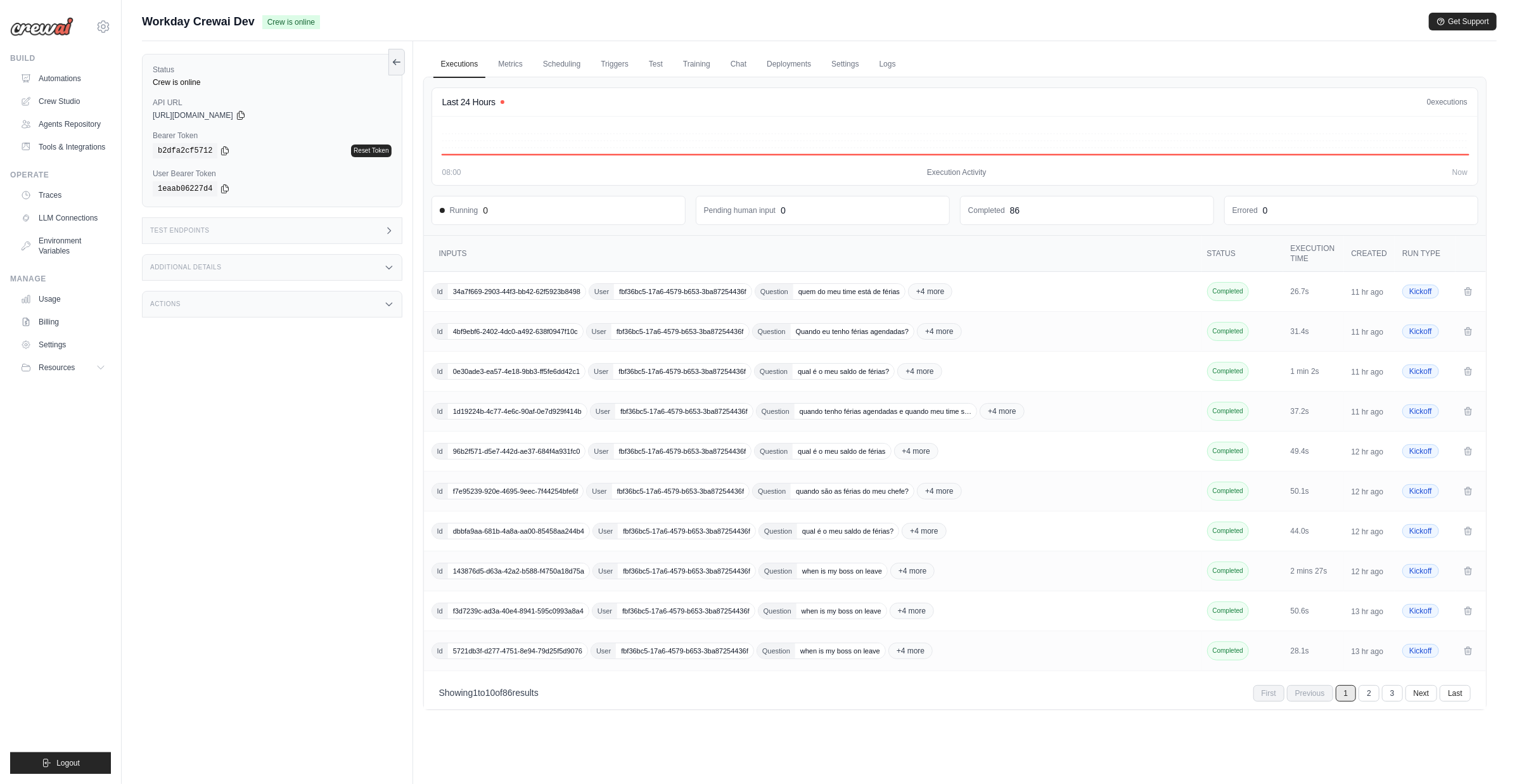
click at [307, 231] on div "Test Endpoints" at bounding box center [272, 230] width 260 height 27
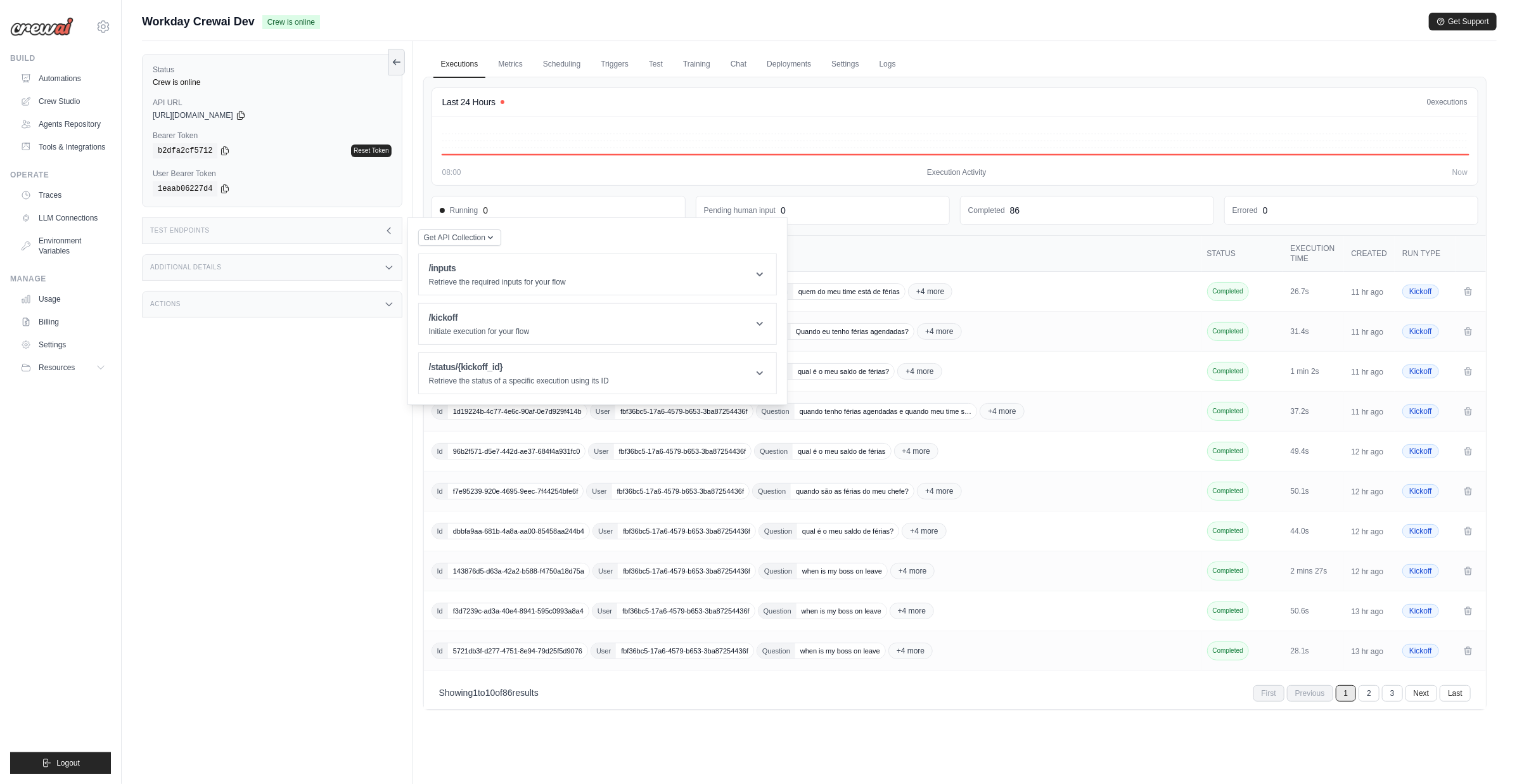
click at [307, 231] on div "Test Endpoints" at bounding box center [272, 230] width 260 height 27
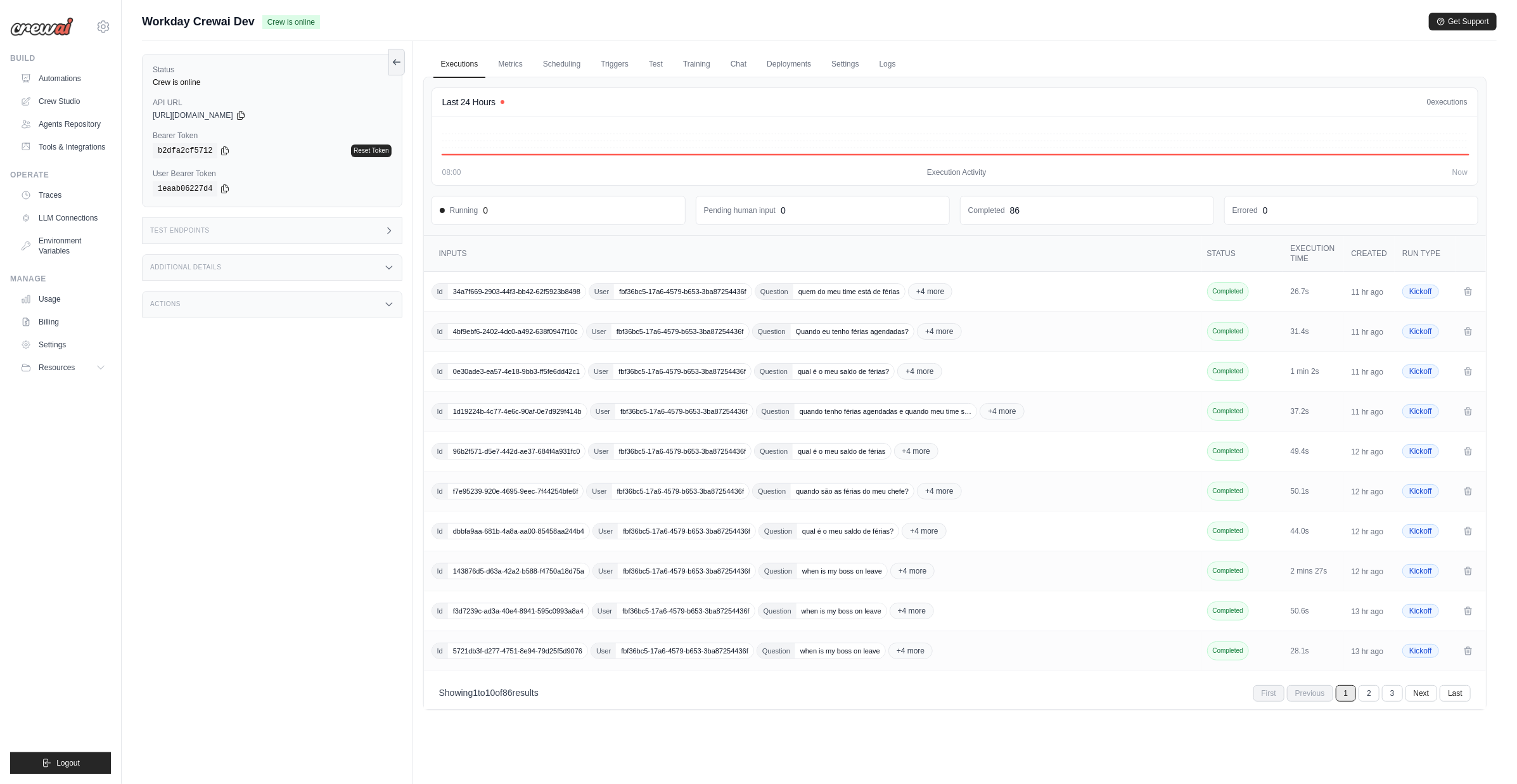
click at [311, 260] on div "Additional Details" at bounding box center [272, 267] width 260 height 27
click at [884, 67] on link "Logs" at bounding box center [888, 64] width 32 height 27
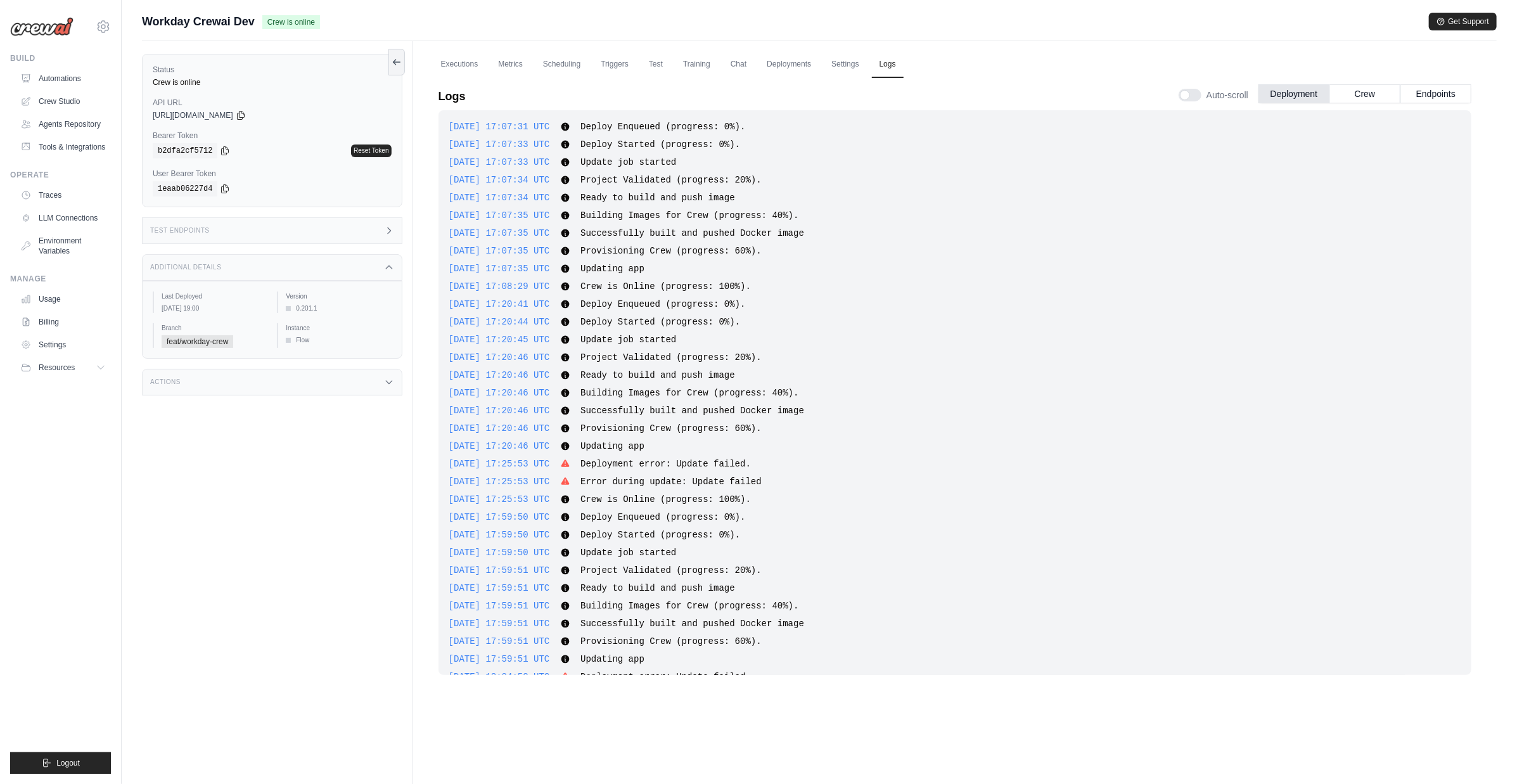
scroll to position [2543, 0]
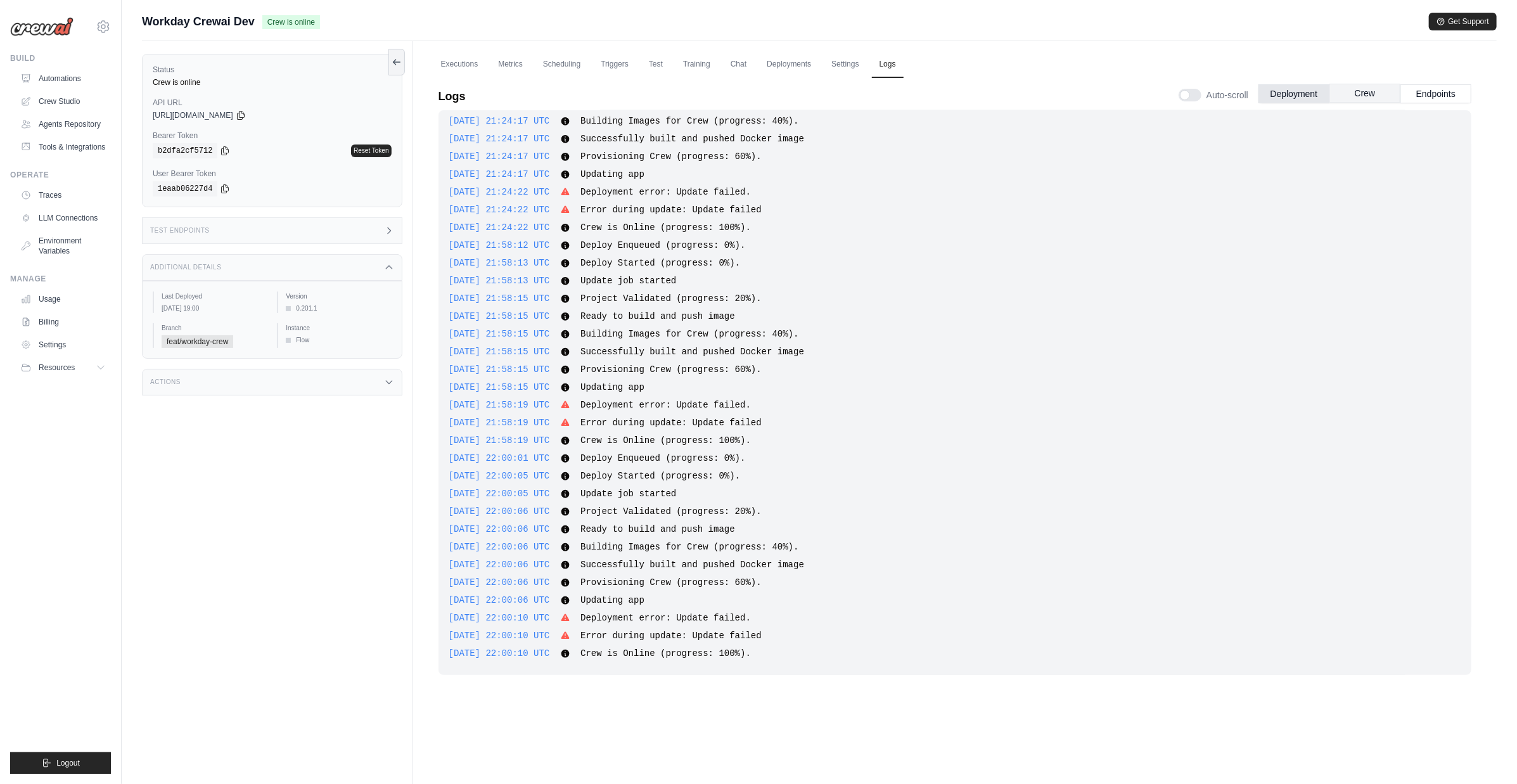
click at [1351, 97] on button "Crew" at bounding box center [1365, 93] width 71 height 19
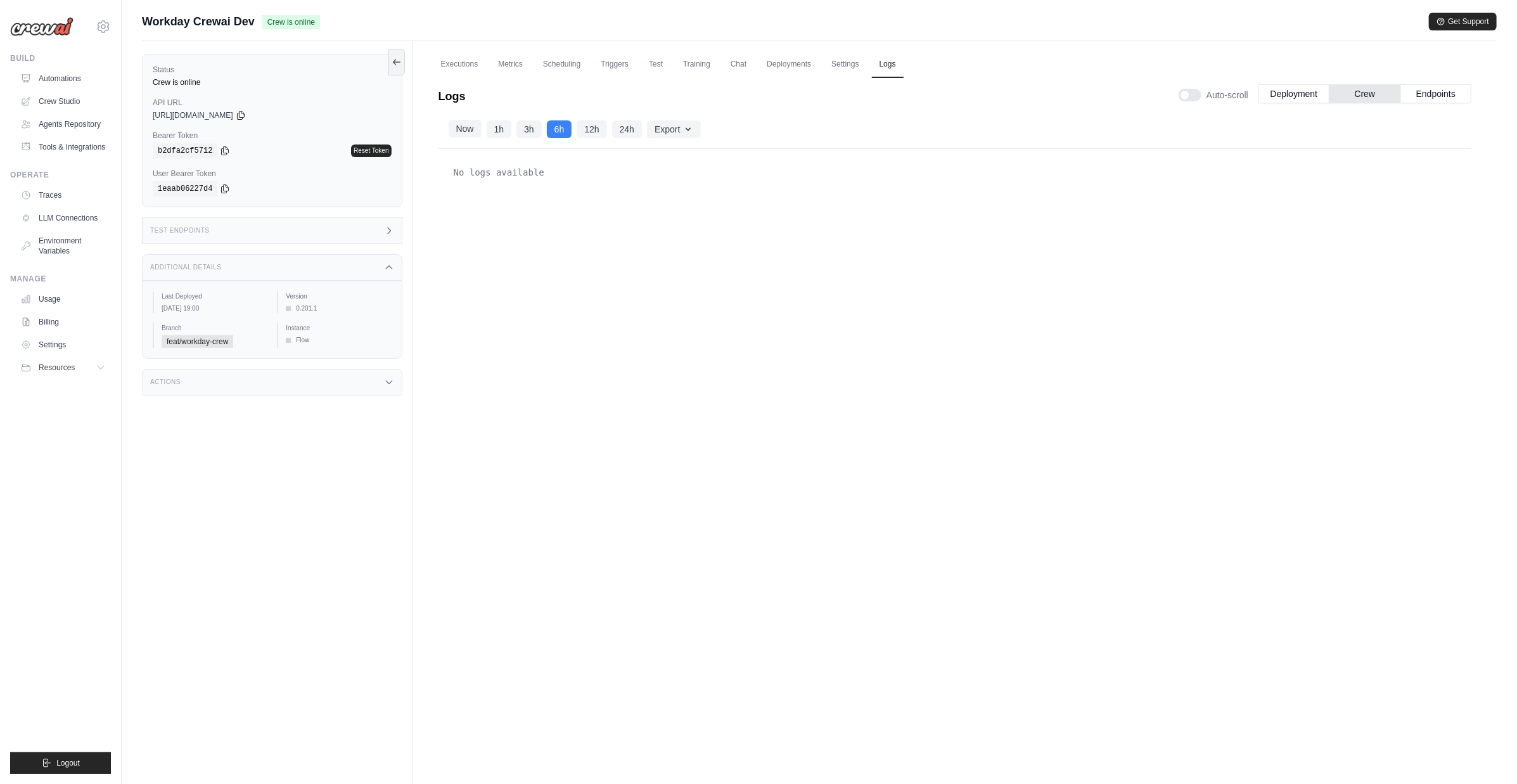
click at [469, 128] on button "Now" at bounding box center [465, 128] width 33 height 17
click at [493, 130] on button "1h" at bounding box center [499, 128] width 25 height 17
click at [583, 130] on button "12h" at bounding box center [592, 128] width 30 height 17
click at [625, 129] on button "24h" at bounding box center [627, 128] width 30 height 17
click at [1436, 91] on button "Endpoints" at bounding box center [1436, 93] width 71 height 19
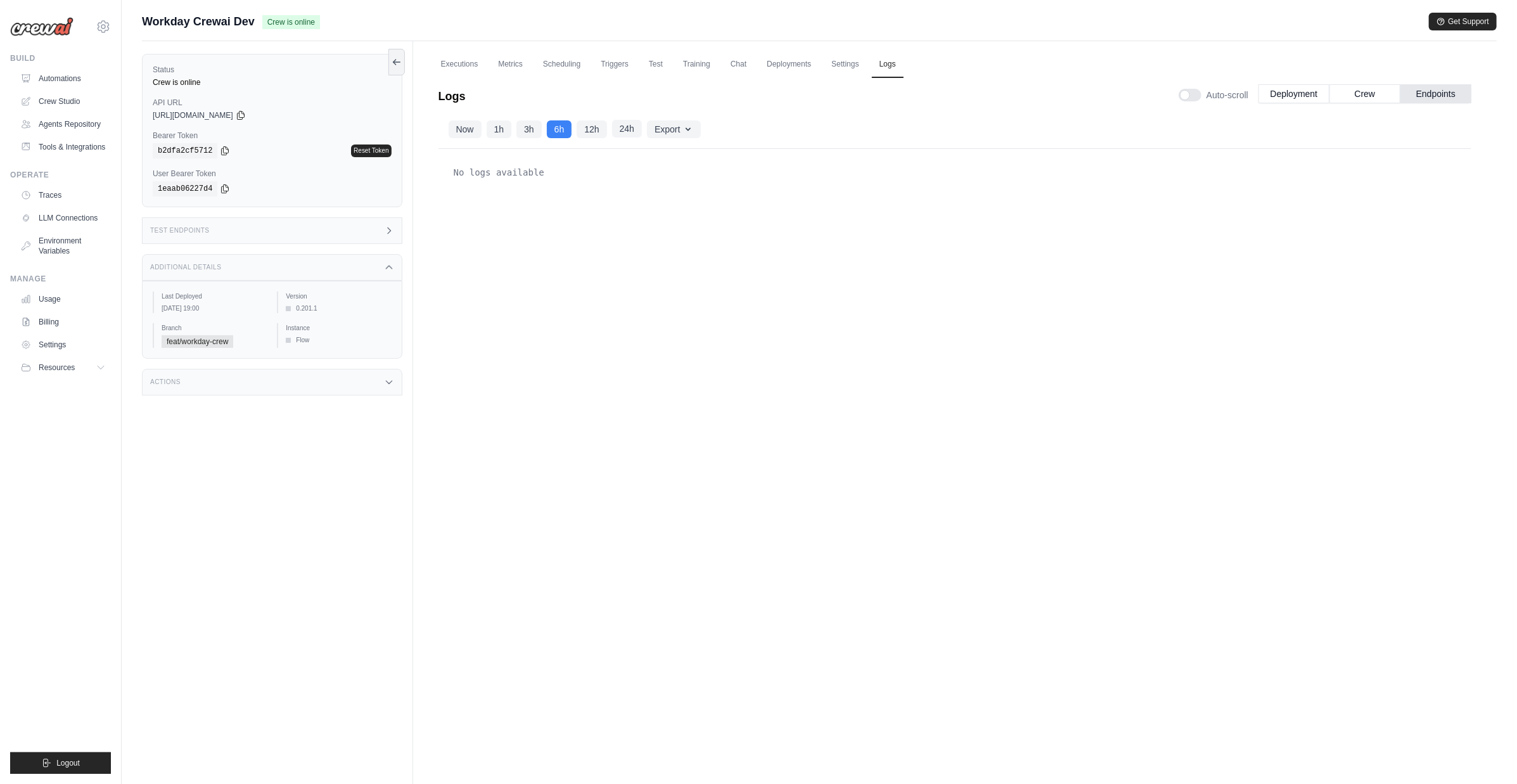
click at [641, 128] on button "24h" at bounding box center [627, 128] width 30 height 17
click at [1378, 95] on button "Crew" at bounding box center [1365, 93] width 71 height 19
click at [1445, 93] on button "Endpoints" at bounding box center [1436, 93] width 71 height 19
click at [1389, 96] on button "Crew" at bounding box center [1365, 93] width 71 height 19
click at [1309, 93] on button "Deployment" at bounding box center [1294, 93] width 71 height 19
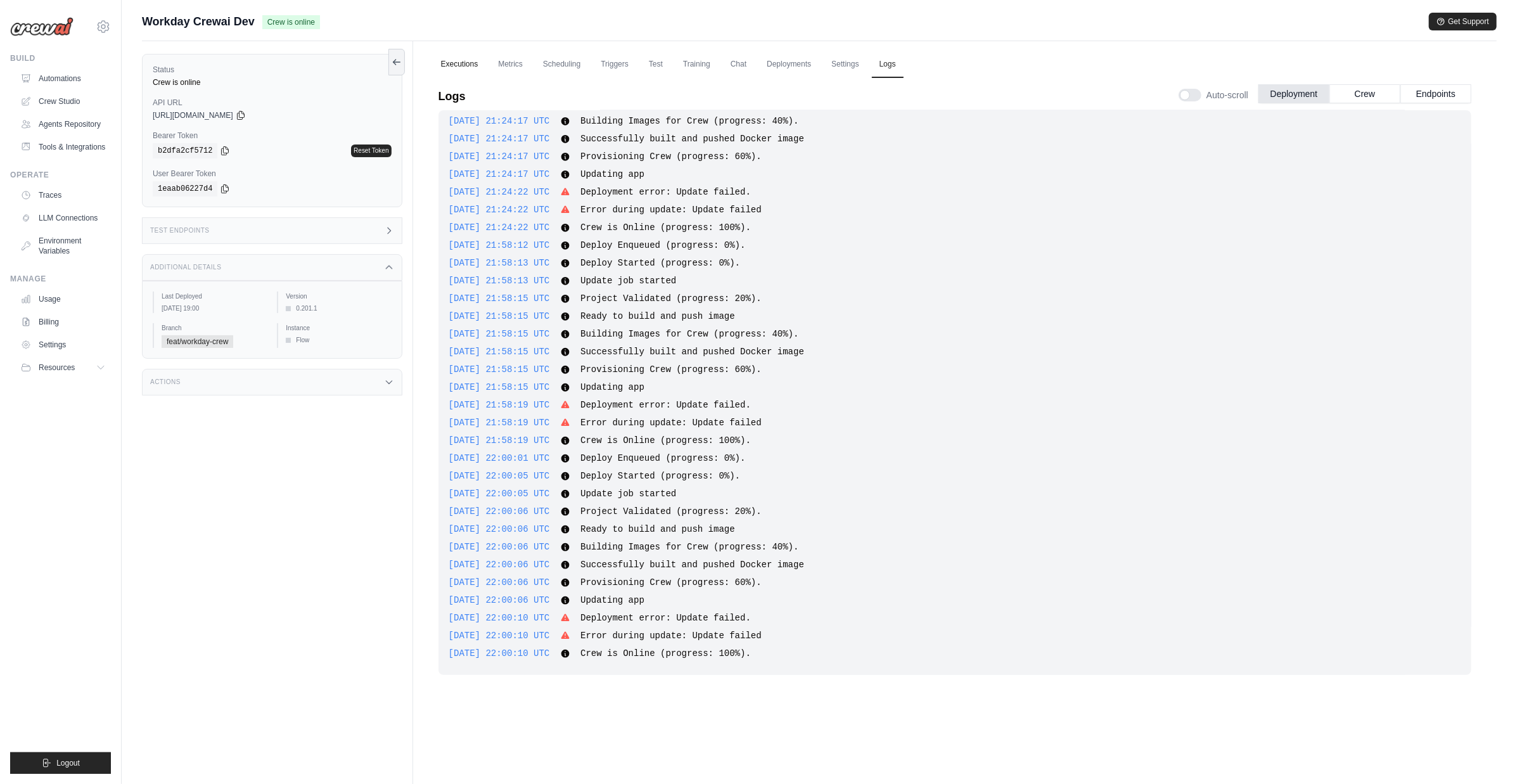
click at [463, 60] on link "Executions" at bounding box center [460, 64] width 52 height 27
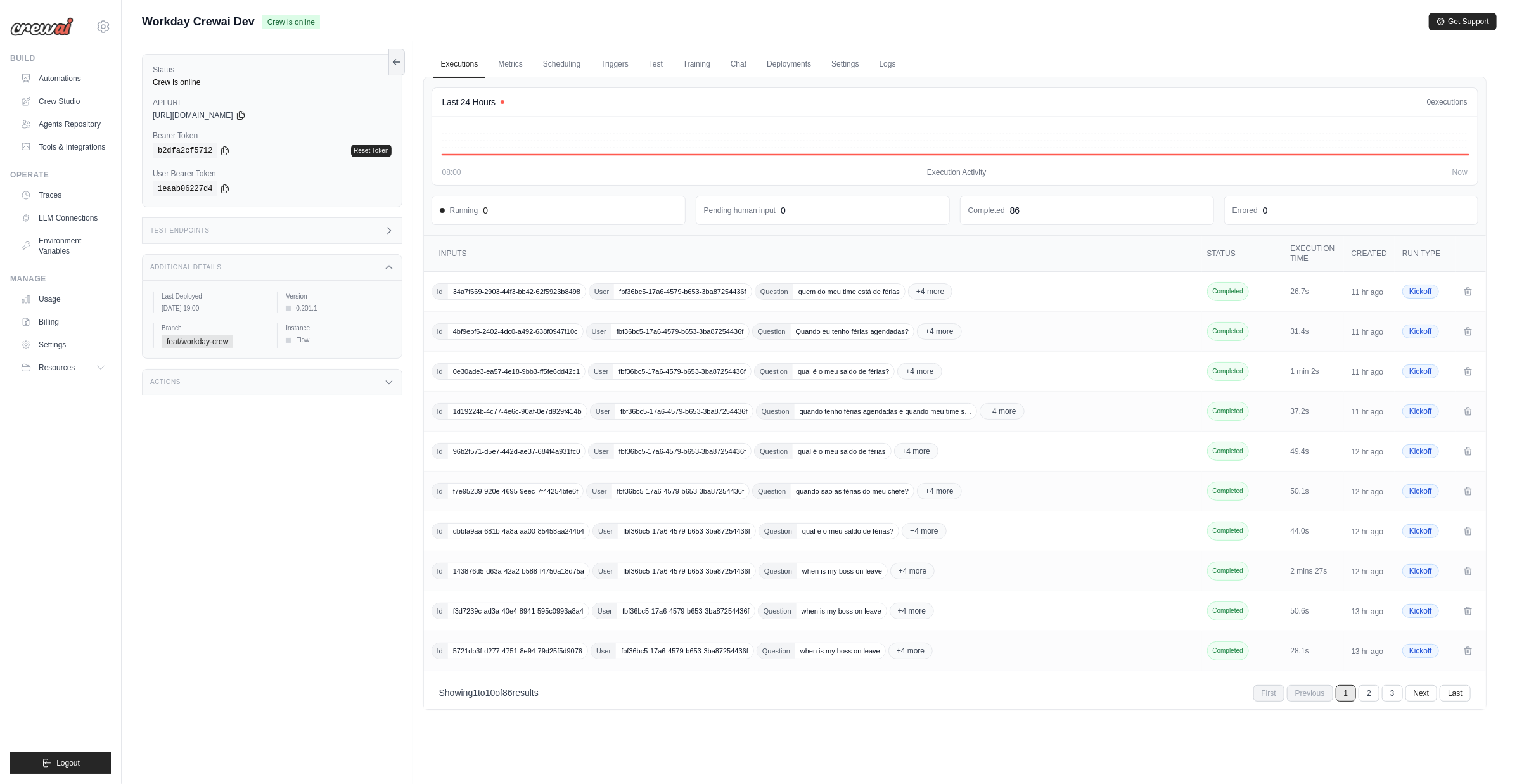
click at [486, 67] on ul "Executions Metrics Scheduling Triggers Test Training Chat Deployments Settings …" at bounding box center [955, 64] width 1064 height 26
click at [500, 67] on link "Metrics" at bounding box center [511, 64] width 40 height 27
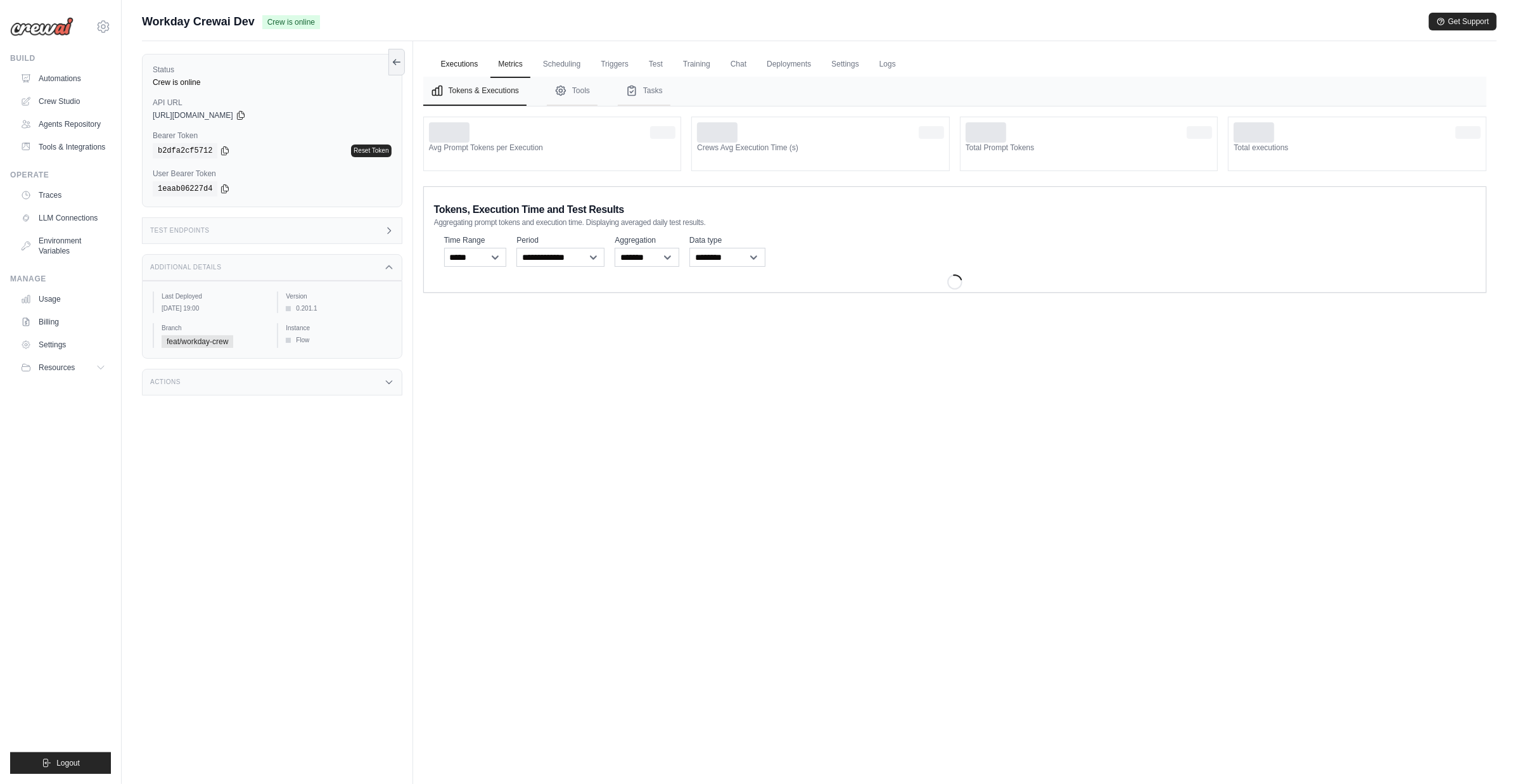
click at [451, 64] on link "Executions" at bounding box center [460, 64] width 52 height 27
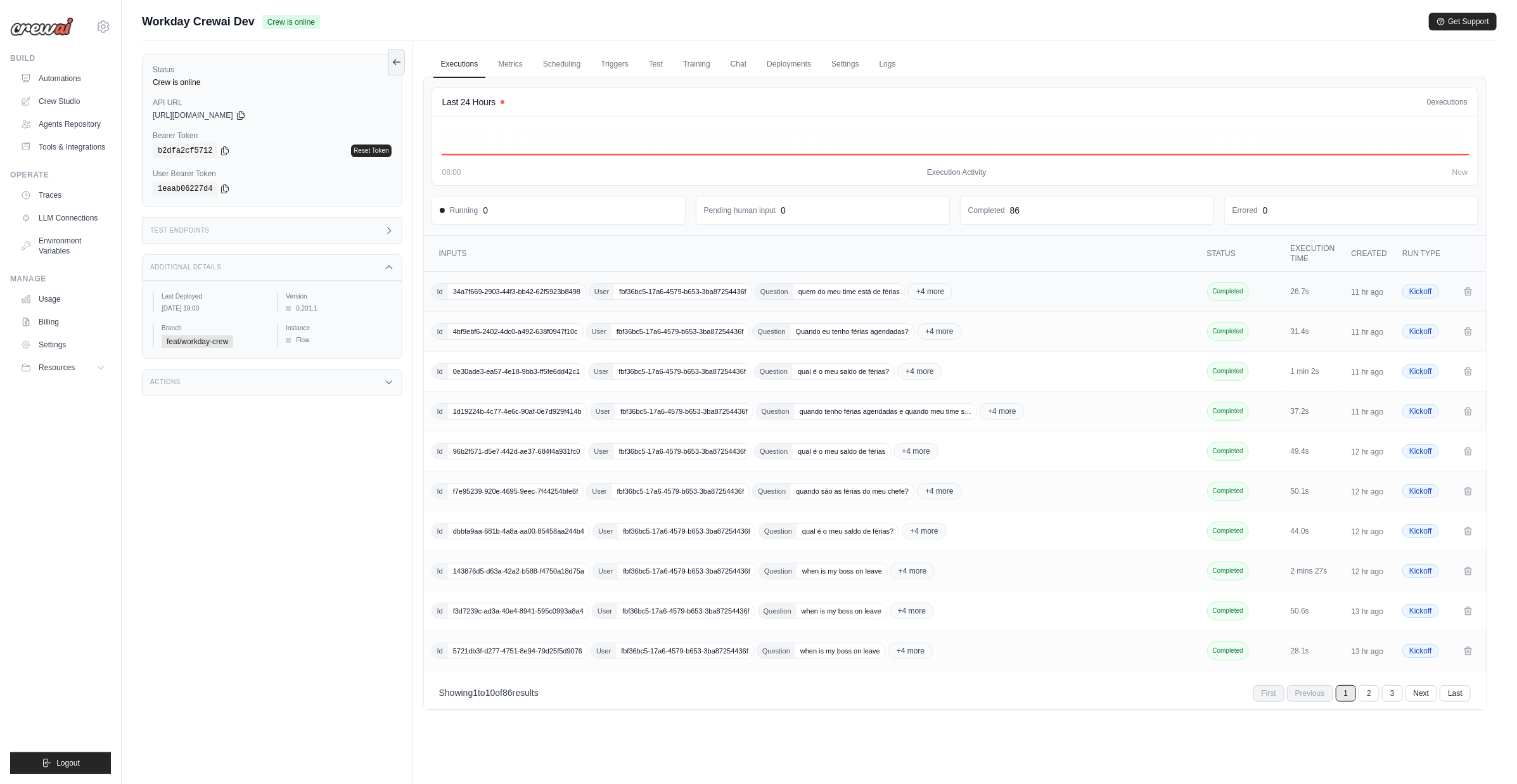
click at [760, 286] on span "Question" at bounding box center [774, 291] width 38 height 15
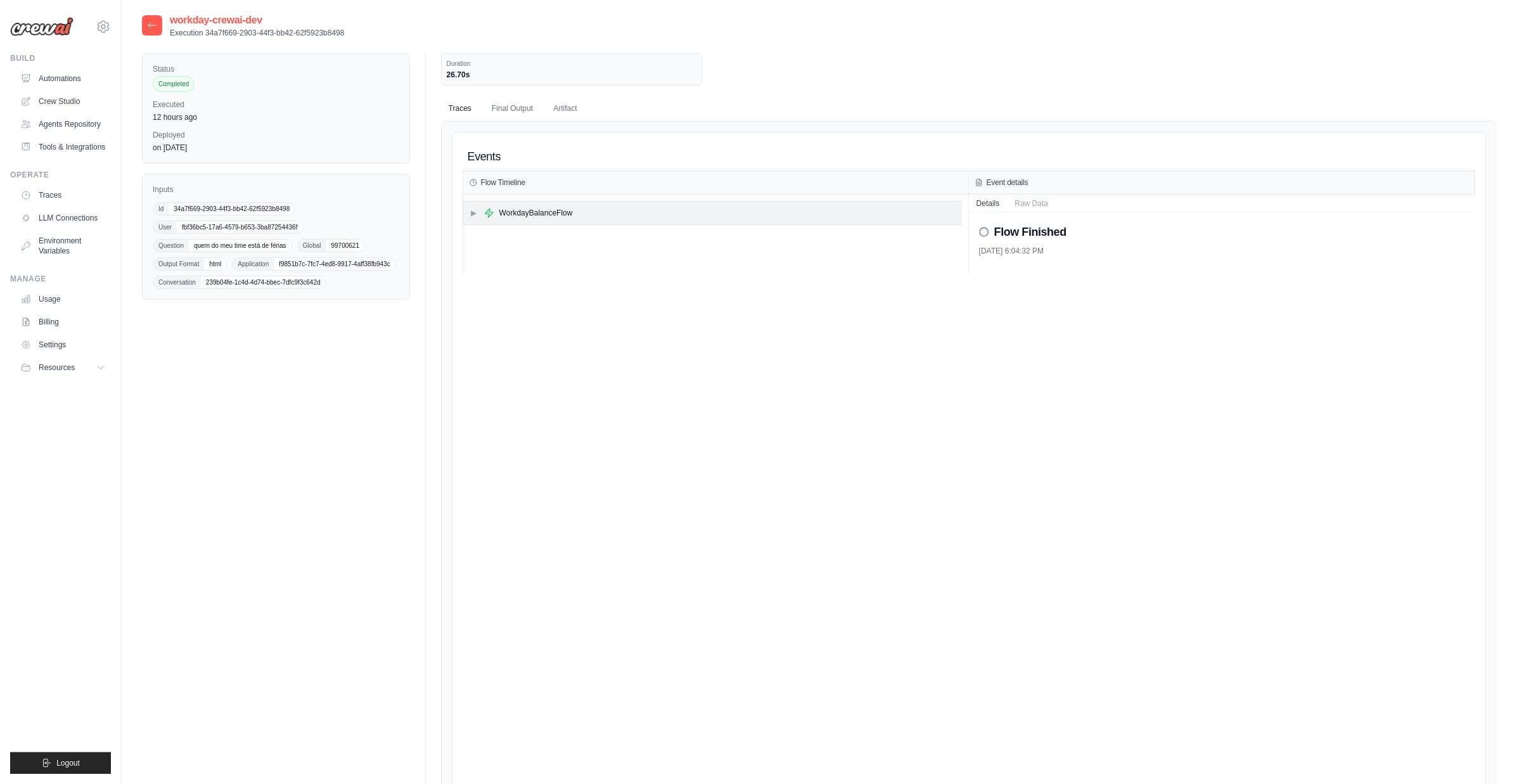
click at [500, 217] on div "WorkdayBalanceFlow" at bounding box center [536, 213] width 74 height 10
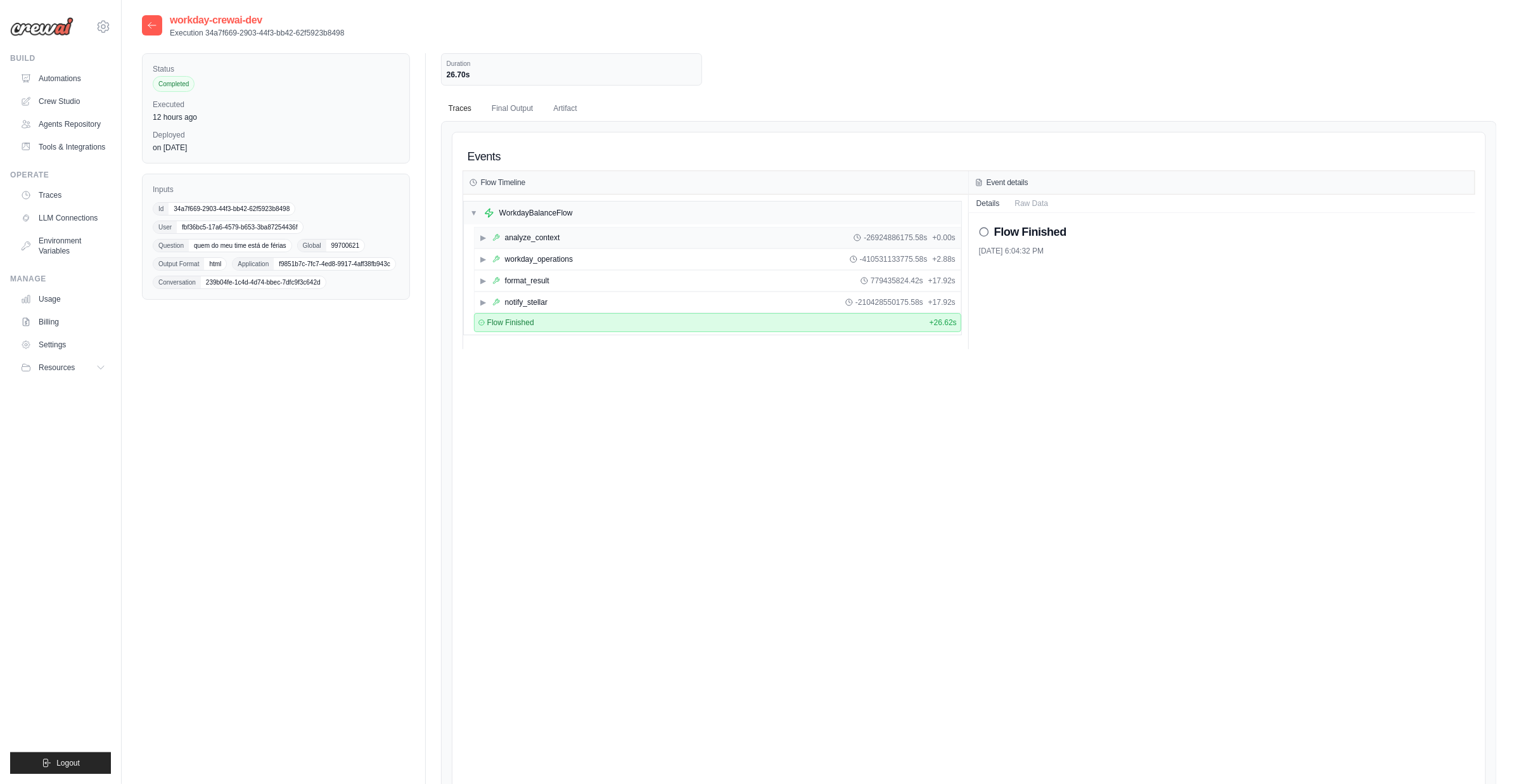
click at [497, 234] on icon at bounding box center [497, 238] width 6 height 6
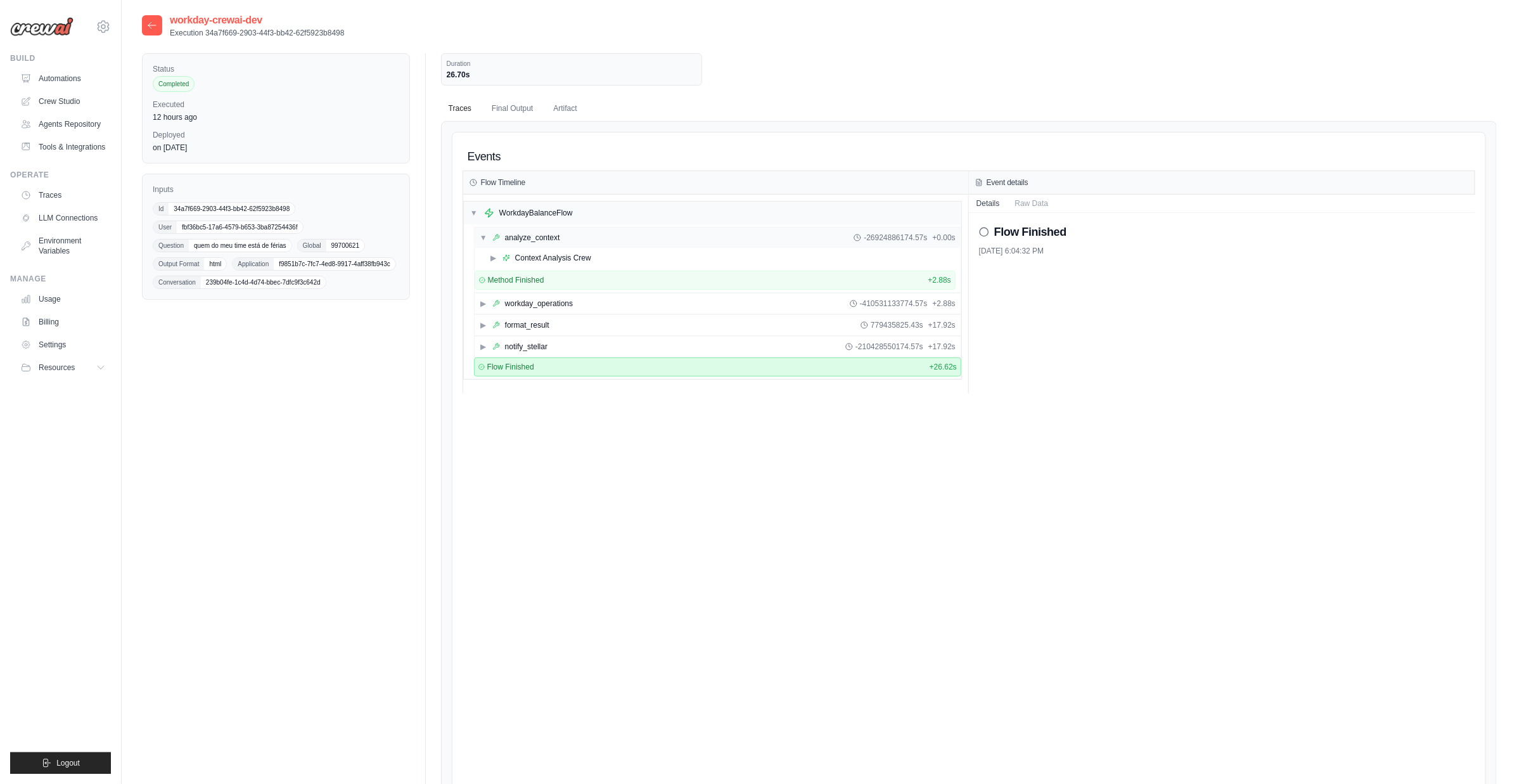
click at [497, 234] on icon at bounding box center [497, 238] width 6 height 6
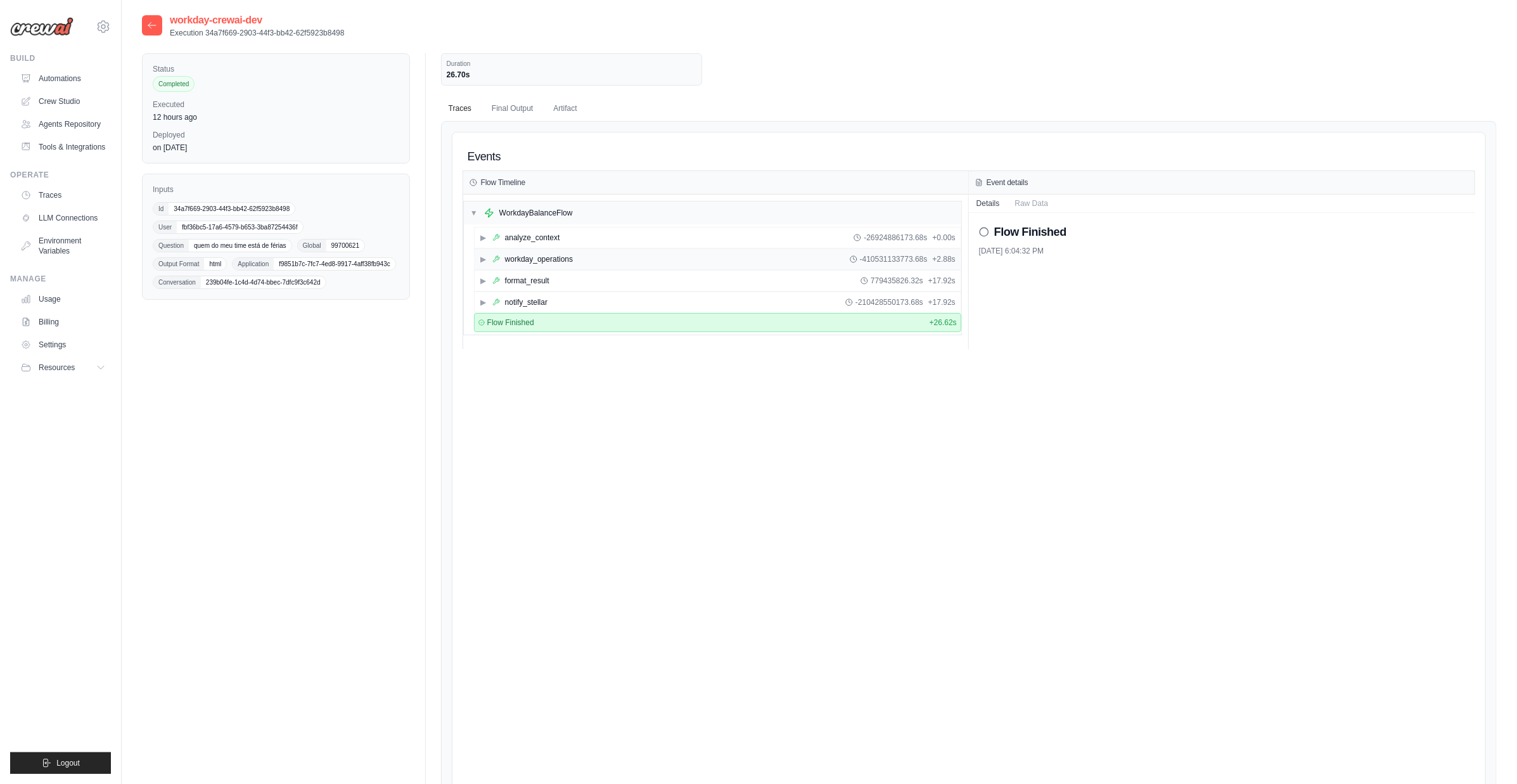
click at [505, 256] on div "workday_operations" at bounding box center [539, 260] width 68 height 10
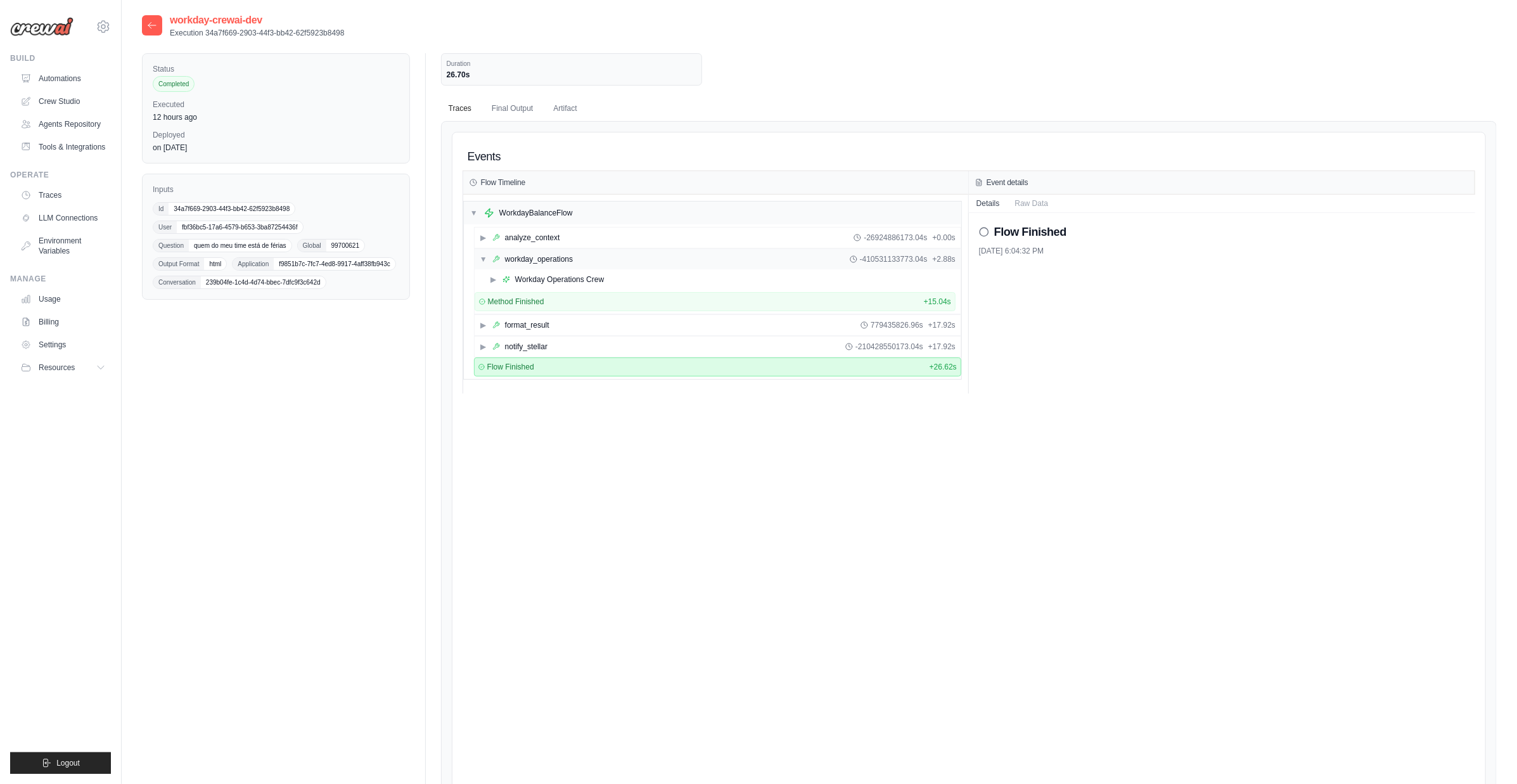
click at [505, 256] on div "workday_operations" at bounding box center [539, 260] width 68 height 10
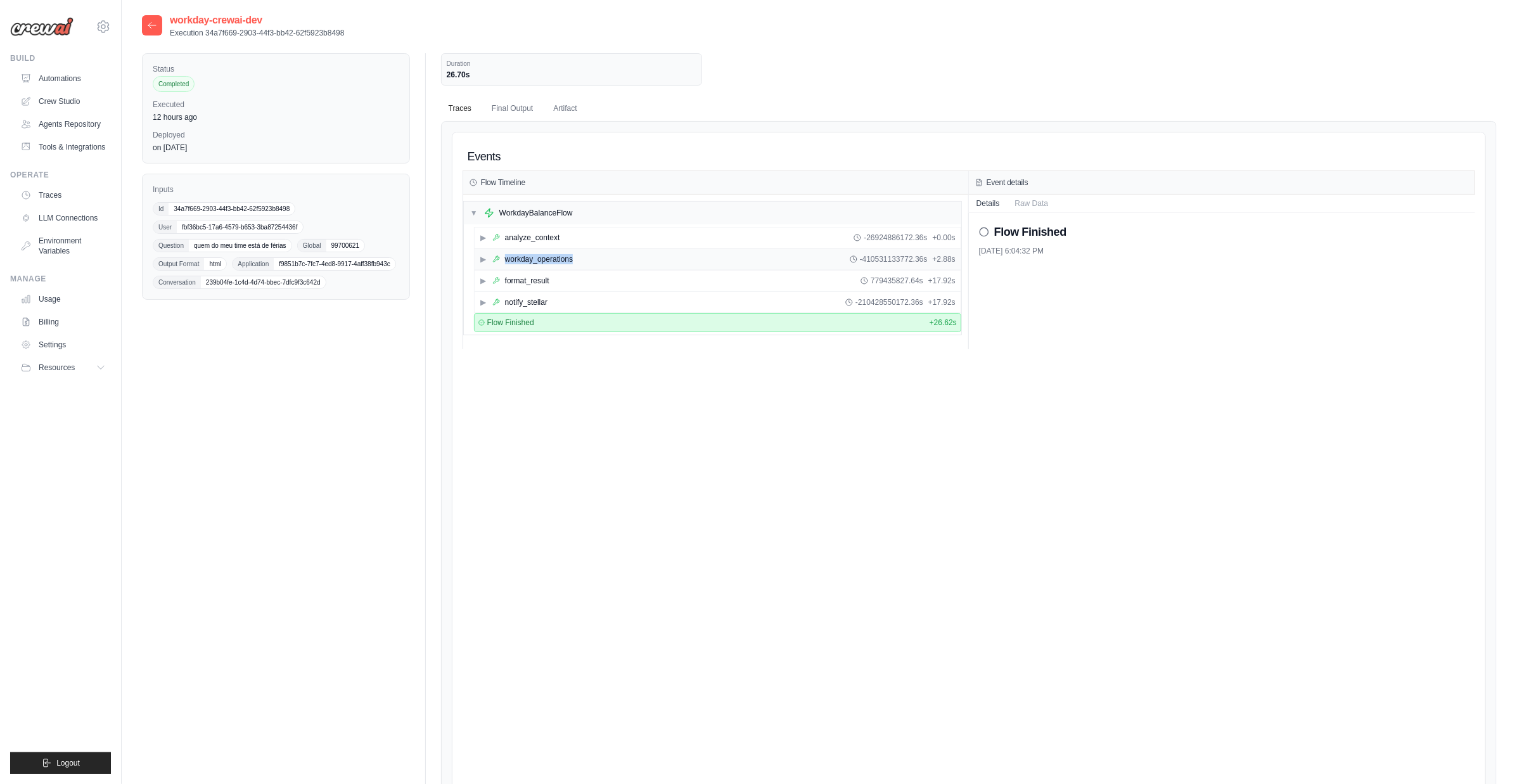
click at [505, 256] on div "workday_operations" at bounding box center [539, 260] width 68 height 10
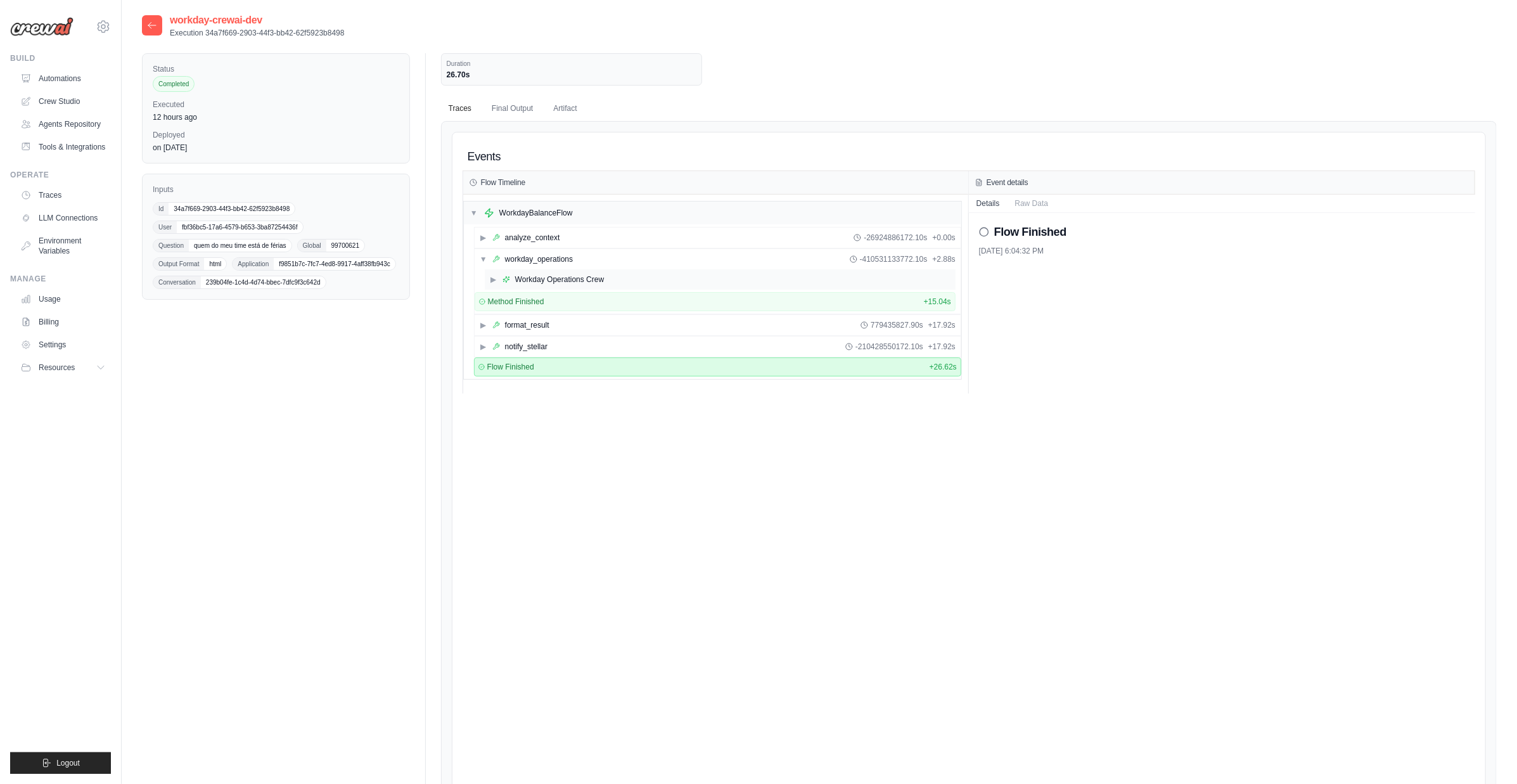
click at [513, 271] on div "▶ Workday Operations Crew" at bounding box center [720, 279] width 471 height 20
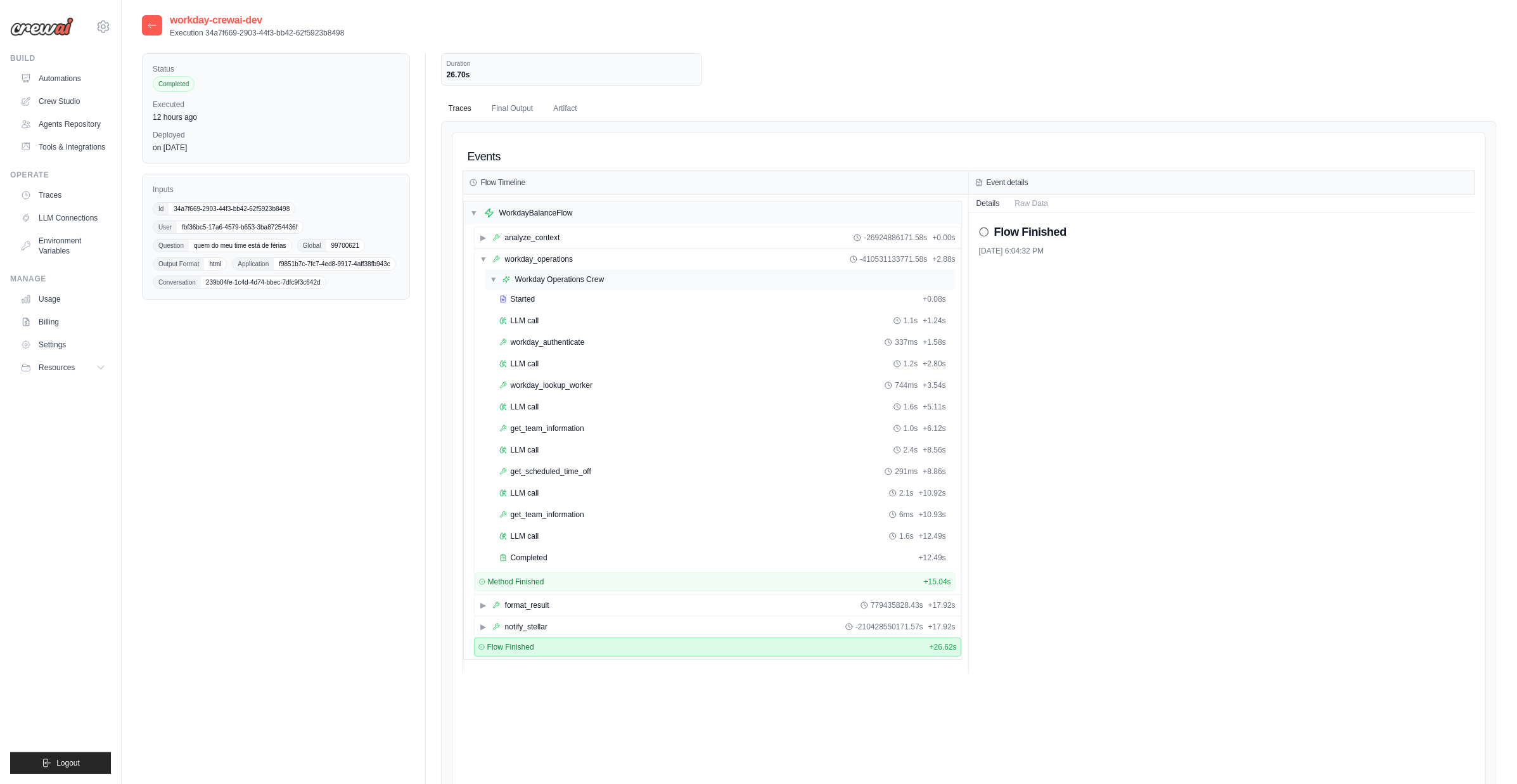
click at [516, 275] on div "Workday Operations Crew" at bounding box center [560, 280] width 89 height 10
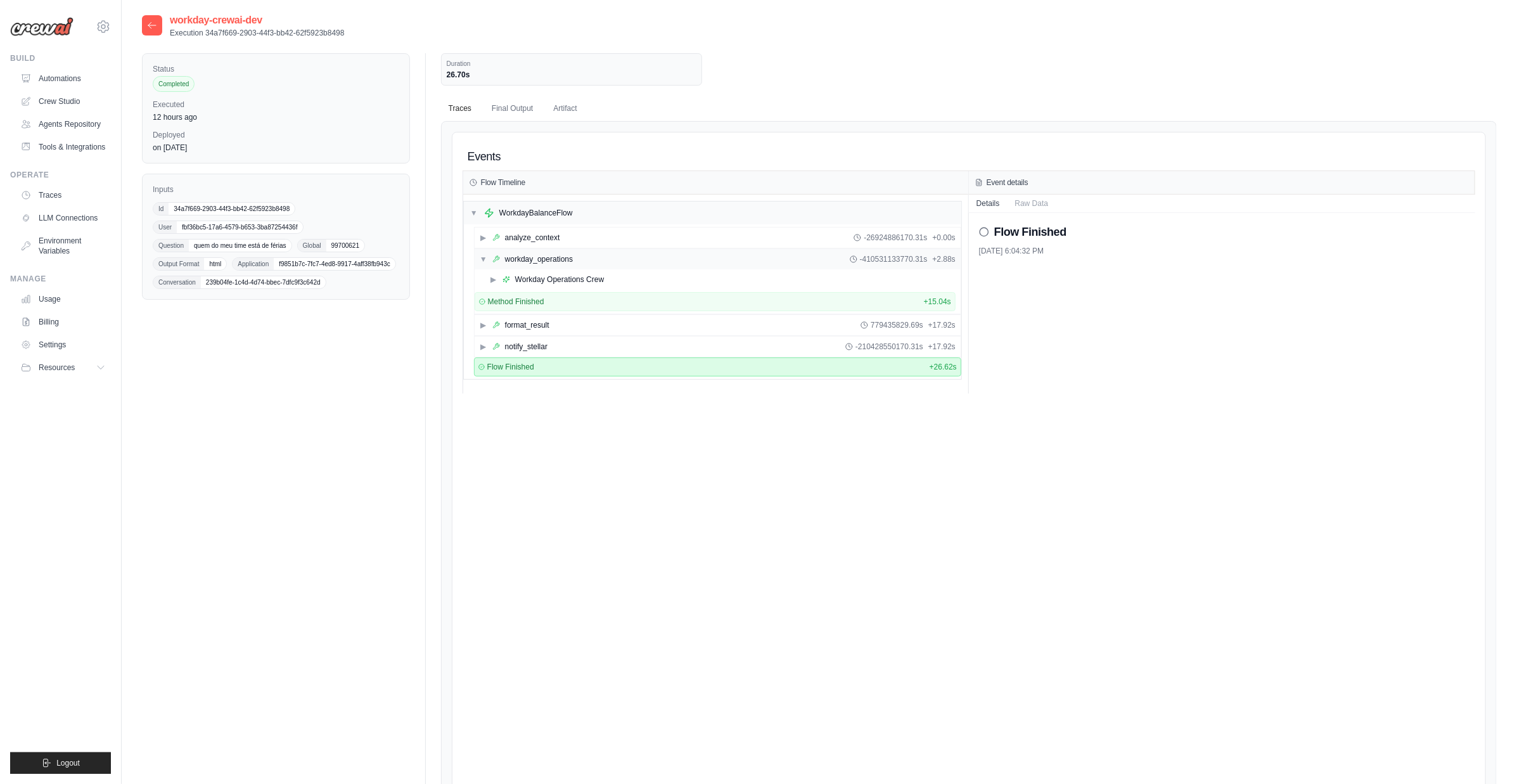
click at [530, 255] on div "workday_operations" at bounding box center [539, 260] width 68 height 10
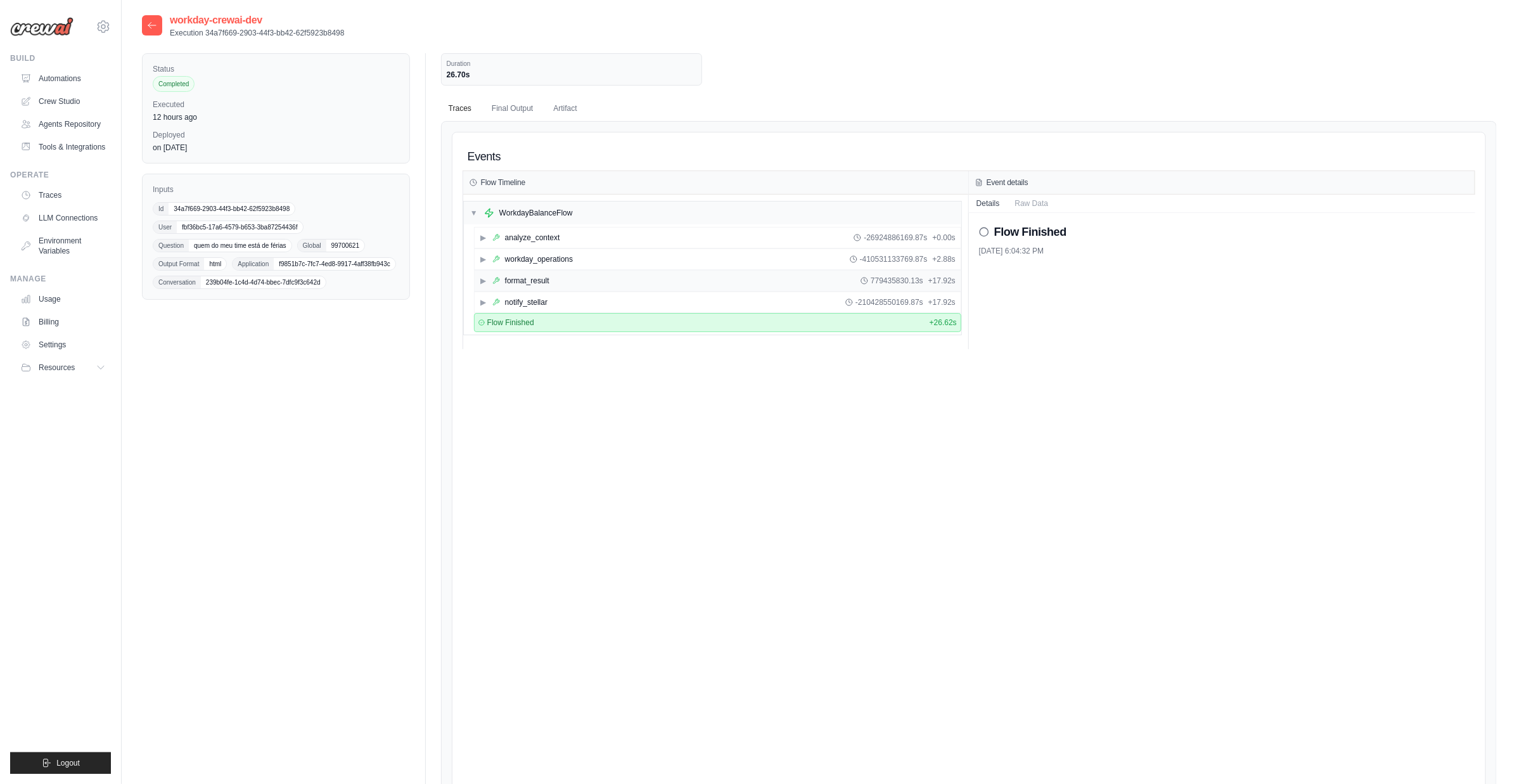
click at [532, 276] on div "format_result" at bounding box center [527, 281] width 45 height 10
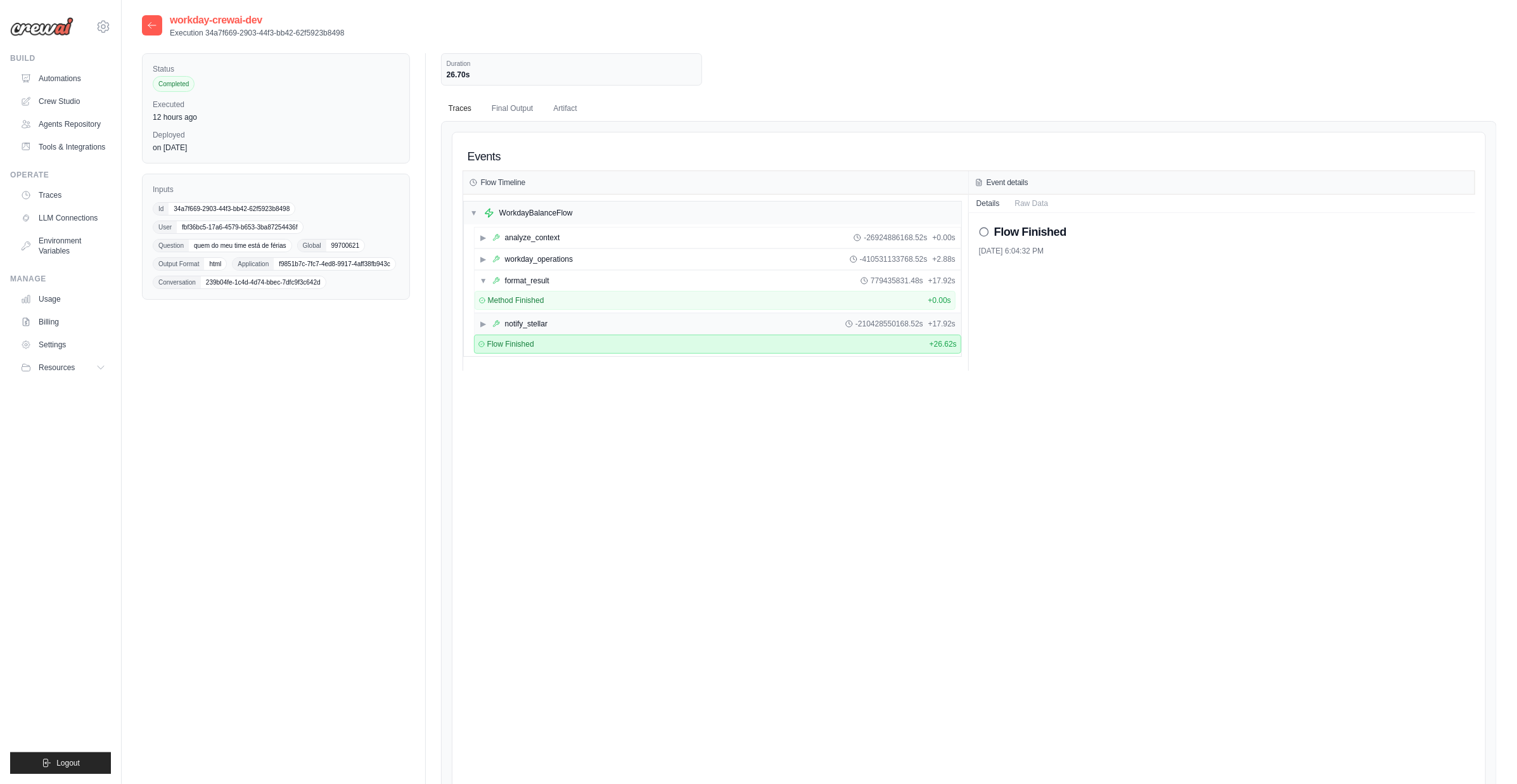
click at [532, 320] on div "notify_stellar" at bounding box center [526, 324] width 43 height 10
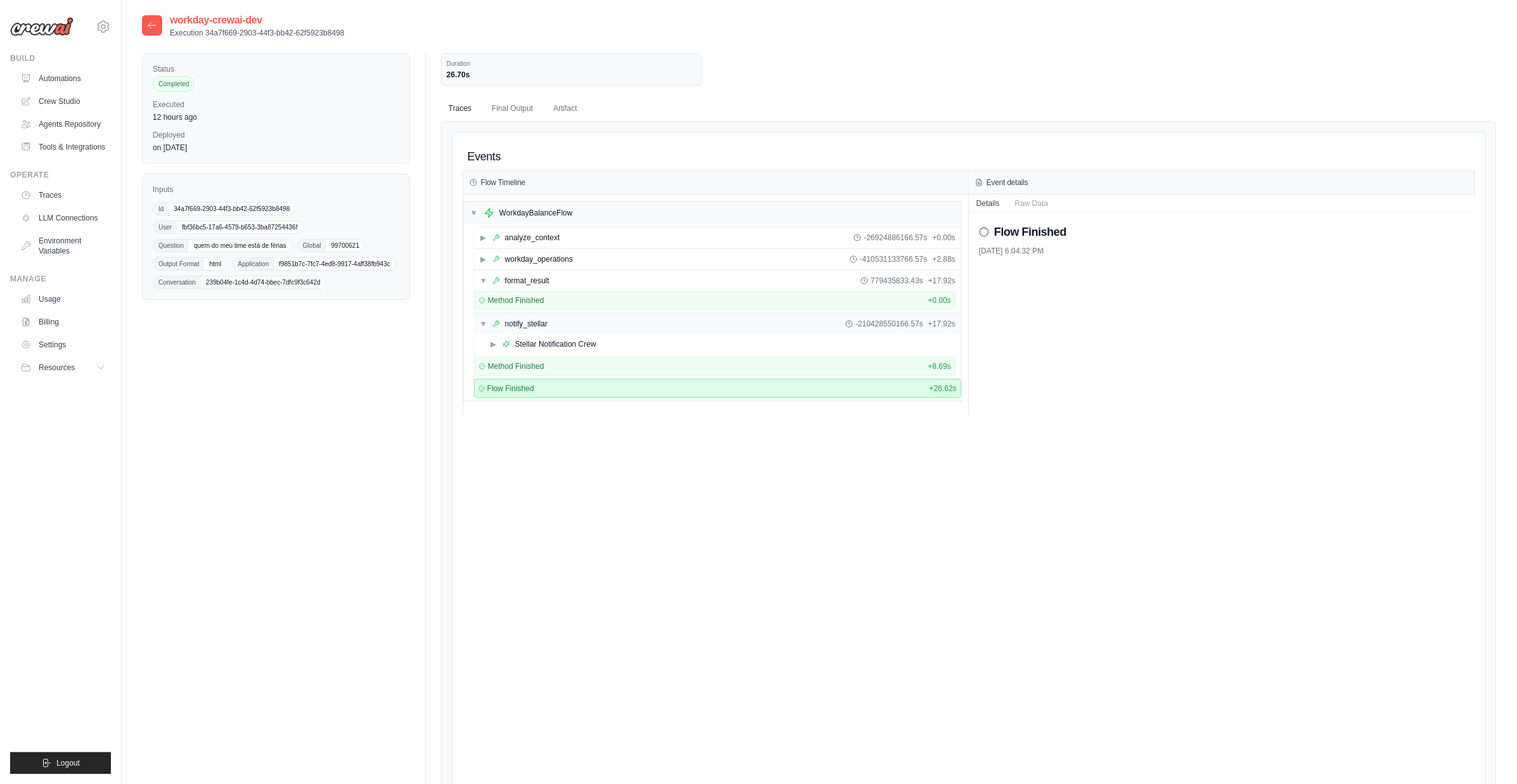
click at [577, 325] on div "▼ notify_stellar -210428550166.57s + 17.92s" at bounding box center [717, 324] width 486 height 20
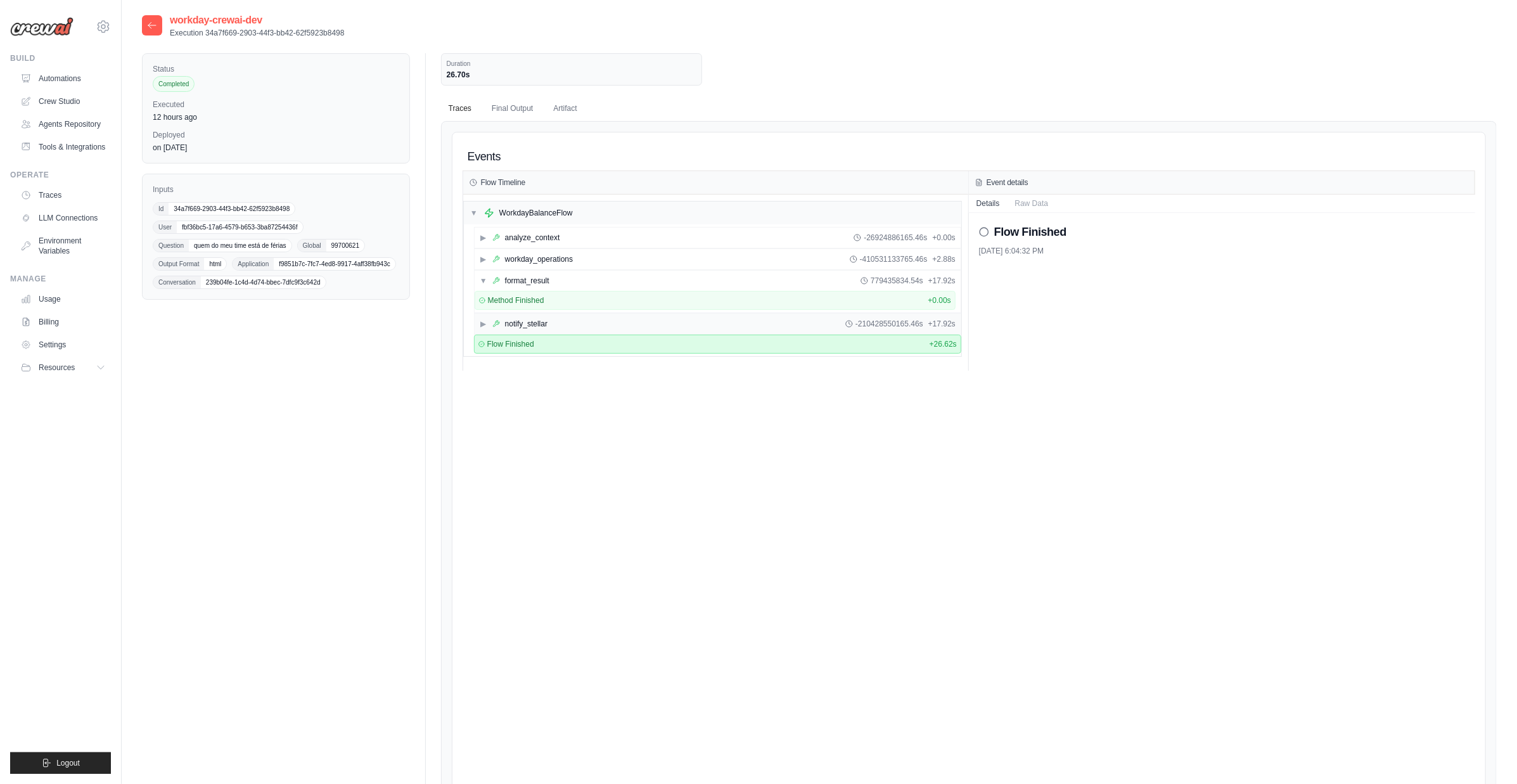
click at [577, 325] on div "▶ notify_stellar -210428550165.46s + 17.92s" at bounding box center [717, 324] width 486 height 20
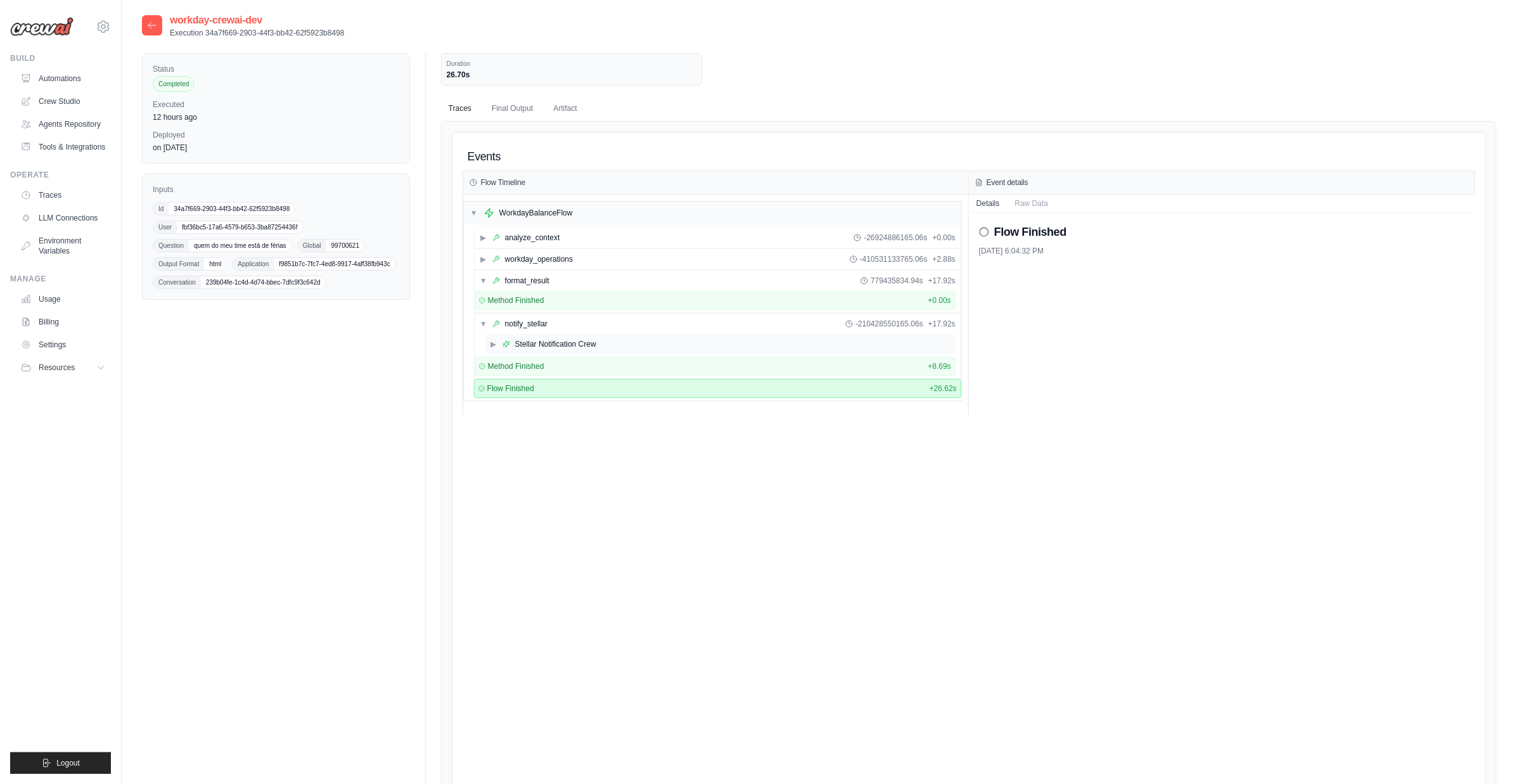
click at [560, 339] on div "Stellar Notification Crew" at bounding box center [556, 344] width 81 height 10
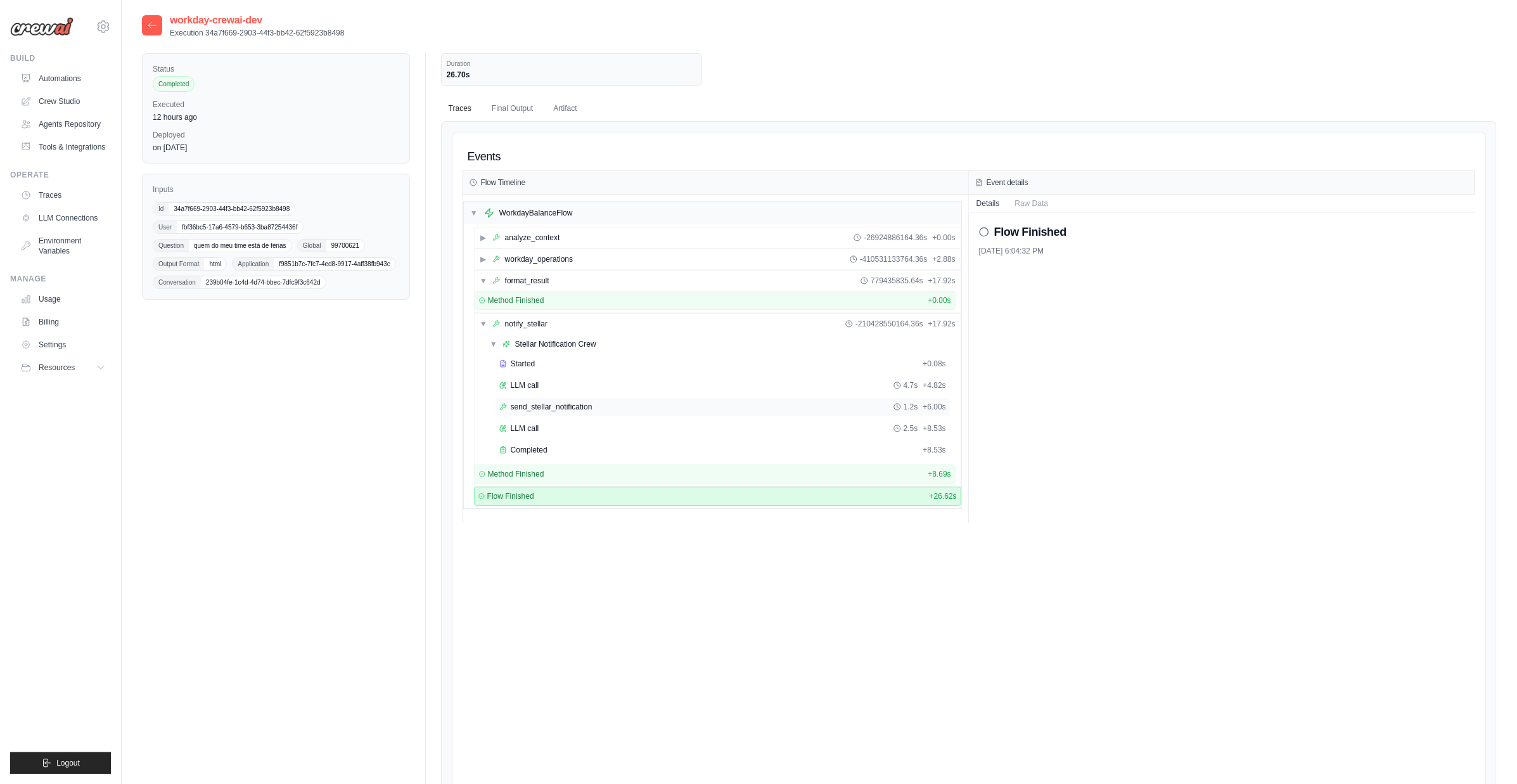
click at [561, 404] on span "send_stellar_notification" at bounding box center [552, 407] width 82 height 10
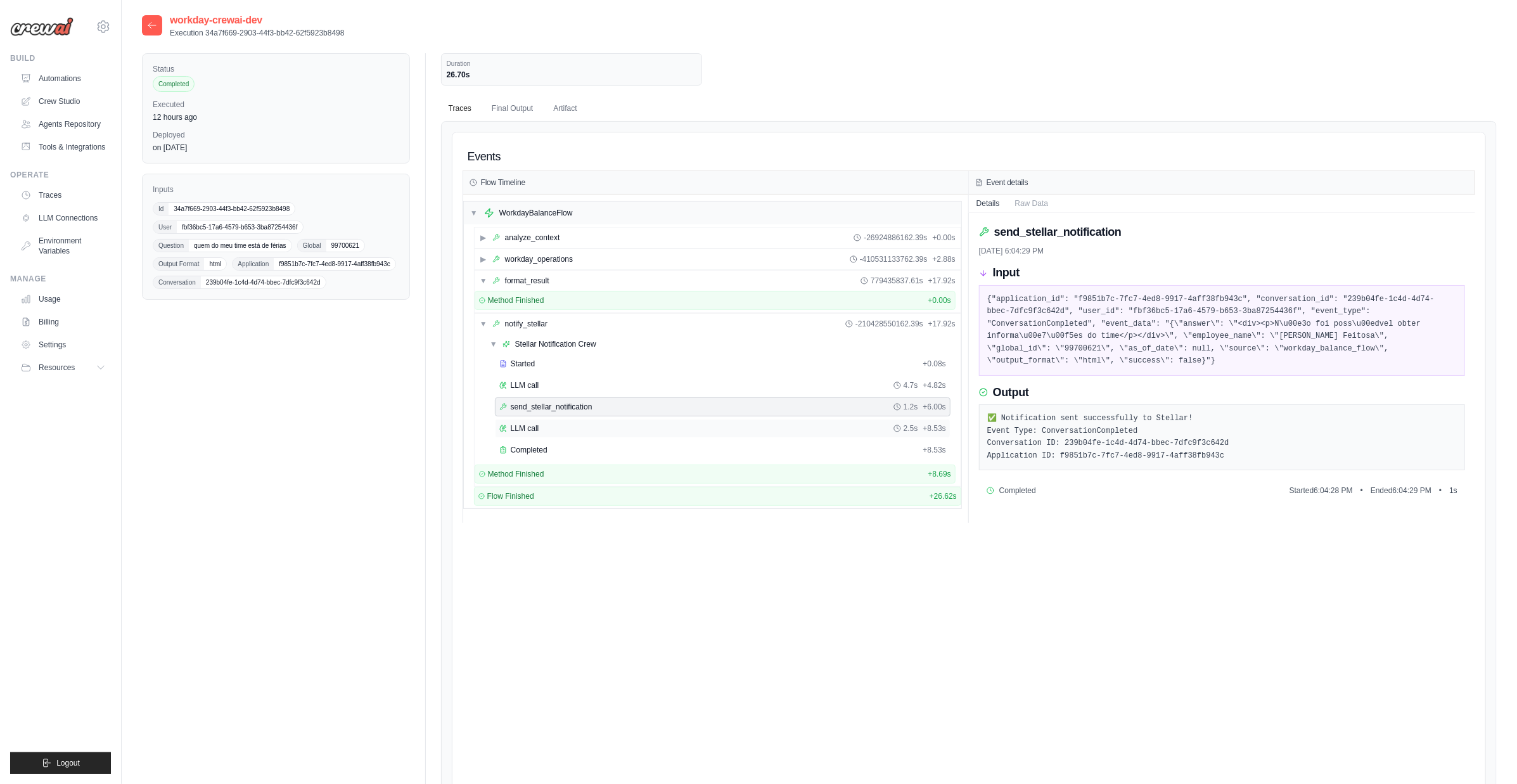
click at [561, 424] on div "LLM call 2.5s + 8.53s" at bounding box center [723, 429] width 447 height 10
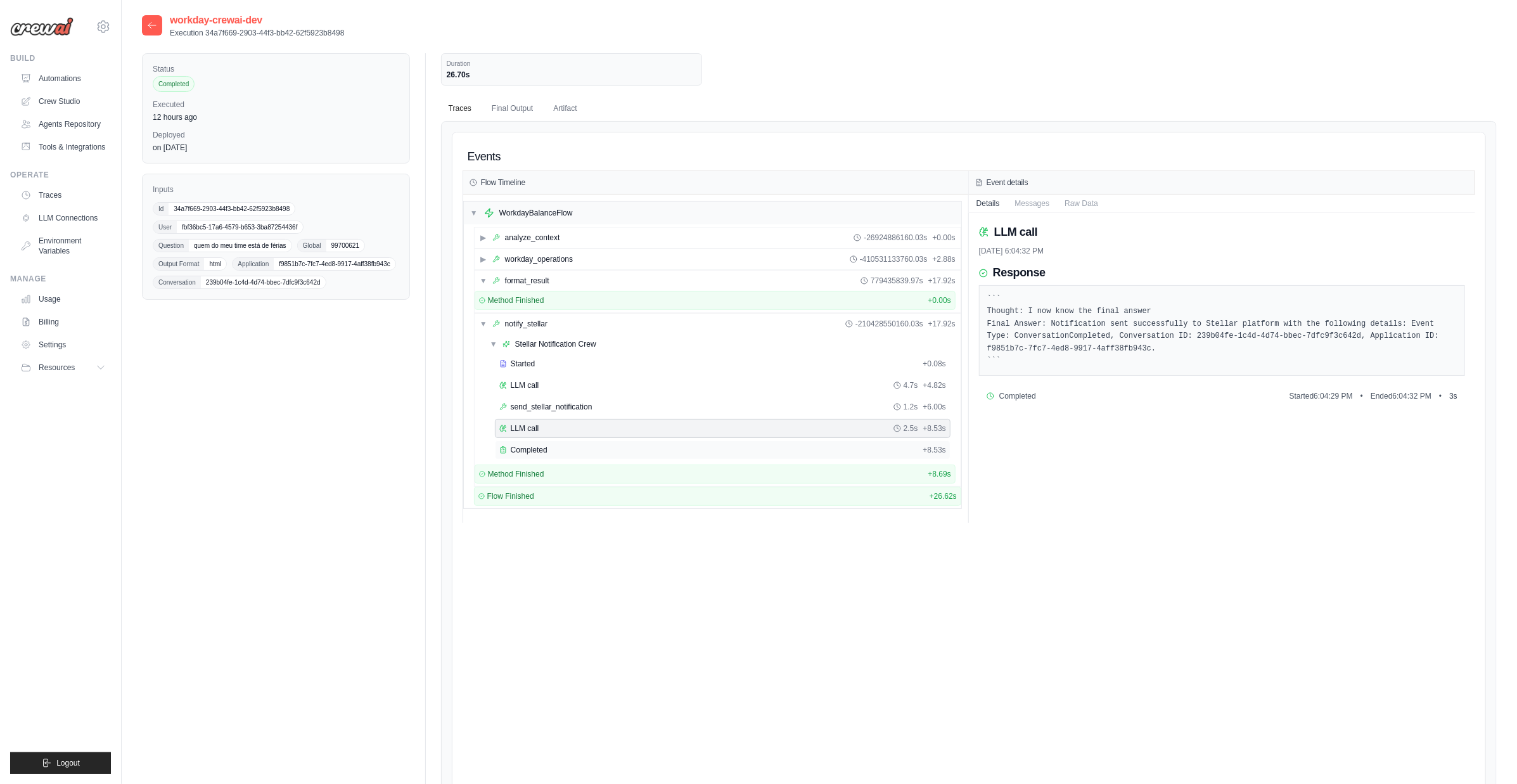
click at [559, 445] on div "Completed" at bounding box center [708, 450] width 419 height 10
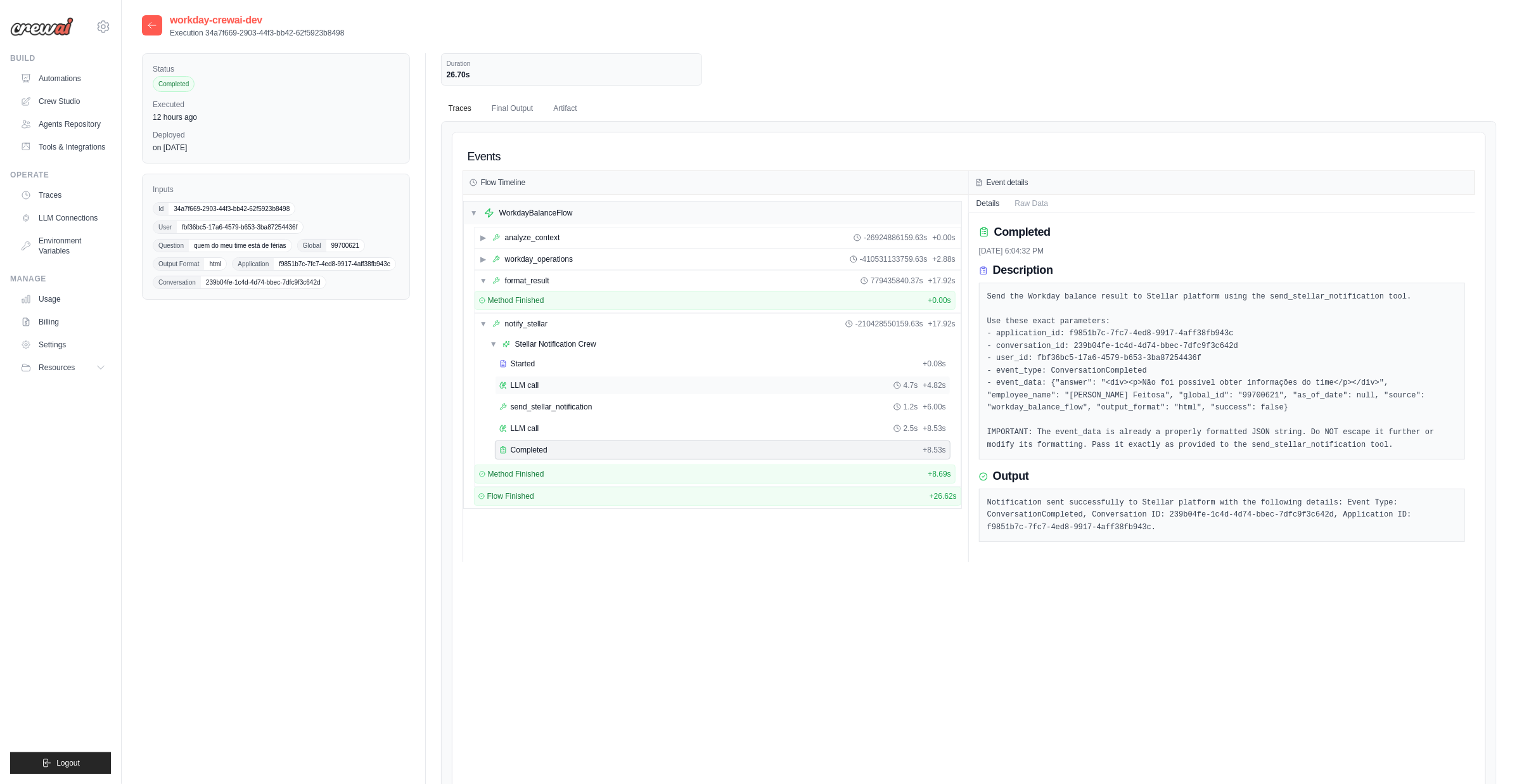
click at [566, 380] on div "LLM call 4.7s + 4.82s" at bounding box center [723, 385] width 447 height 10
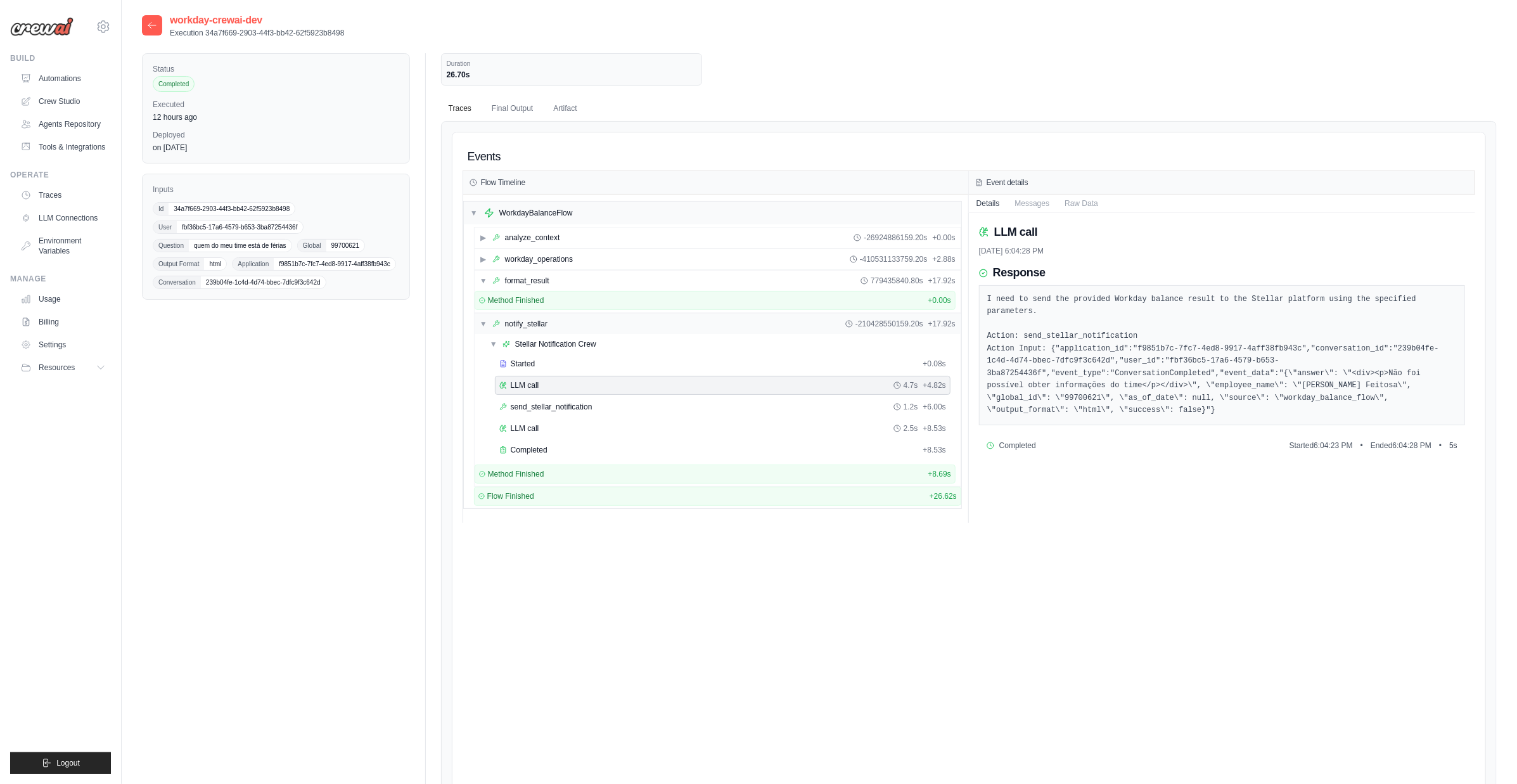
click at [563, 331] on div "▼ notify_stellar -210428550159.20s + 17.92s" at bounding box center [717, 324] width 486 height 20
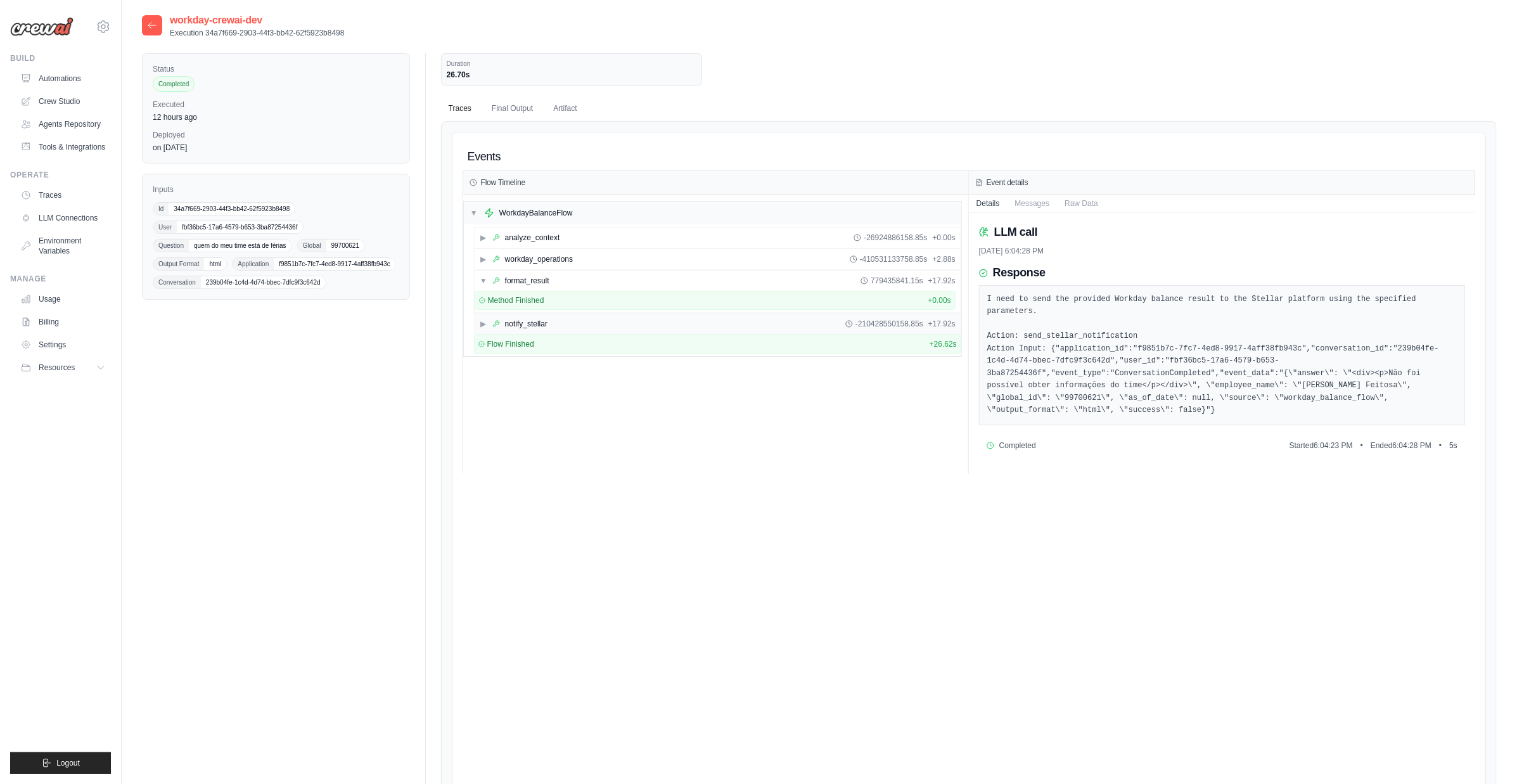
click at [559, 320] on div "▶ notify_stellar -210428550158.85s + 17.92s" at bounding box center [717, 324] width 486 height 20
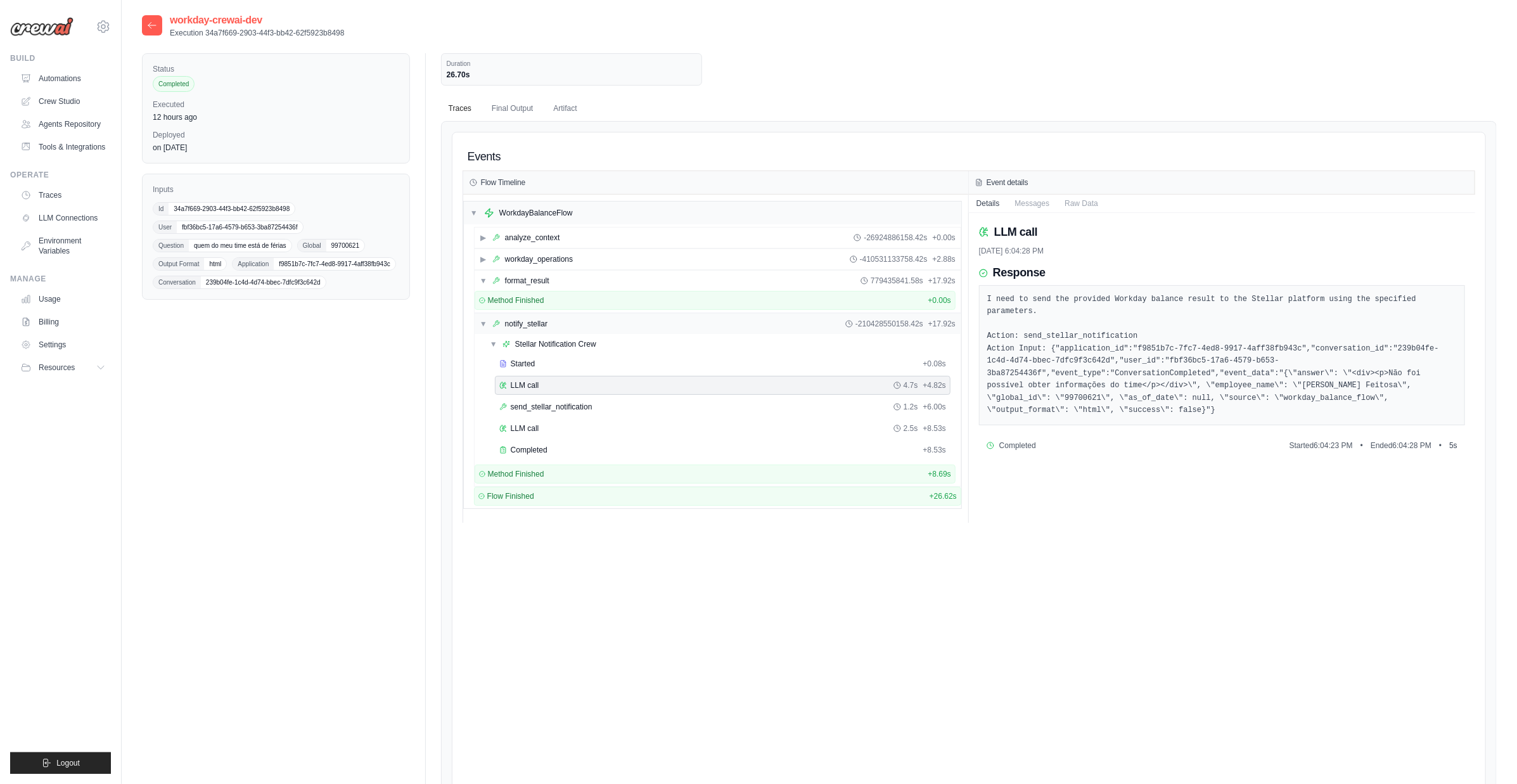
click at [559, 320] on div "▼ notify_stellar -210428550158.42s + 17.92s" at bounding box center [717, 324] width 486 height 20
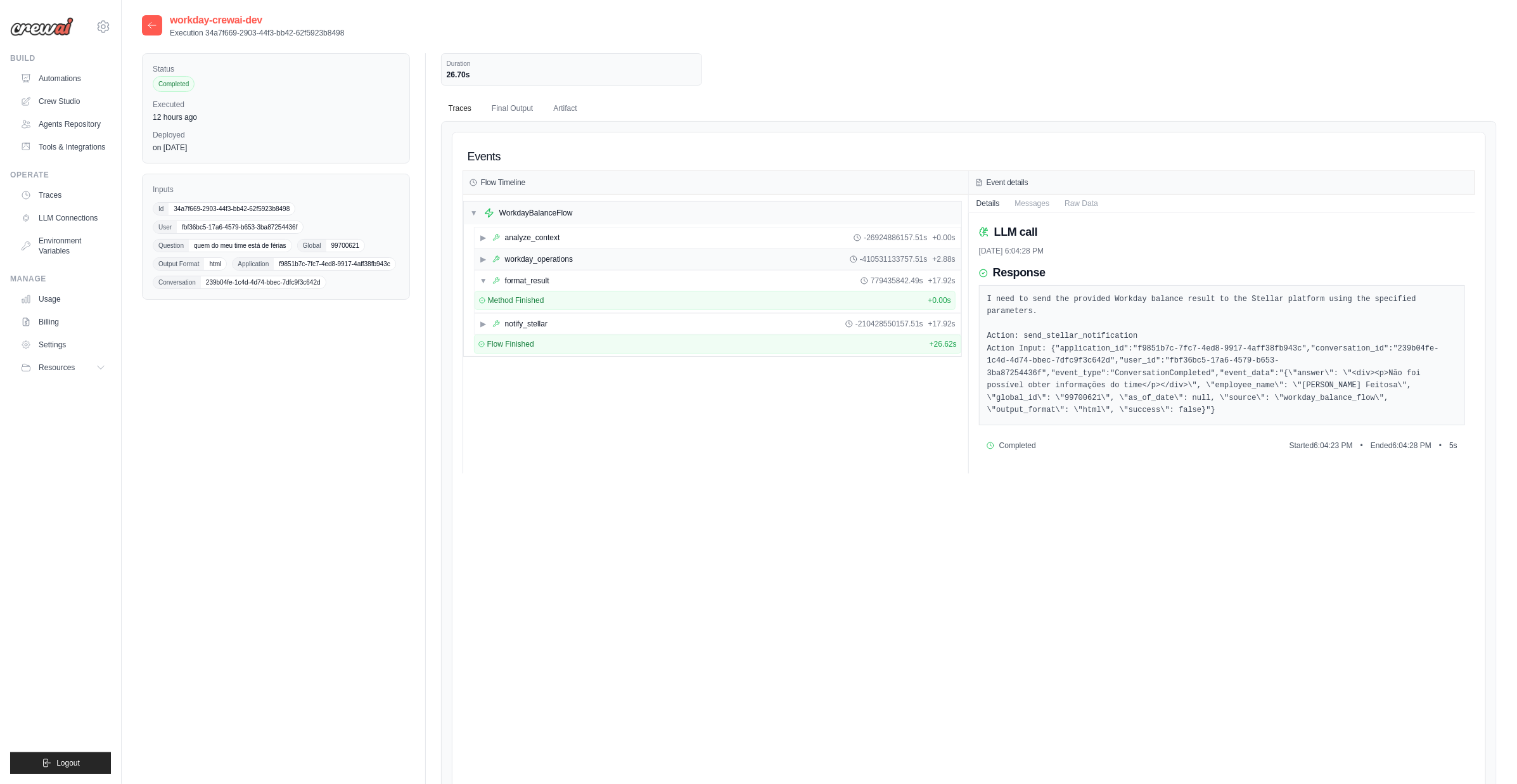
click at [575, 255] on div "▶ workday_operations -410531133757.51s + 2.88s" at bounding box center [717, 259] width 486 height 20
click at [575, 255] on div "▼ workday_operations -410531133756.82s + 2.88s" at bounding box center [717, 259] width 486 height 20
click at [575, 258] on div "▶ workday_operations -410531133756.24s + 2.88s" at bounding box center [717, 259] width 486 height 20
click at [569, 281] on div "Workday Operations Crew" at bounding box center [560, 280] width 89 height 10
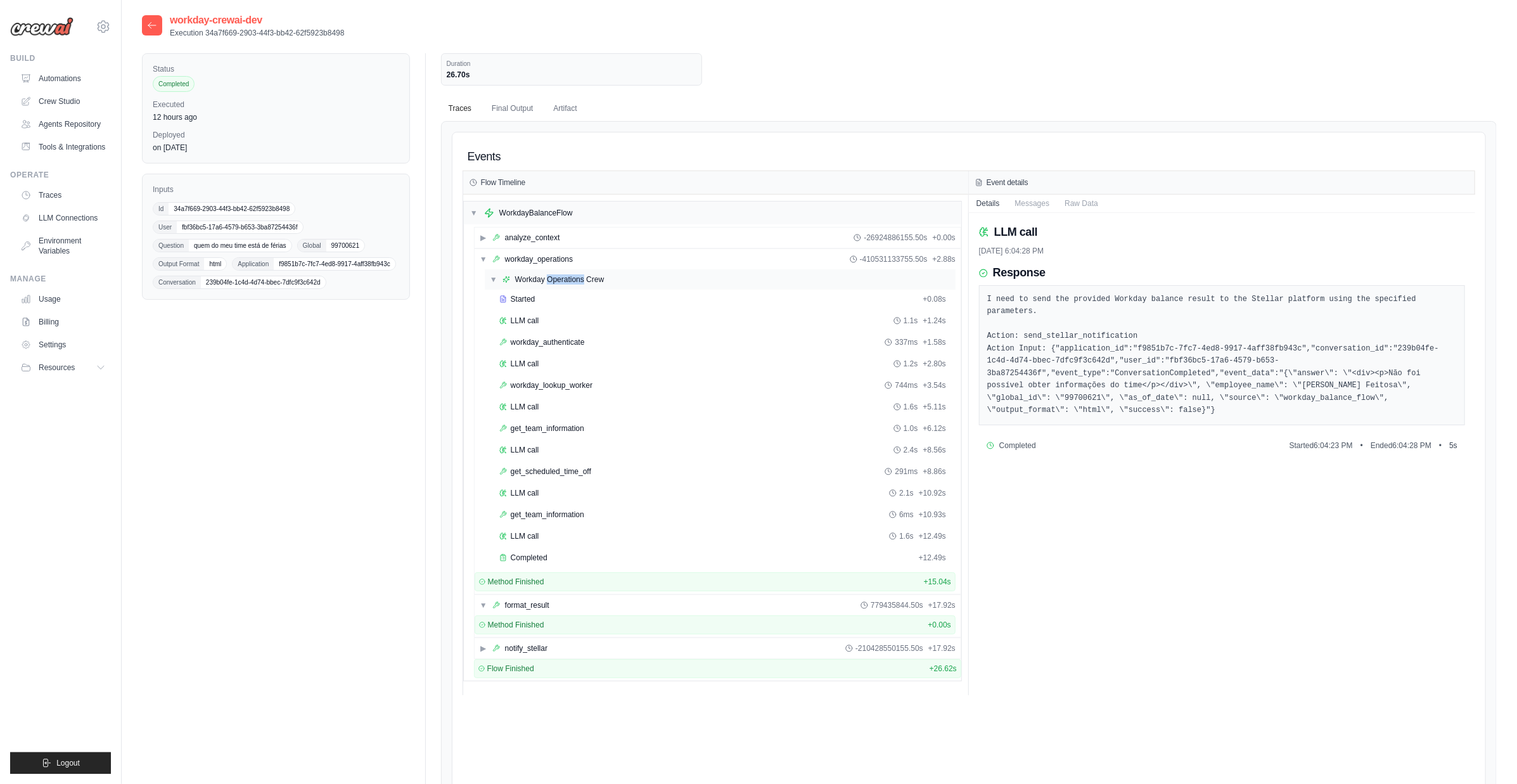
click at [569, 281] on div "Workday Operations Crew" at bounding box center [560, 280] width 89 height 10
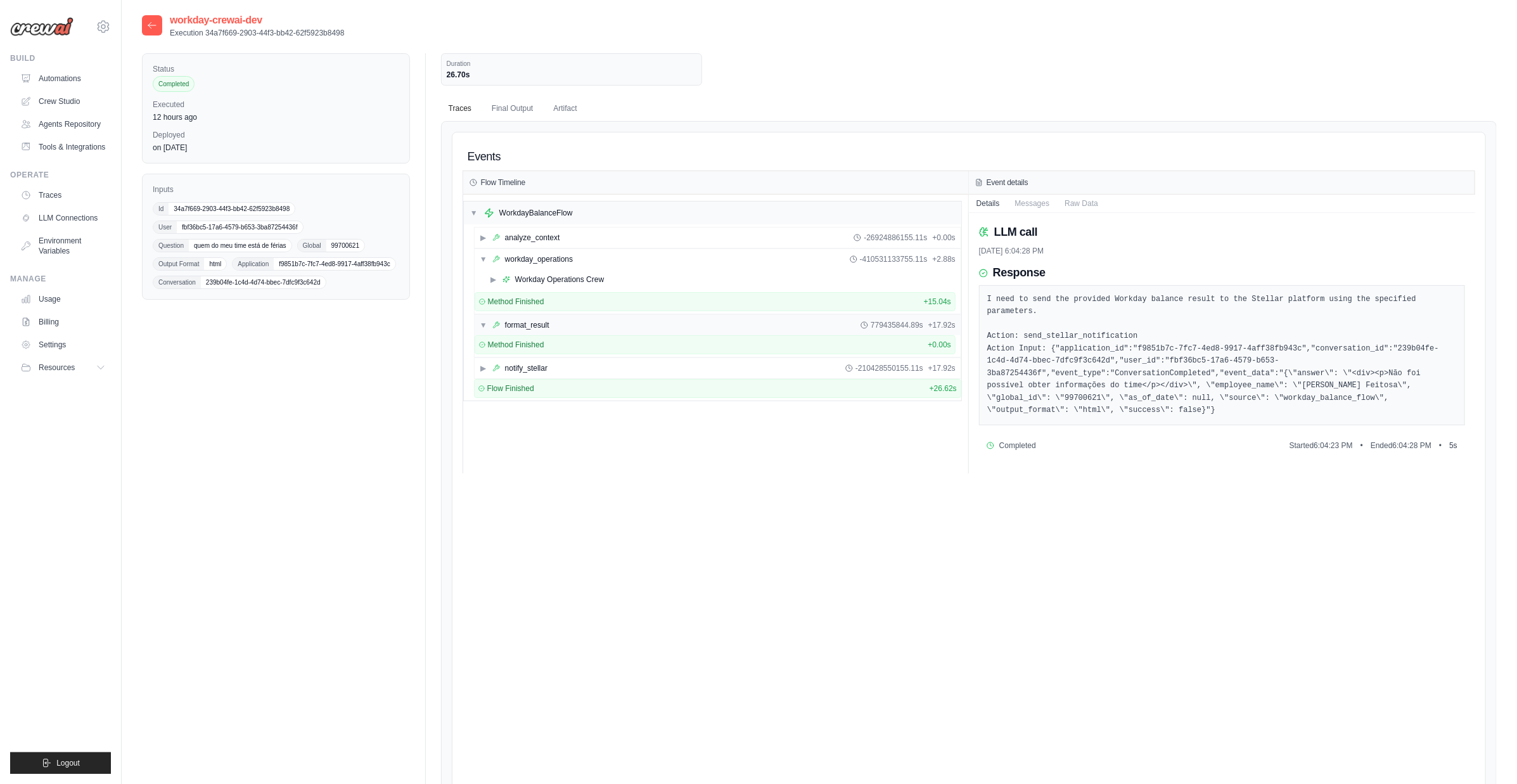
click at [553, 322] on div "▼ format_result 779435844.89s + 17.92s" at bounding box center [717, 324] width 486 height 20
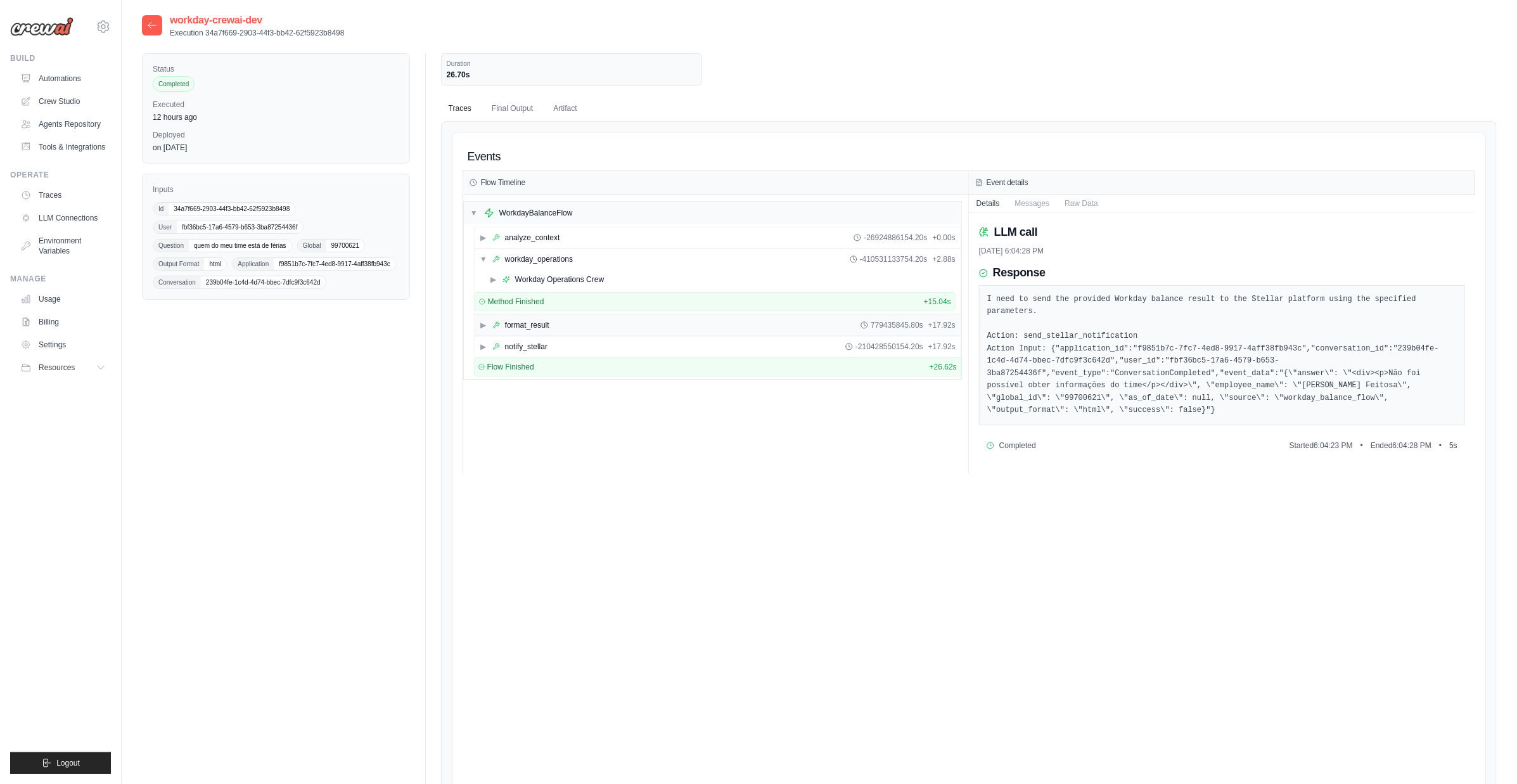
click at [582, 323] on div "▶ format_result 779435845.80s + 17.92s" at bounding box center [717, 324] width 486 height 20
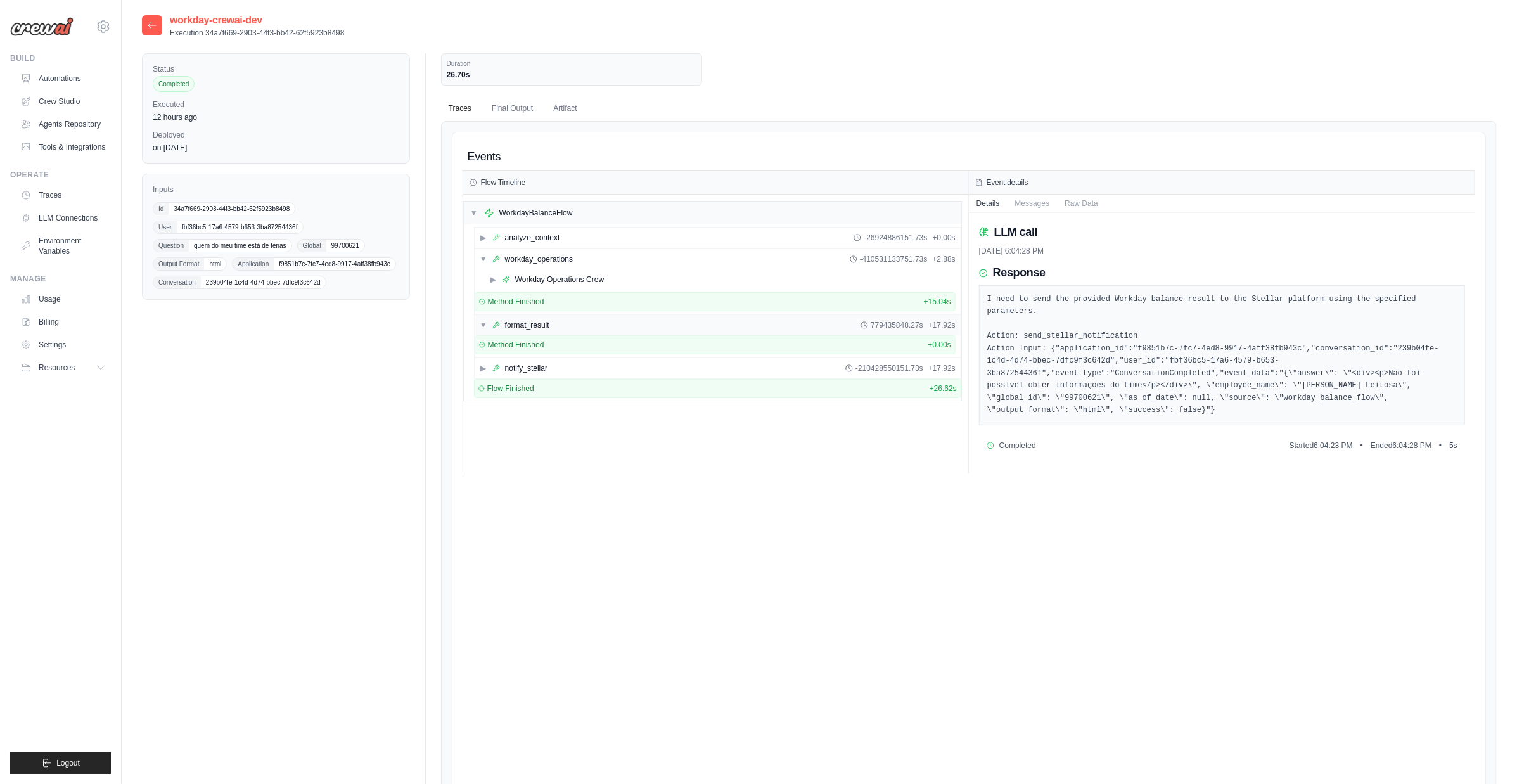
click at [574, 316] on div "▼ format_result 779435848.27s + 17.92s" at bounding box center [717, 324] width 486 height 20
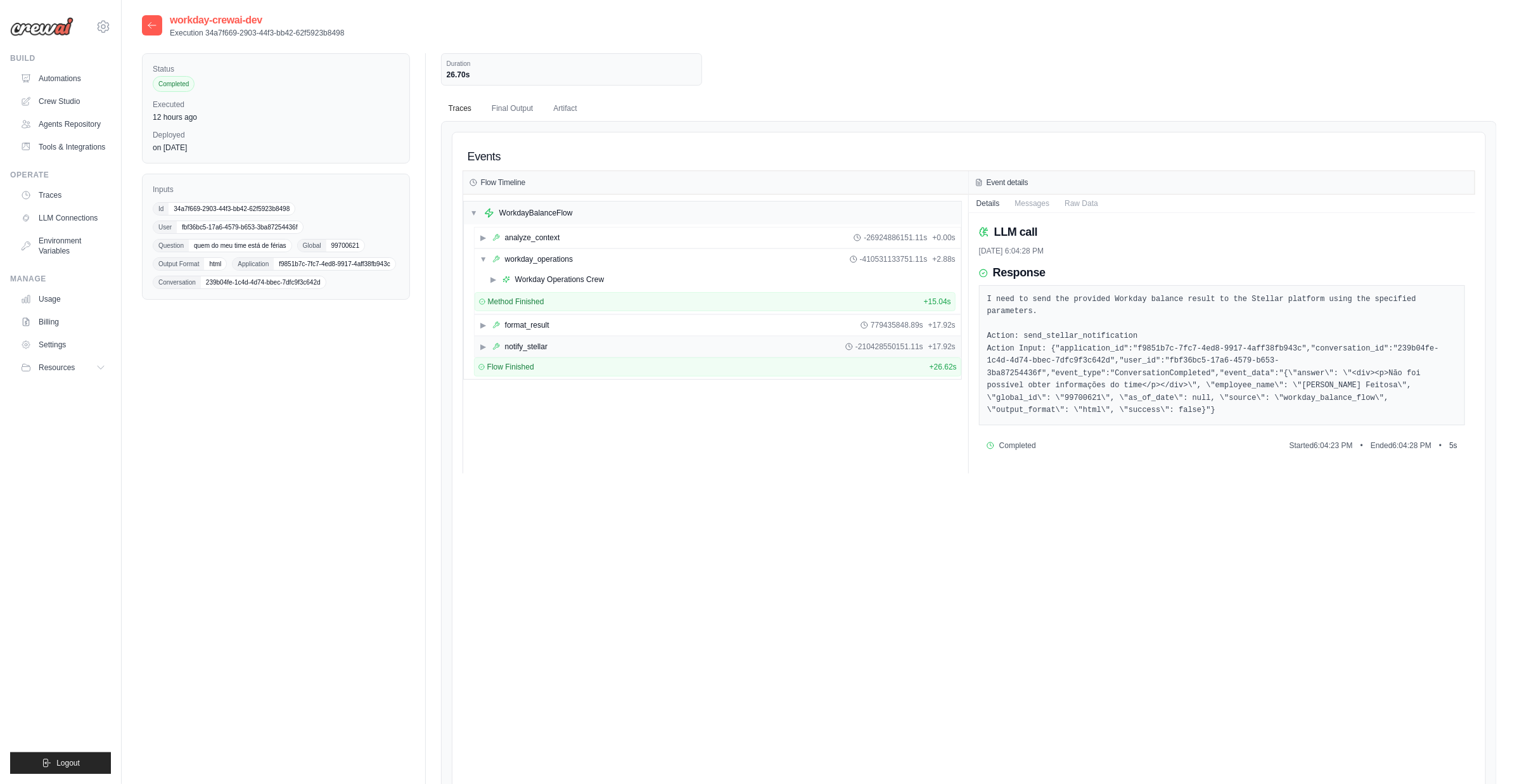
click at [561, 339] on div "▶ notify_stellar -210428550151.11s + 17.92s" at bounding box center [717, 346] width 486 height 20
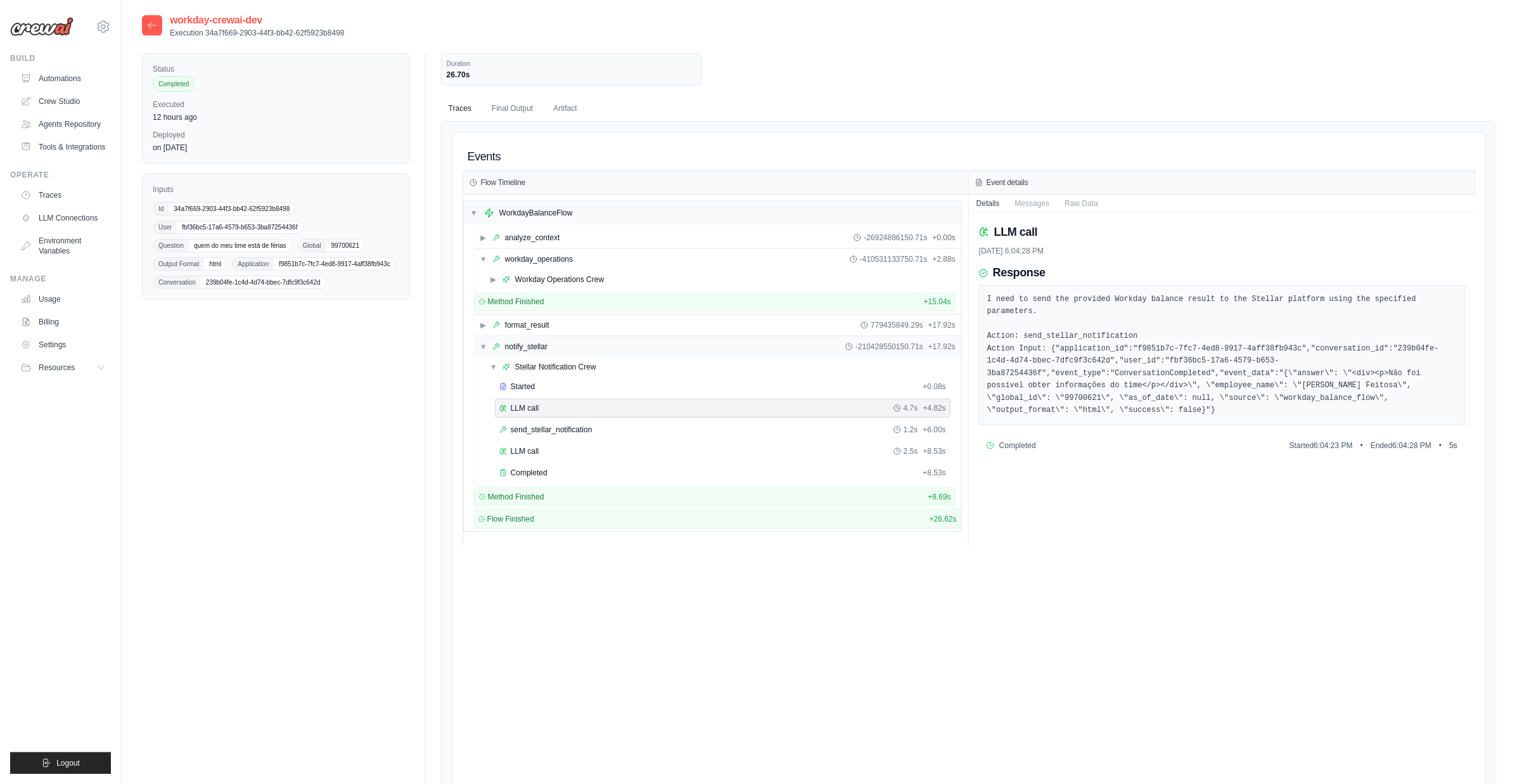
click at [561, 339] on div "▼ notify_stellar -210428550150.71s + 17.92s" at bounding box center [717, 346] width 486 height 20
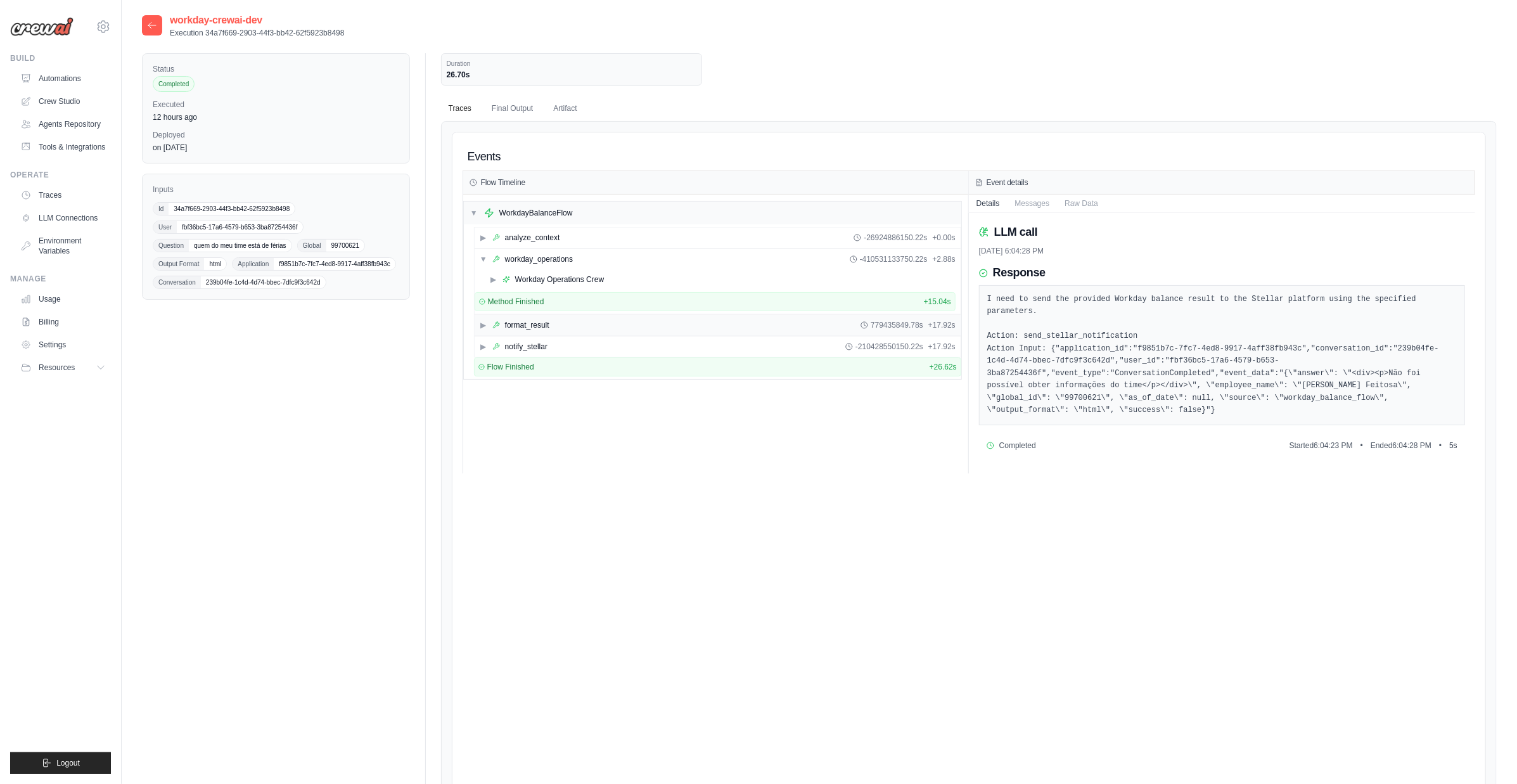
click at [565, 318] on div "▶ format_result 779435849.78s + 17.92s" at bounding box center [717, 324] width 486 height 20
click at [559, 363] on div "▶ notify_stellar -210428550149.90s + 17.92s" at bounding box center [717, 368] width 486 height 20
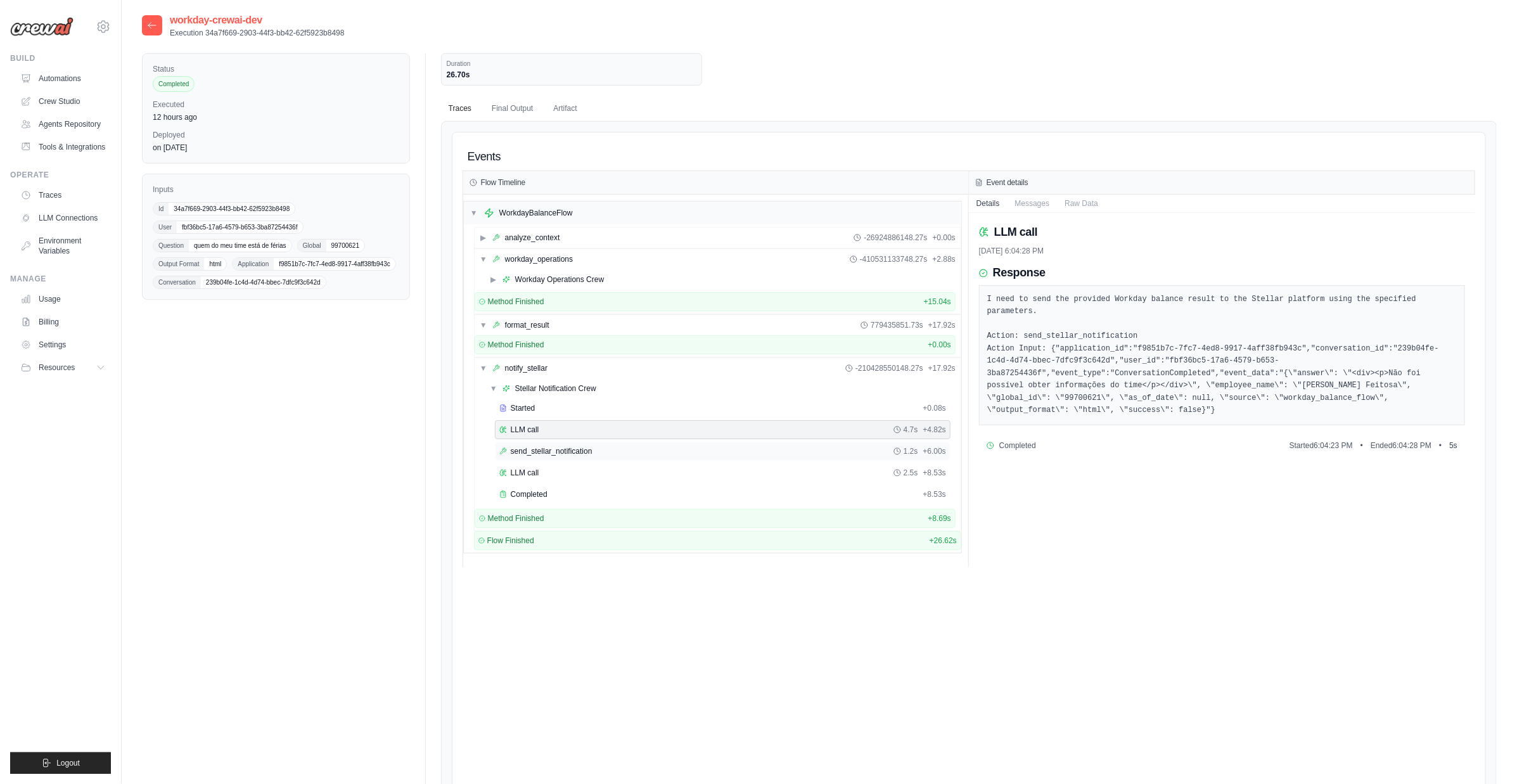
click at [570, 447] on span "send_stellar_notification" at bounding box center [552, 451] width 82 height 10
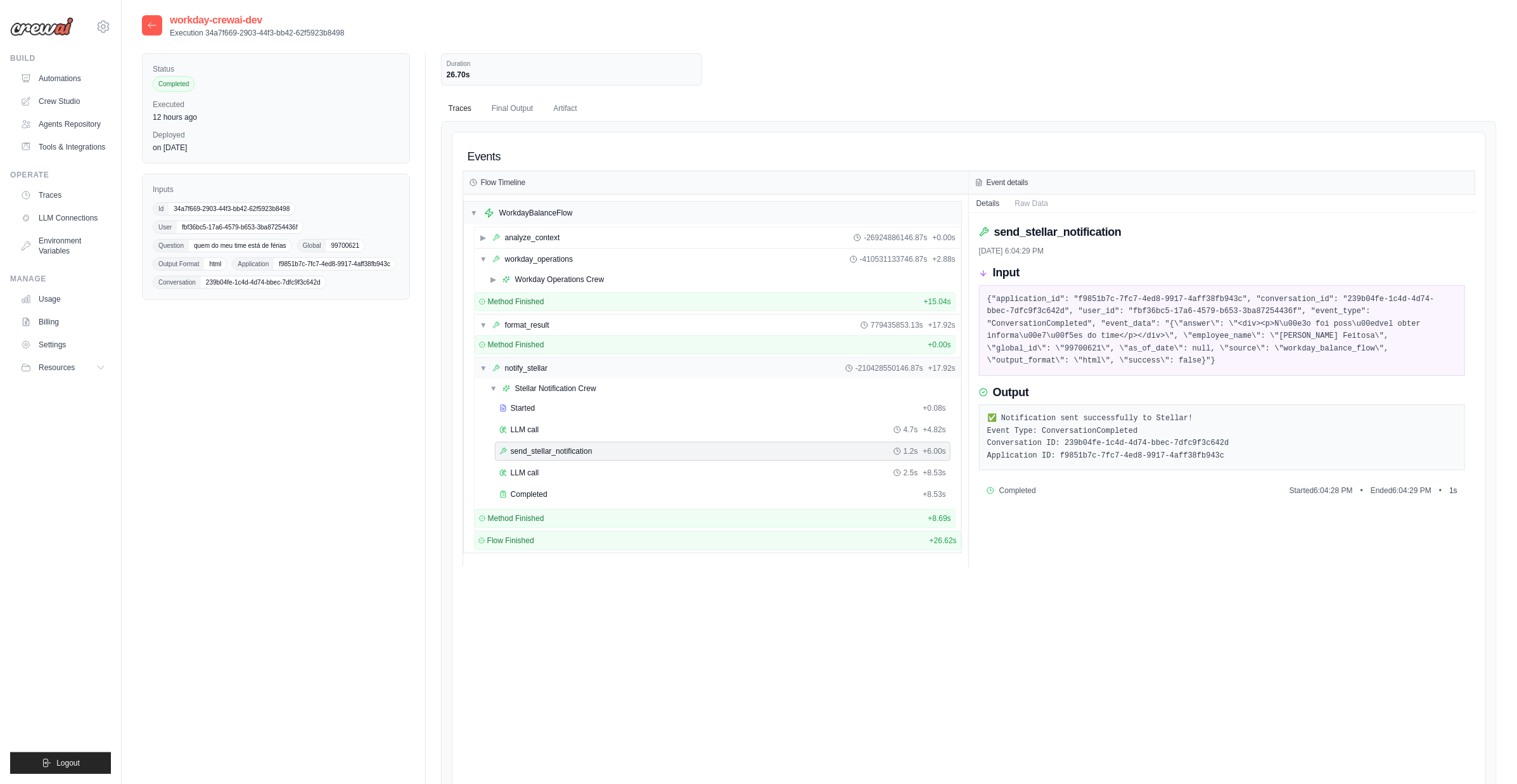
click at [618, 372] on div "▼ notify_stellar -210428550146.87s + 17.92s" at bounding box center [717, 368] width 486 height 20
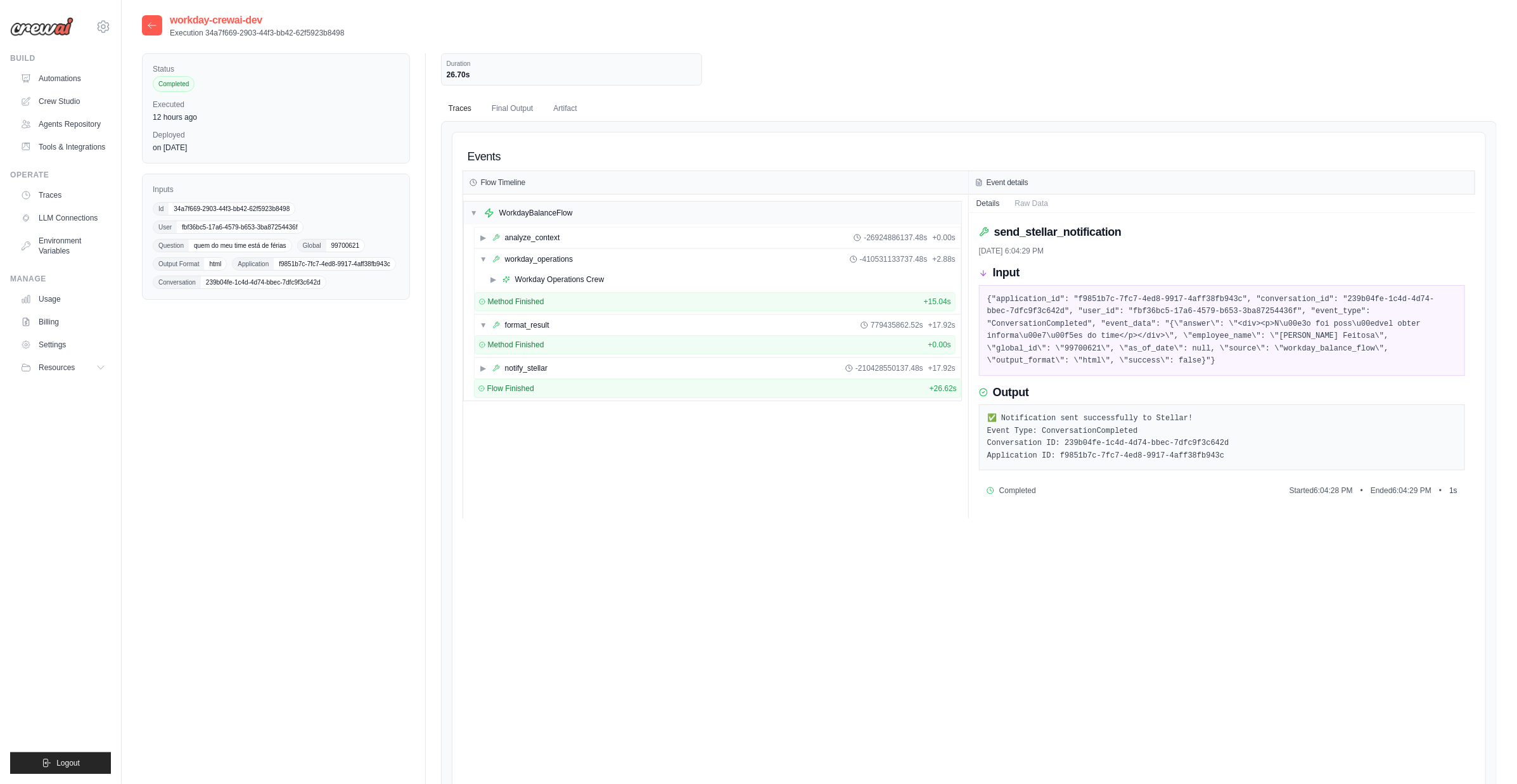
click at [157, 29] on icon at bounding box center [152, 25] width 10 height 10
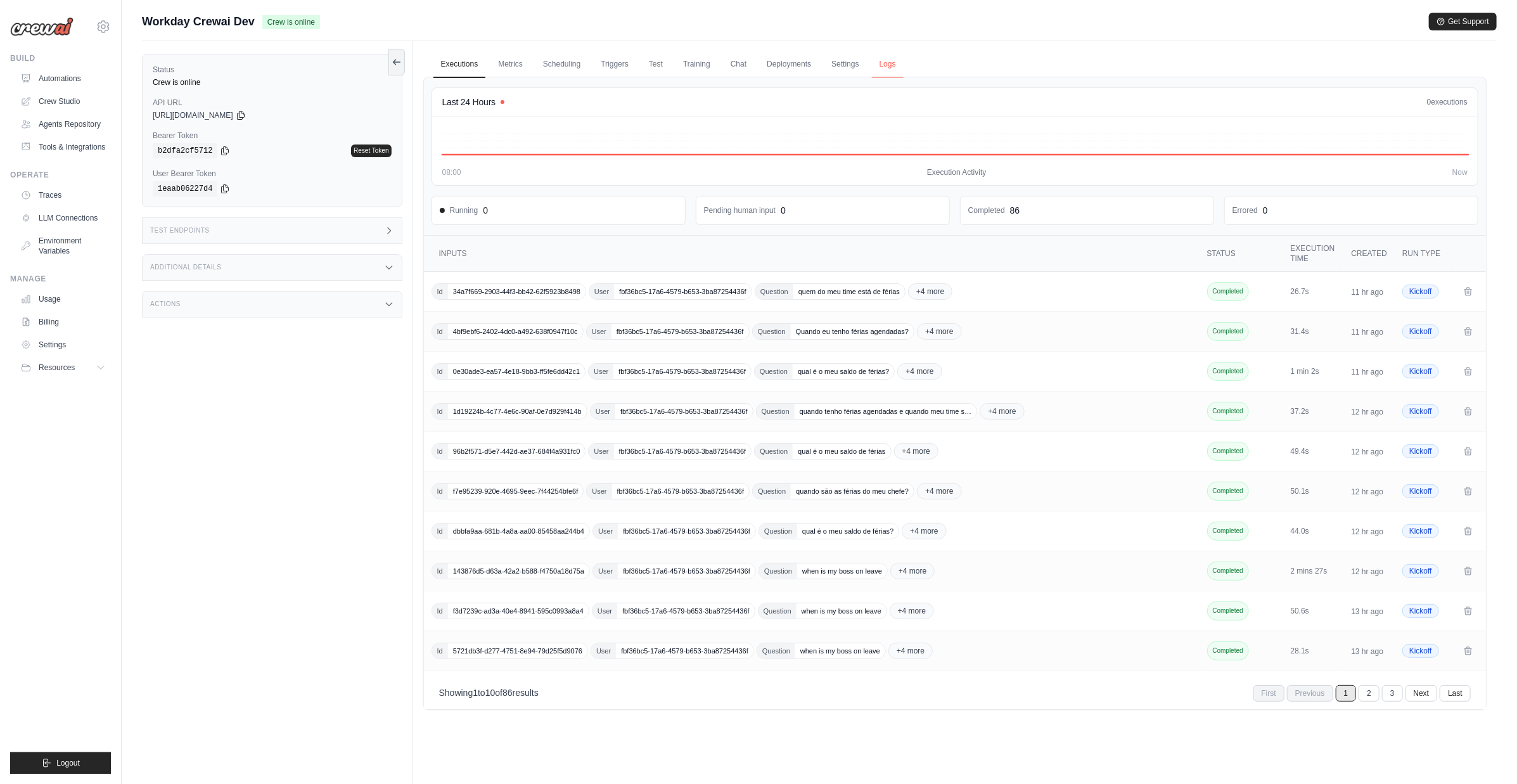
click at [889, 59] on link "Logs" at bounding box center [888, 64] width 32 height 27
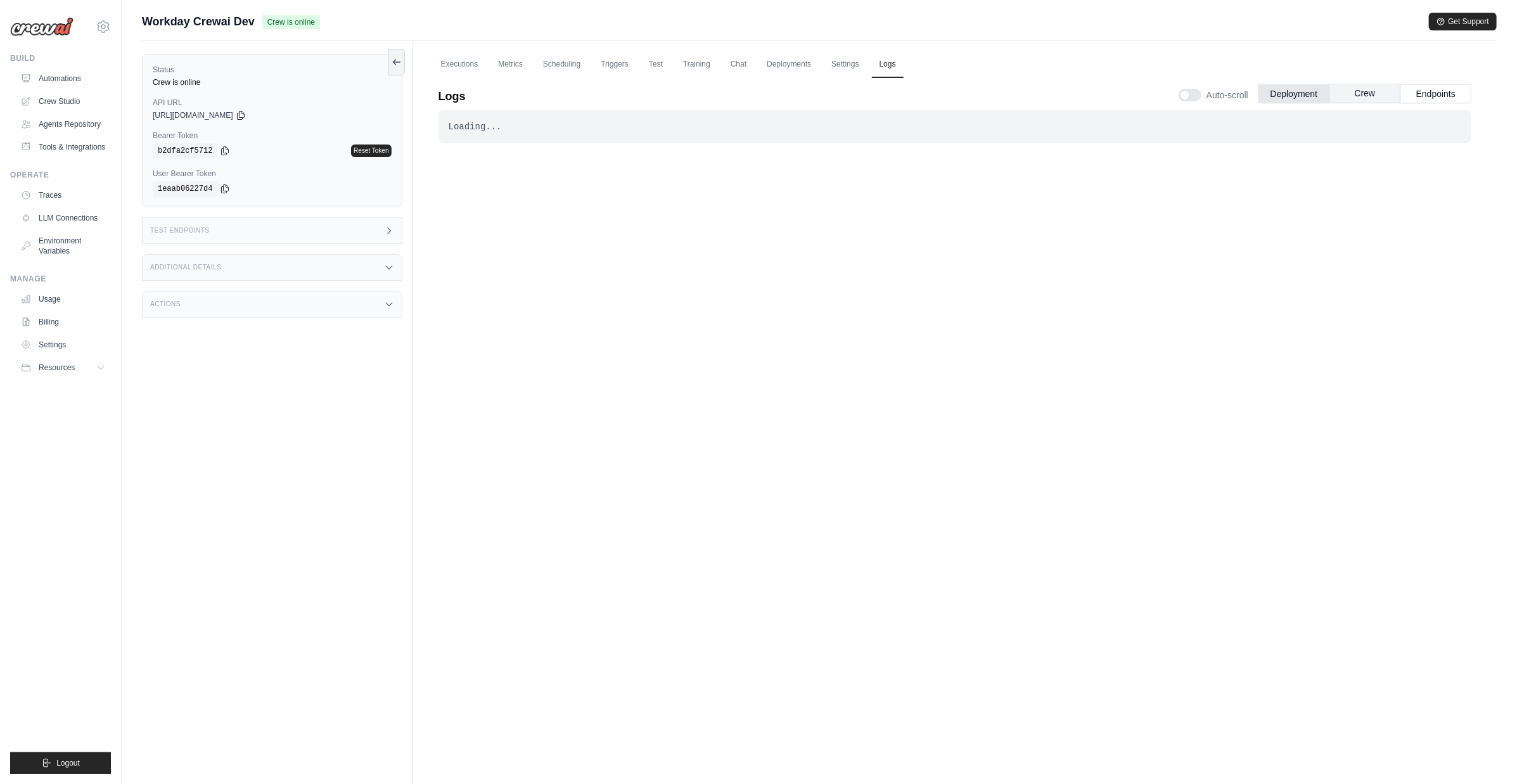
click at [1348, 97] on button "Crew" at bounding box center [1365, 93] width 71 height 19
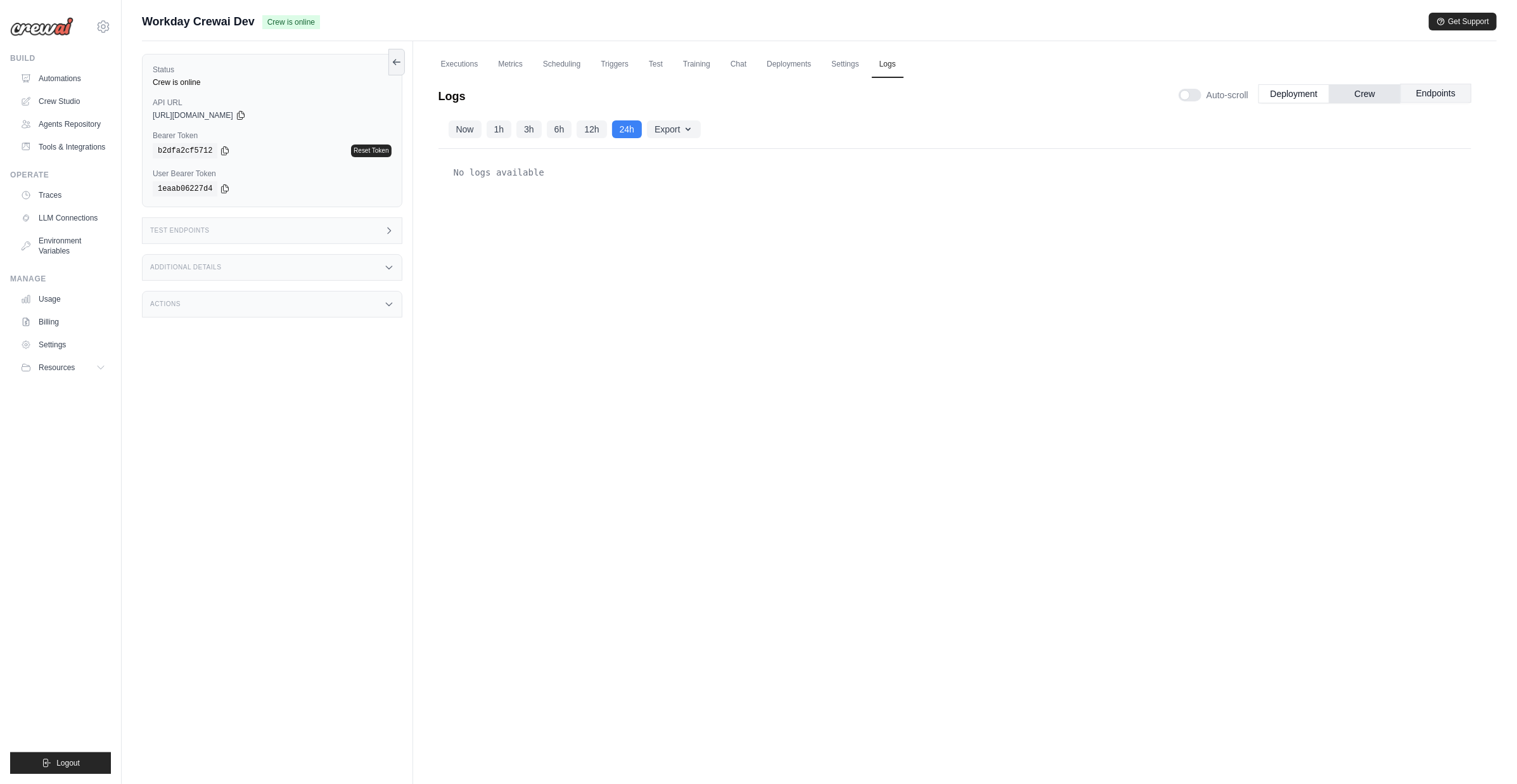
click at [1439, 96] on button "Endpoints" at bounding box center [1436, 93] width 71 height 19
click at [1386, 97] on button "Crew" at bounding box center [1365, 93] width 71 height 19
click at [1441, 94] on button "Endpoints" at bounding box center [1436, 93] width 71 height 19
click at [433, 64] on ul "Executions Metrics Scheduling Triggers Test Training Chat Deployments Settings …" at bounding box center [955, 64] width 1064 height 26
click at [445, 64] on link "Executions" at bounding box center [460, 64] width 52 height 27
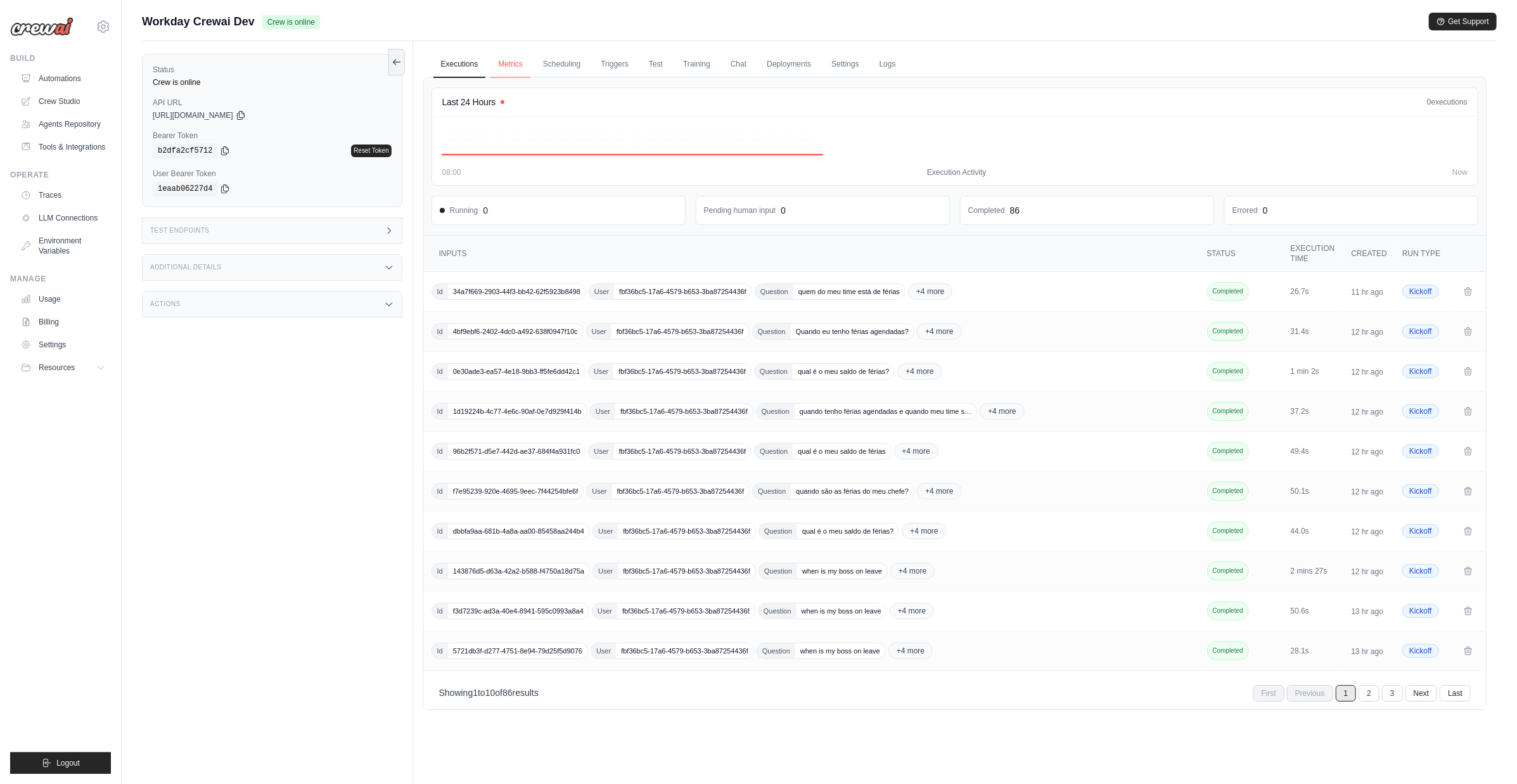
click at [503, 63] on link "Metrics" at bounding box center [511, 64] width 40 height 27
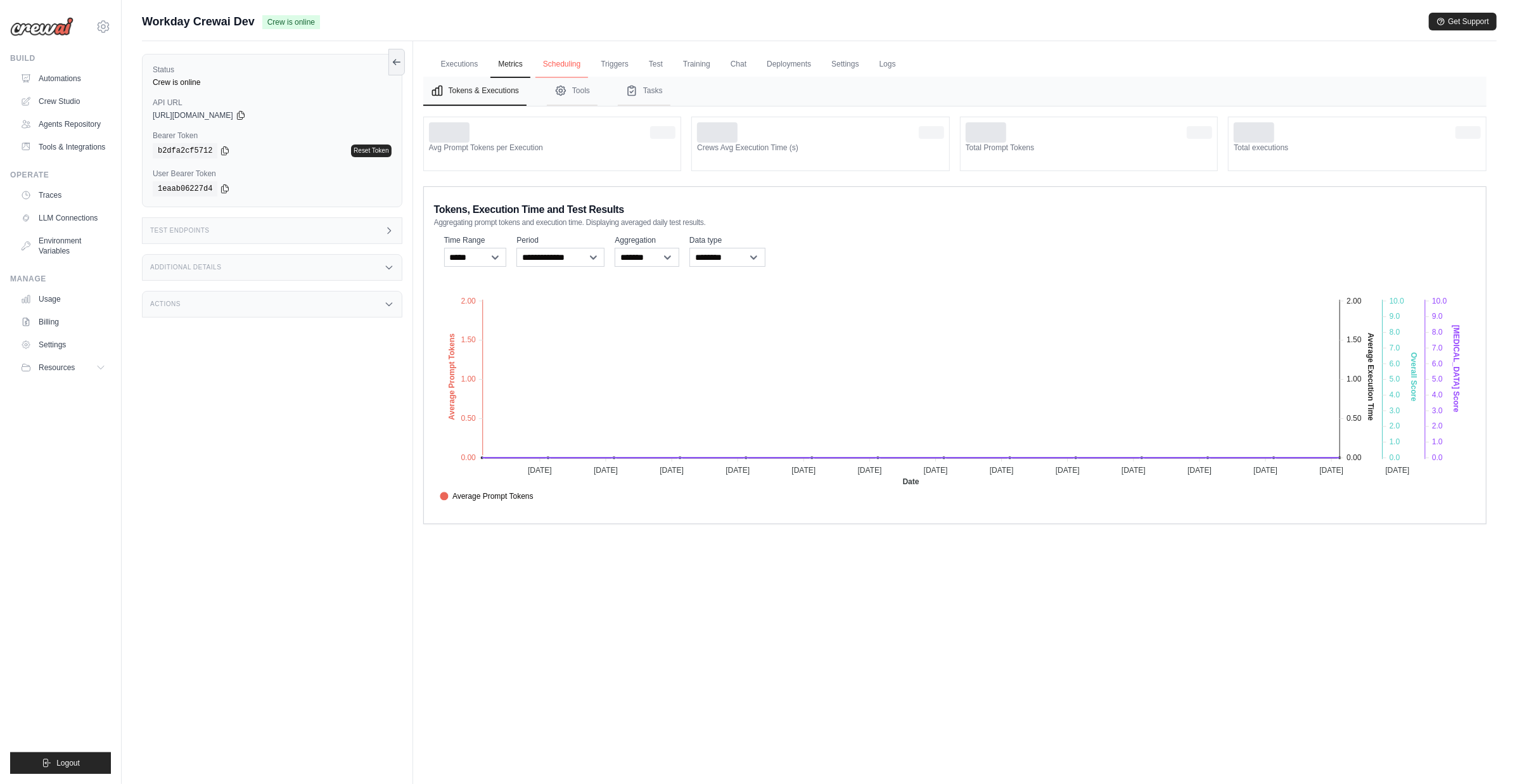
click at [570, 65] on link "Scheduling" at bounding box center [561, 64] width 52 height 27
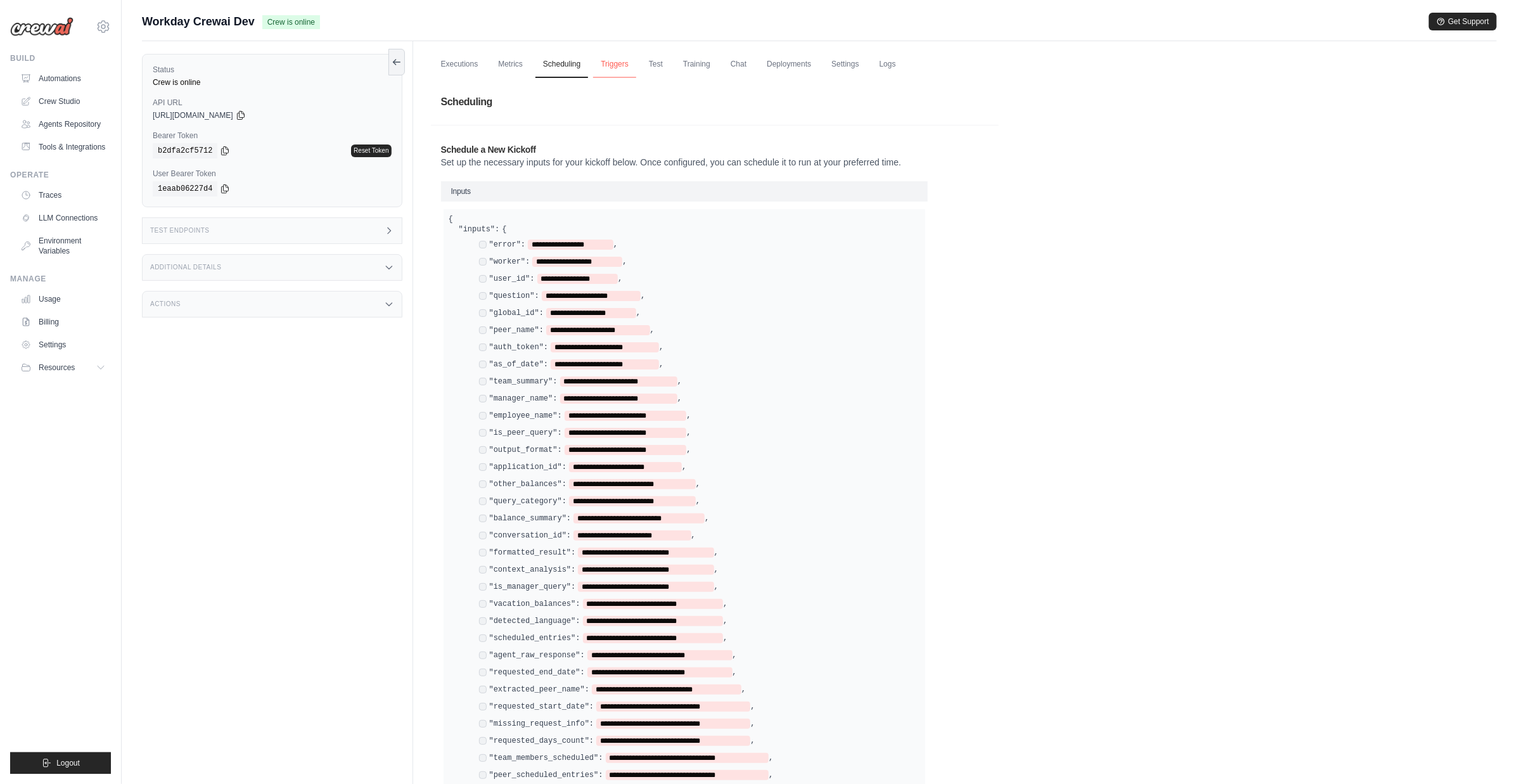
click at [625, 69] on link "Triggers" at bounding box center [614, 64] width 43 height 27
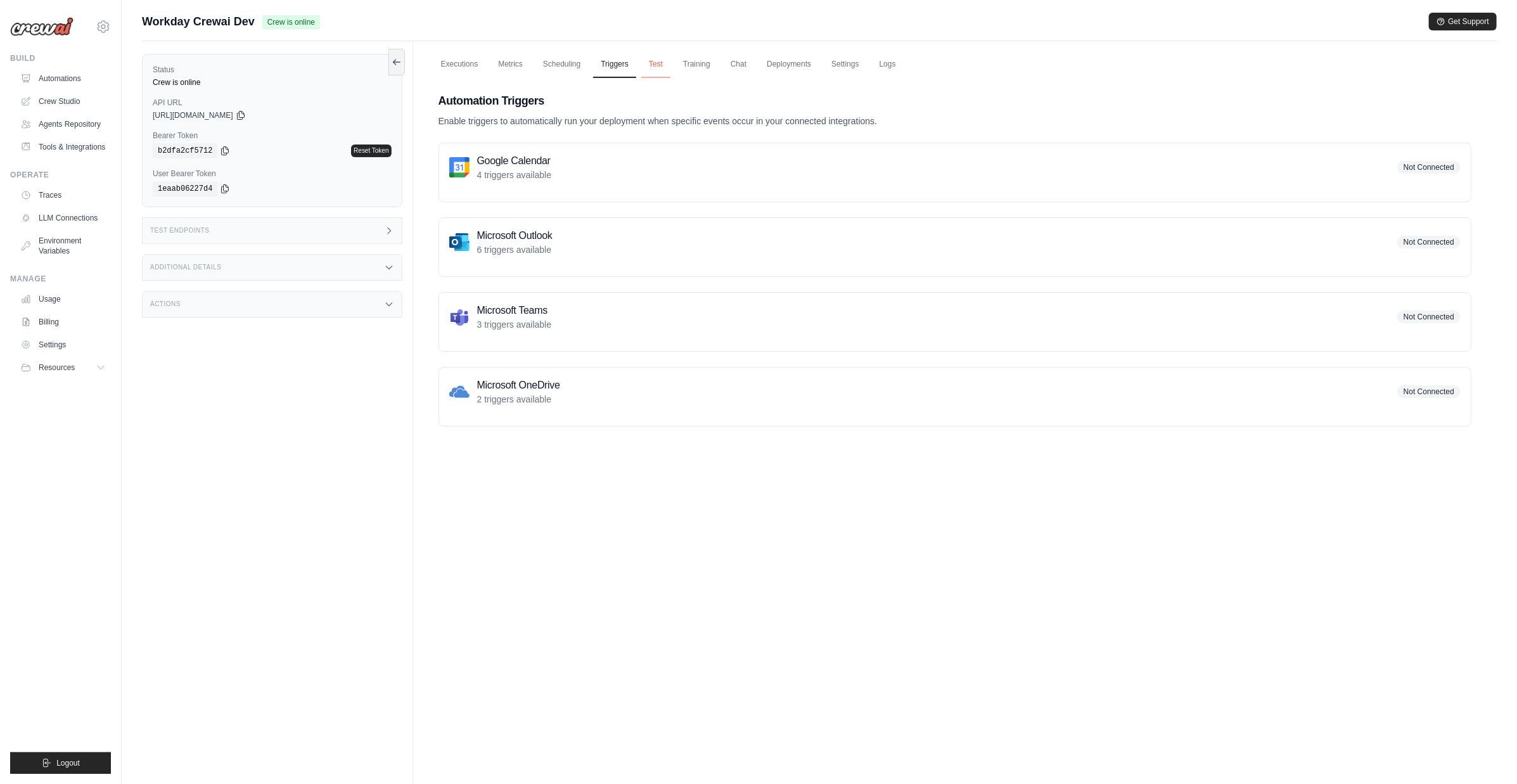
click at [648, 67] on link "Test" at bounding box center [656, 64] width 29 height 27
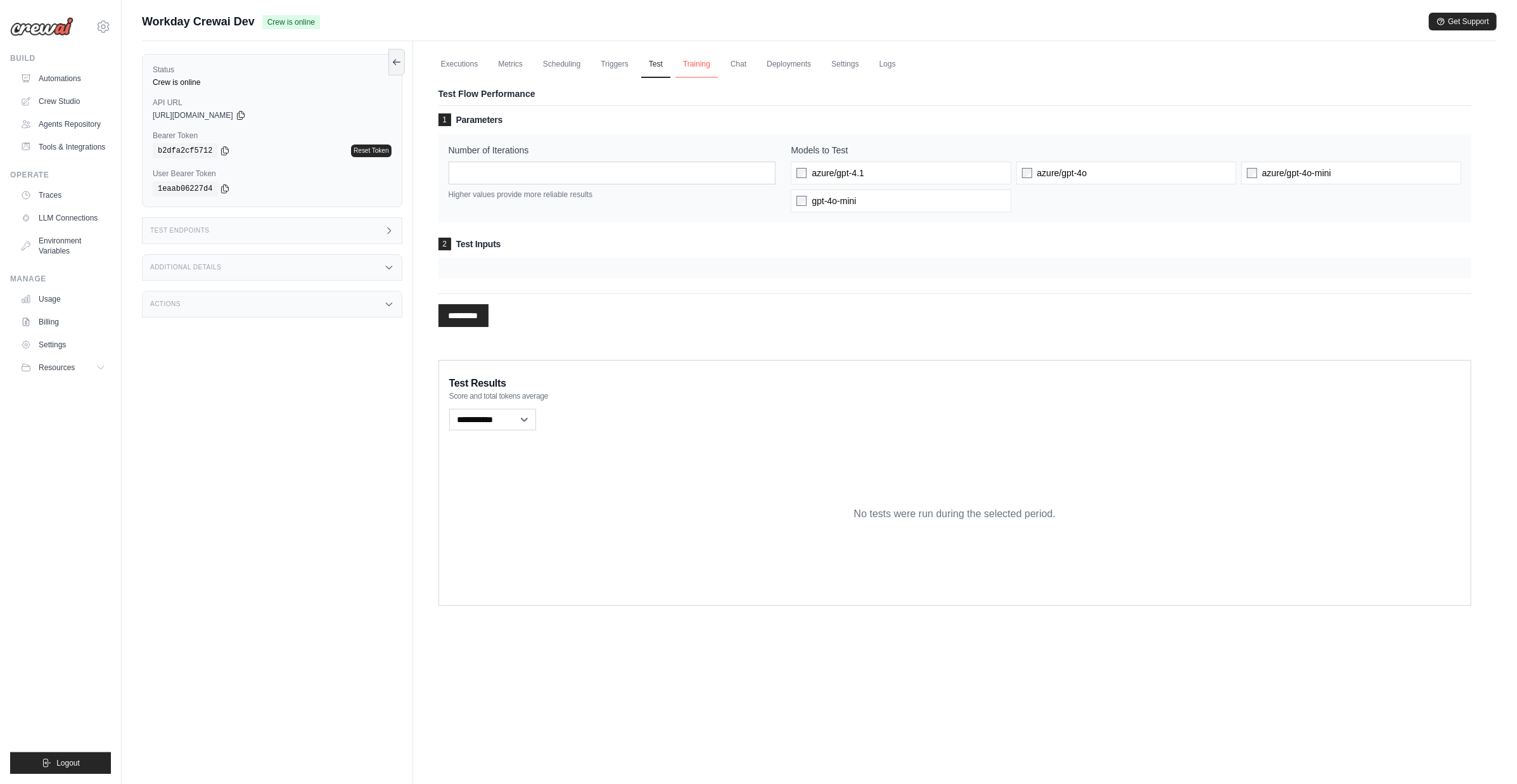
click at [702, 74] on link "Training" at bounding box center [697, 64] width 43 height 27
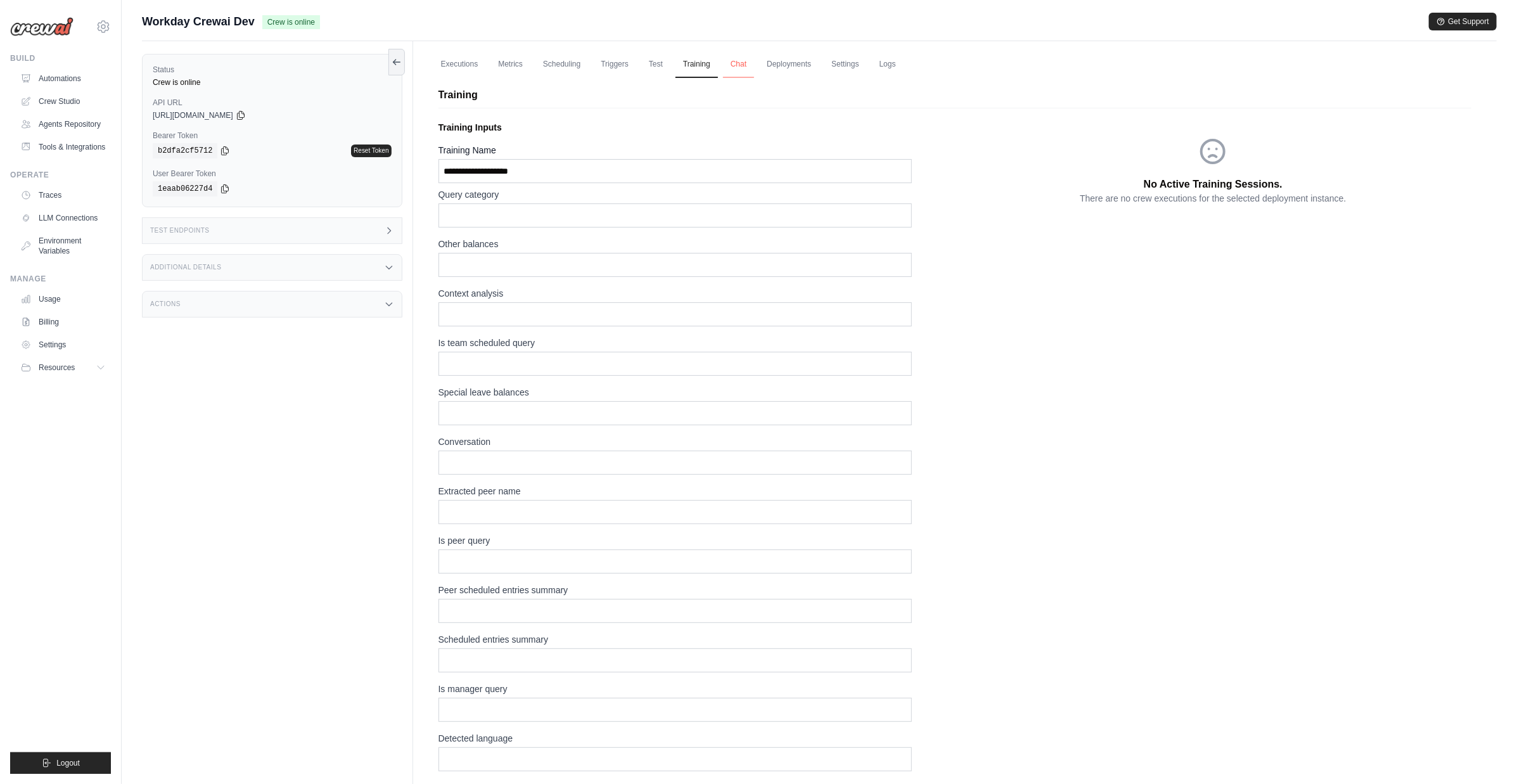
click at [738, 69] on link "Chat" at bounding box center [739, 64] width 31 height 27
click at [781, 73] on link "Deployments" at bounding box center [789, 64] width 60 height 27
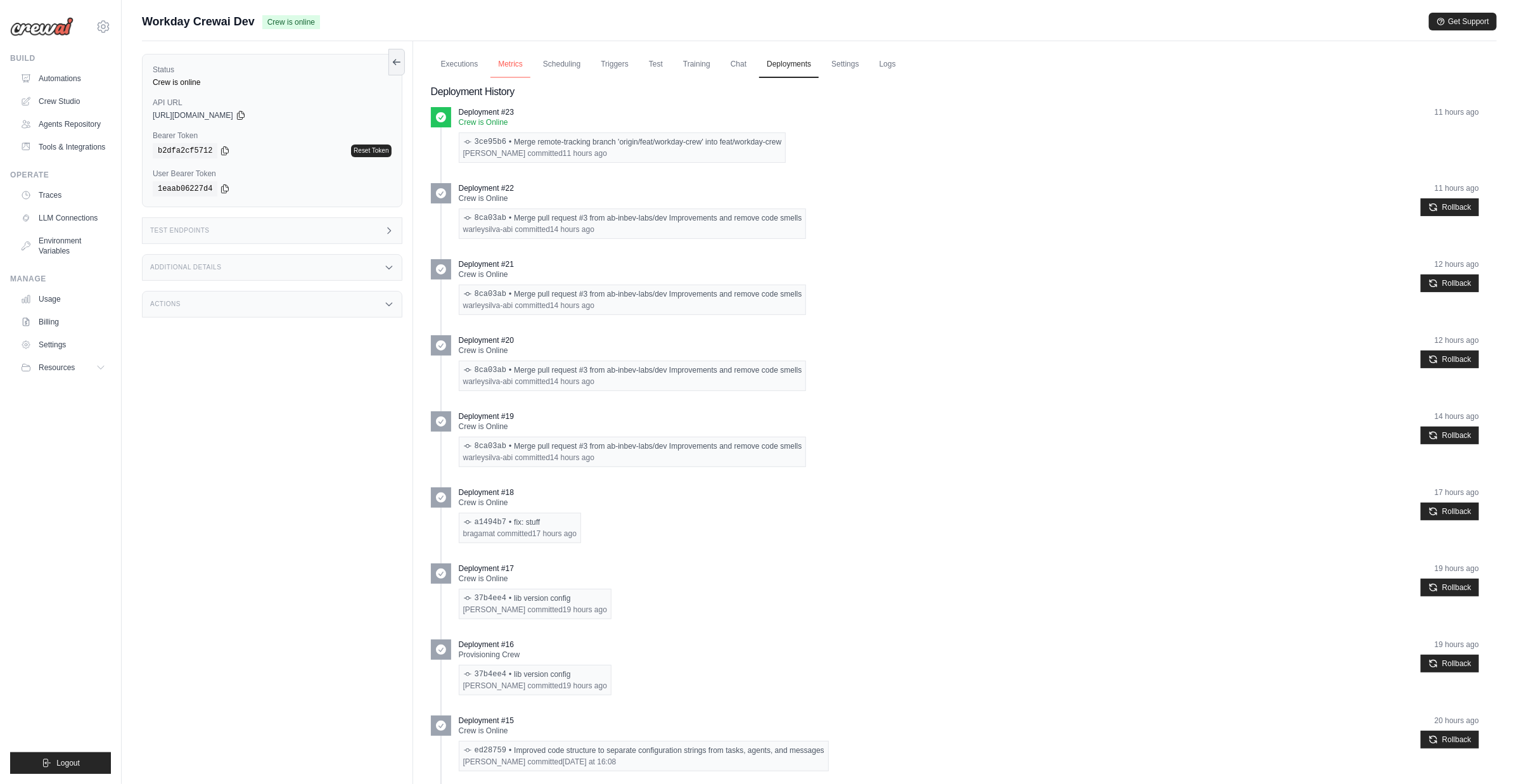
click at [524, 63] on link "Metrics" at bounding box center [511, 64] width 40 height 27
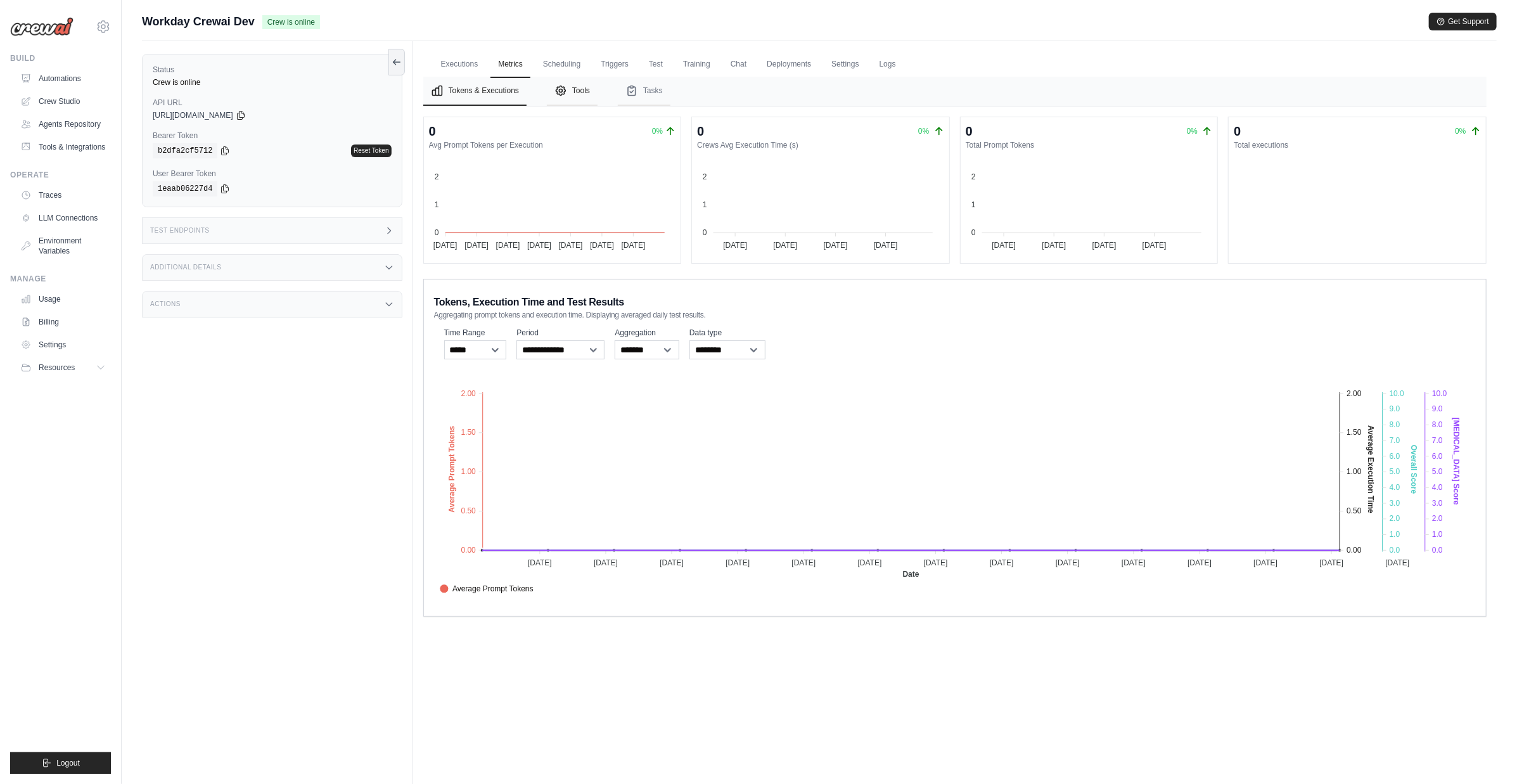
click at [572, 95] on button "Tools" at bounding box center [572, 91] width 51 height 29
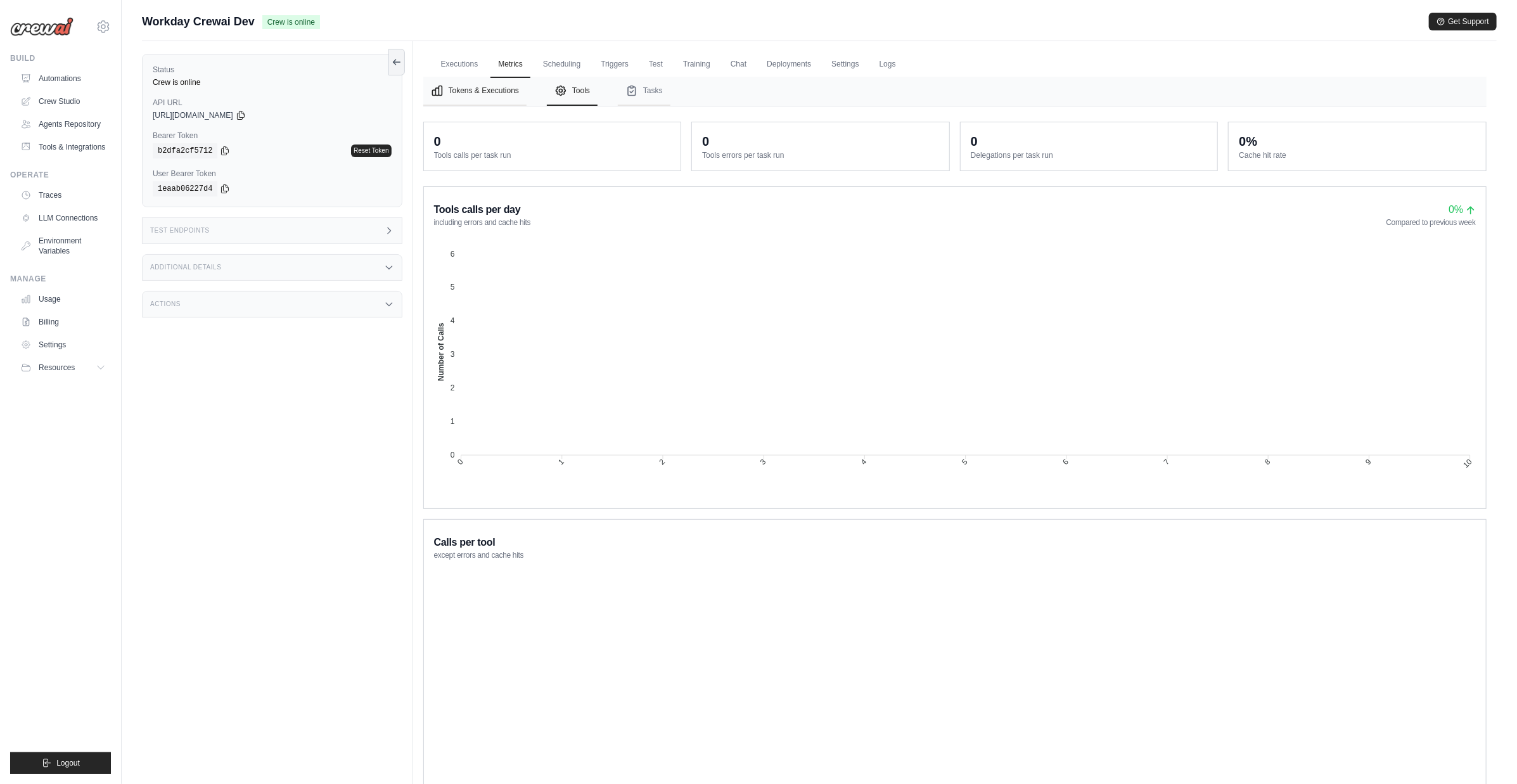
click at [488, 87] on button "Tokens & Executions" at bounding box center [475, 91] width 104 height 29
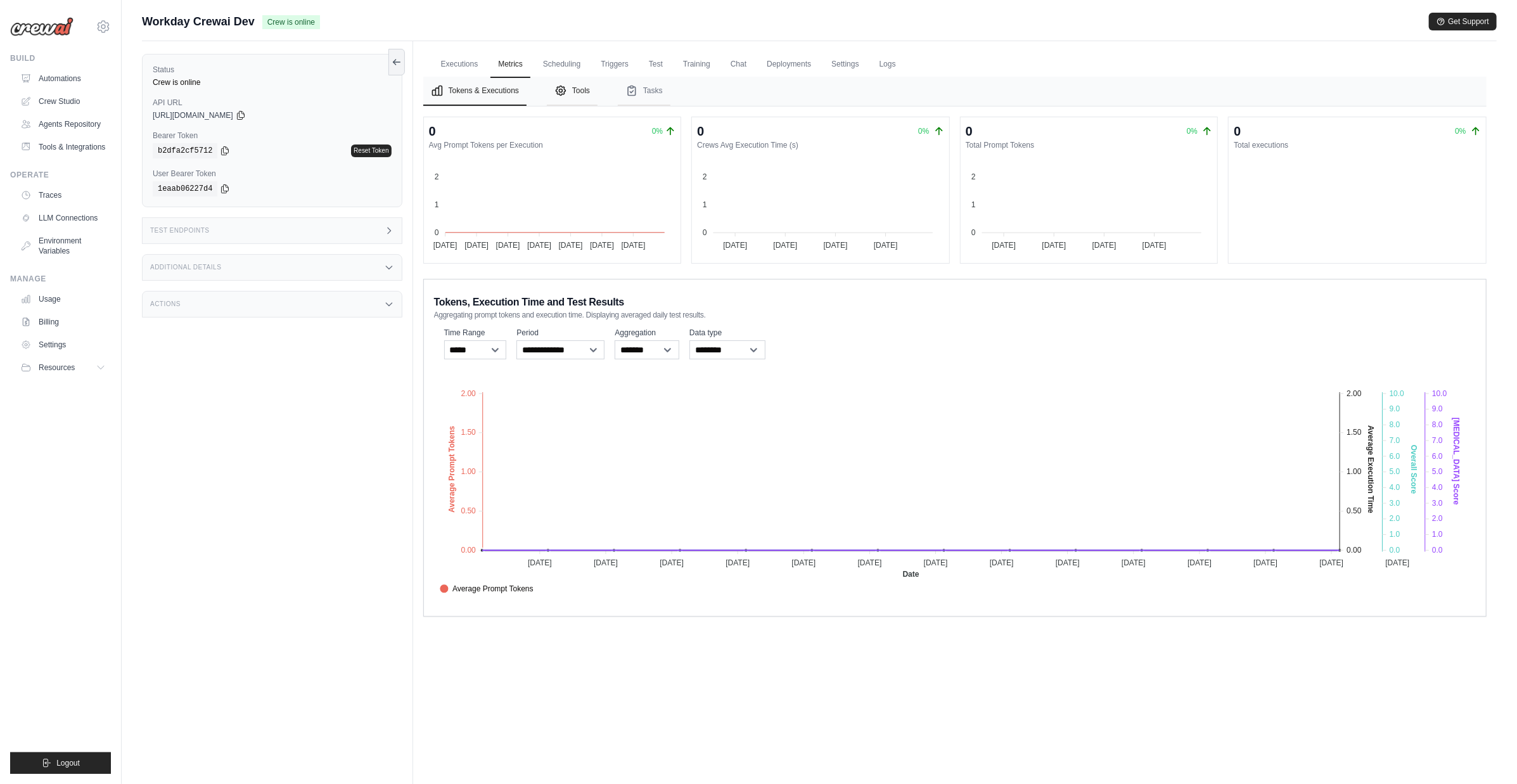
click at [570, 93] on button "Tools" at bounding box center [572, 91] width 51 height 29
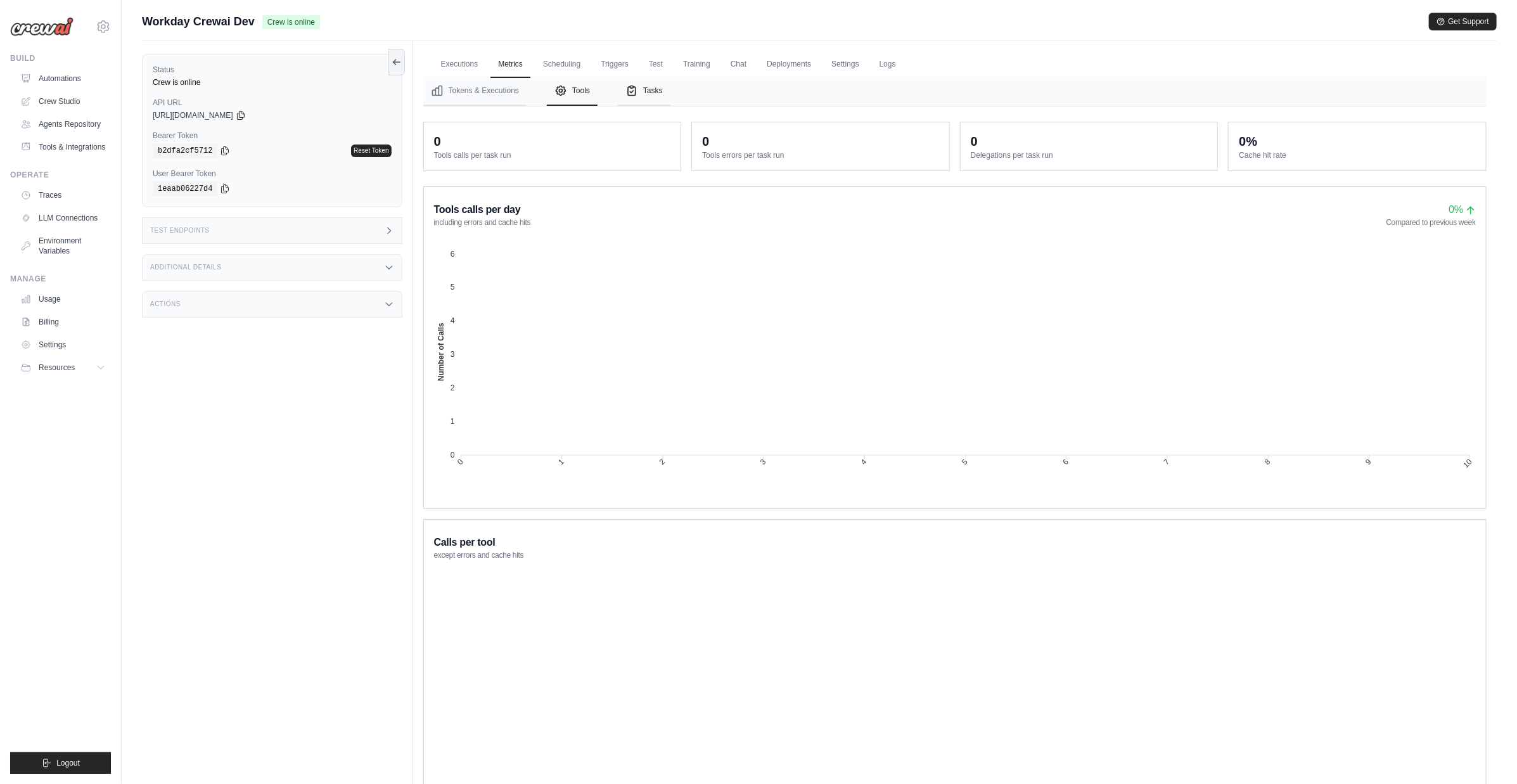
click at [651, 92] on button "Tasks" at bounding box center [644, 91] width 52 height 29
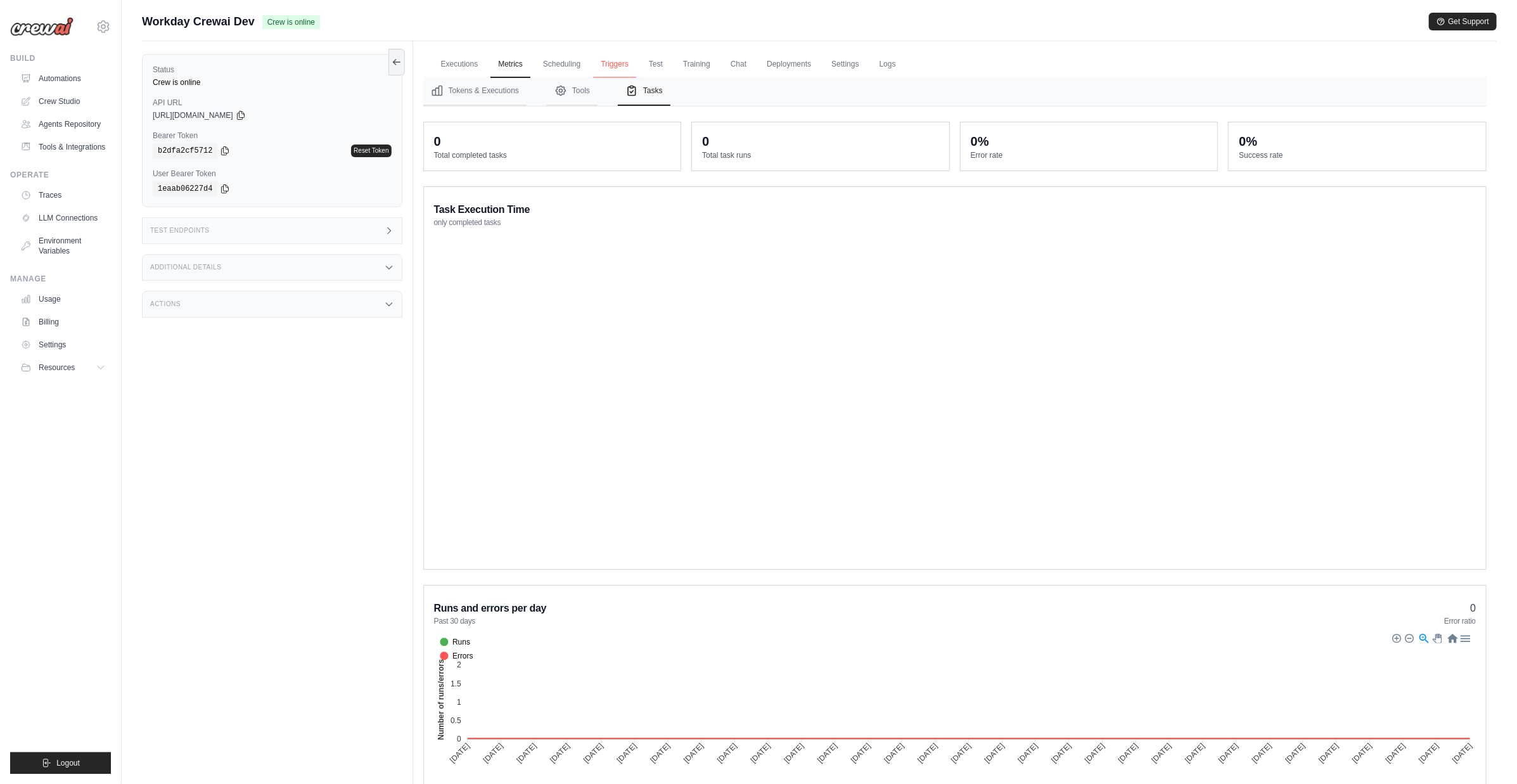
click at [611, 67] on link "Triggers" at bounding box center [614, 64] width 43 height 27
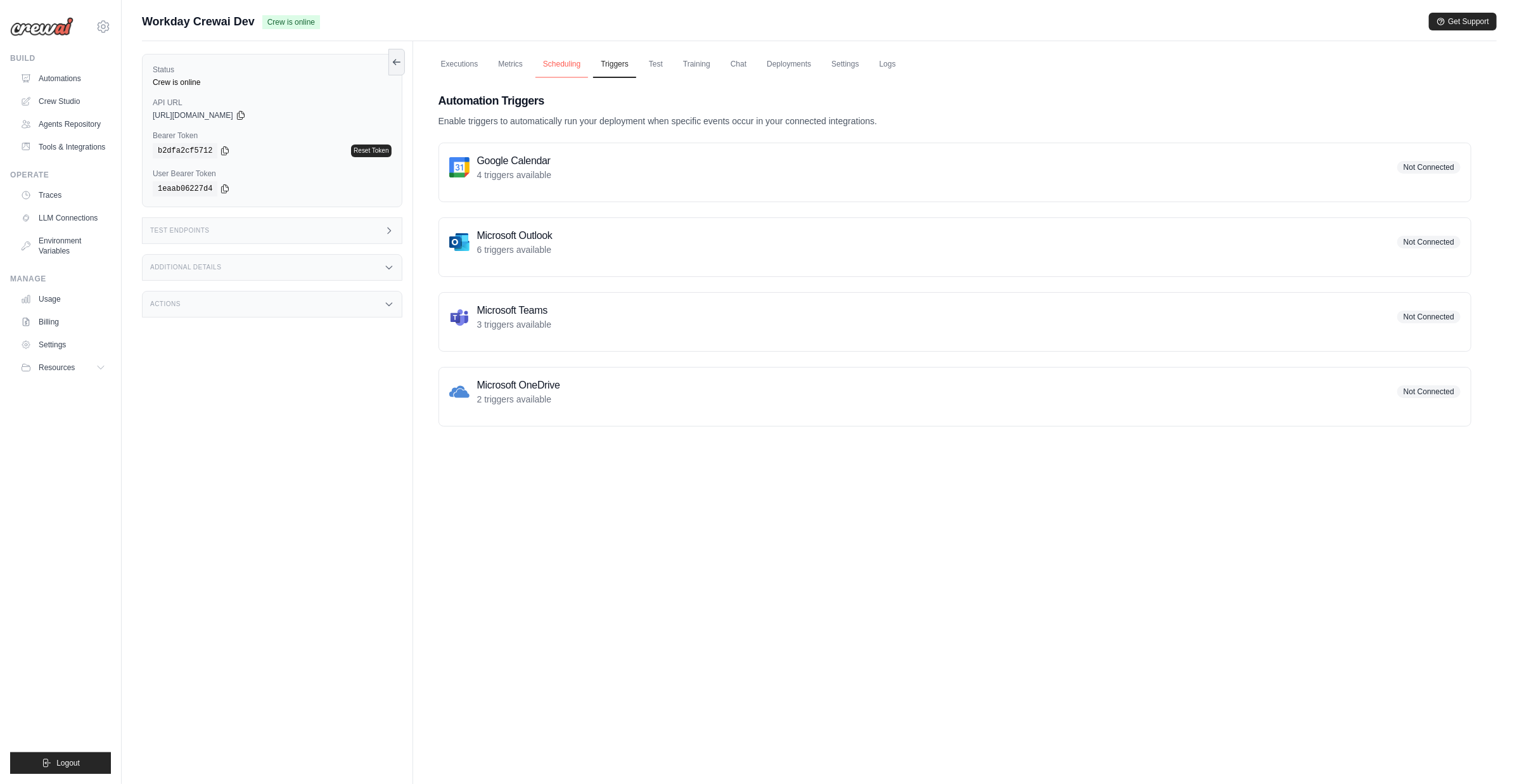
click at [569, 66] on link "Scheduling" at bounding box center [561, 64] width 52 height 27
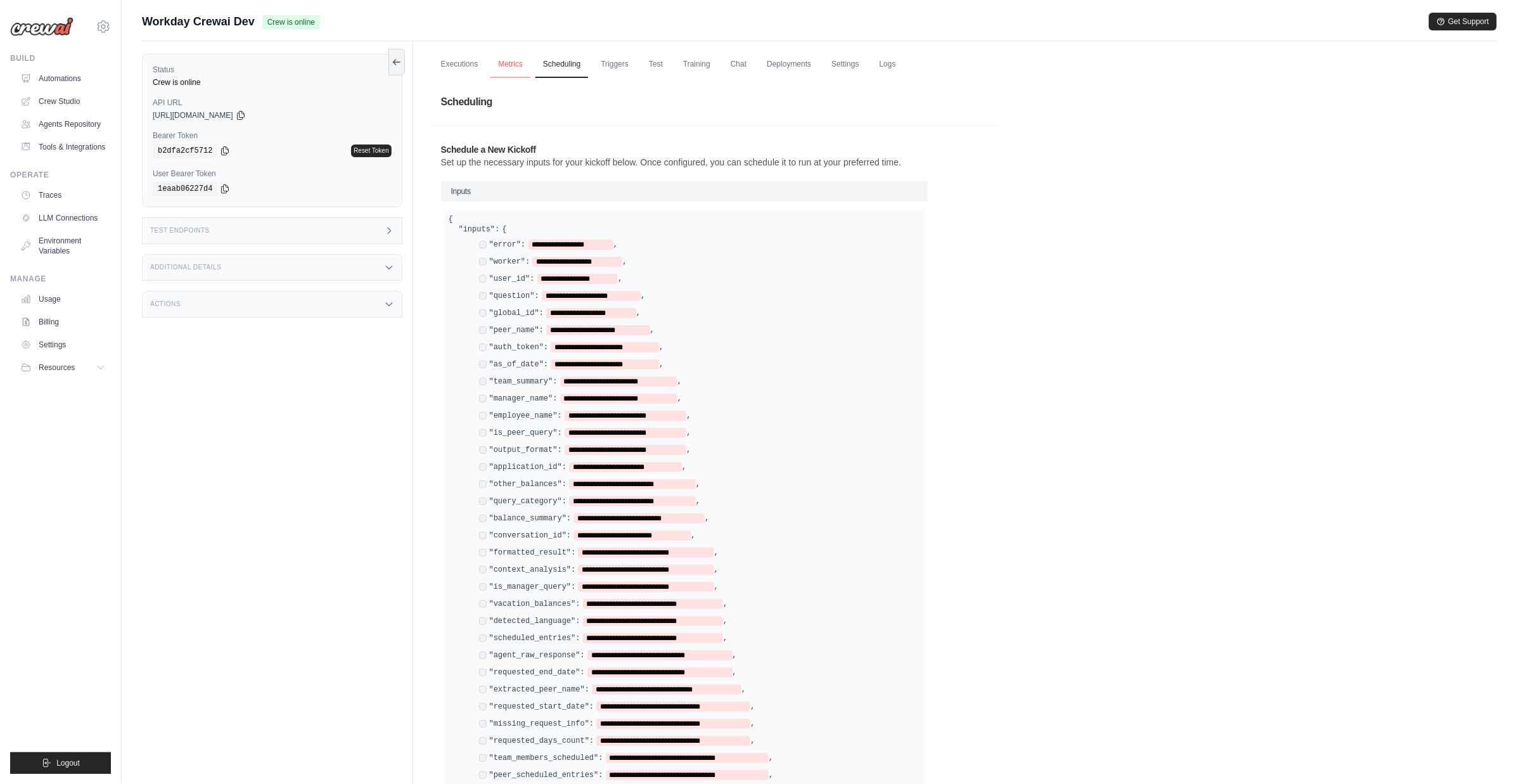
drag, startPoint x: 522, startPoint y: 67, endPoint x: 515, endPoint y: 67, distance: 7.0
click at [521, 67] on link "Metrics" at bounding box center [511, 64] width 40 height 27
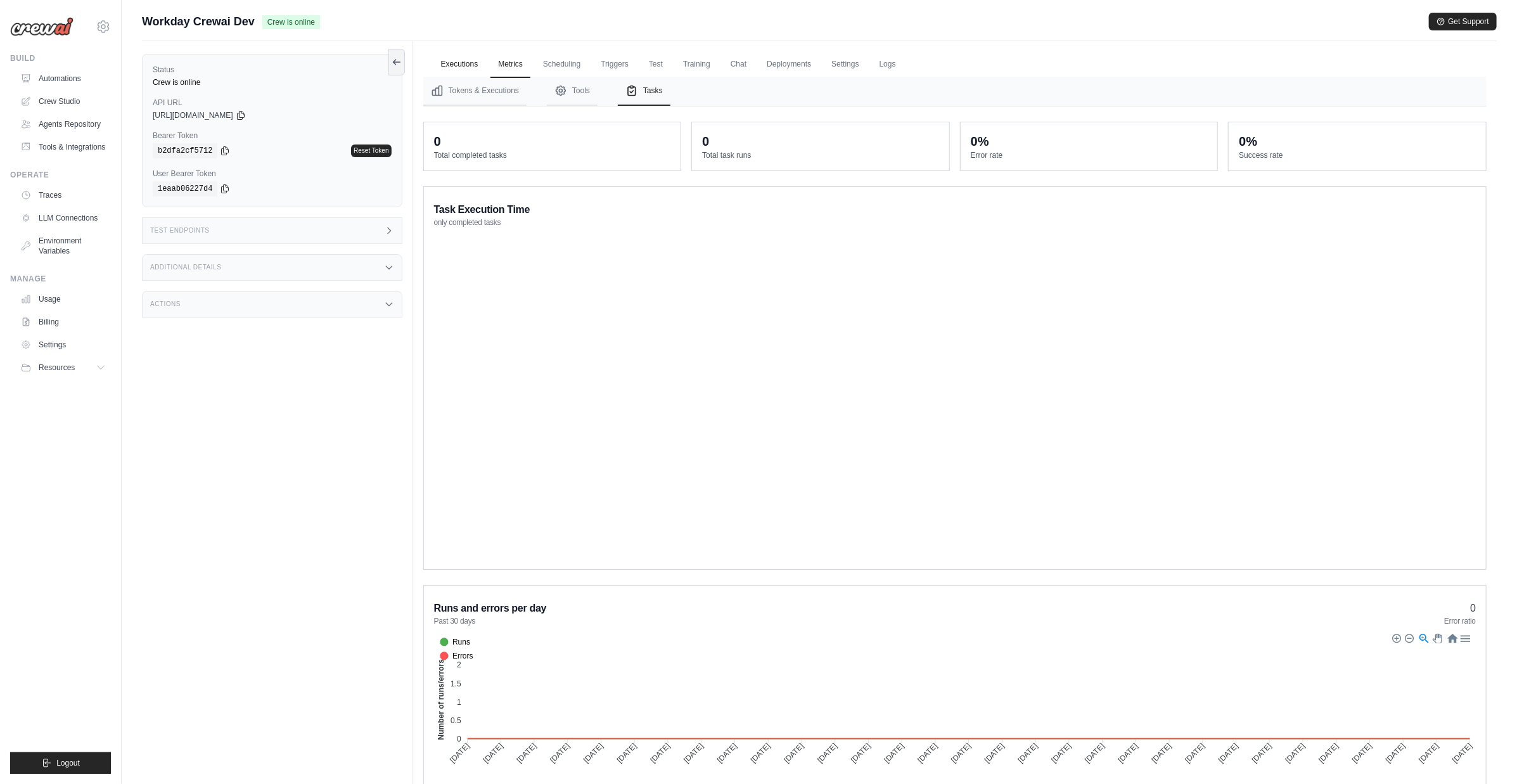
click at [466, 67] on link "Executions" at bounding box center [460, 64] width 52 height 27
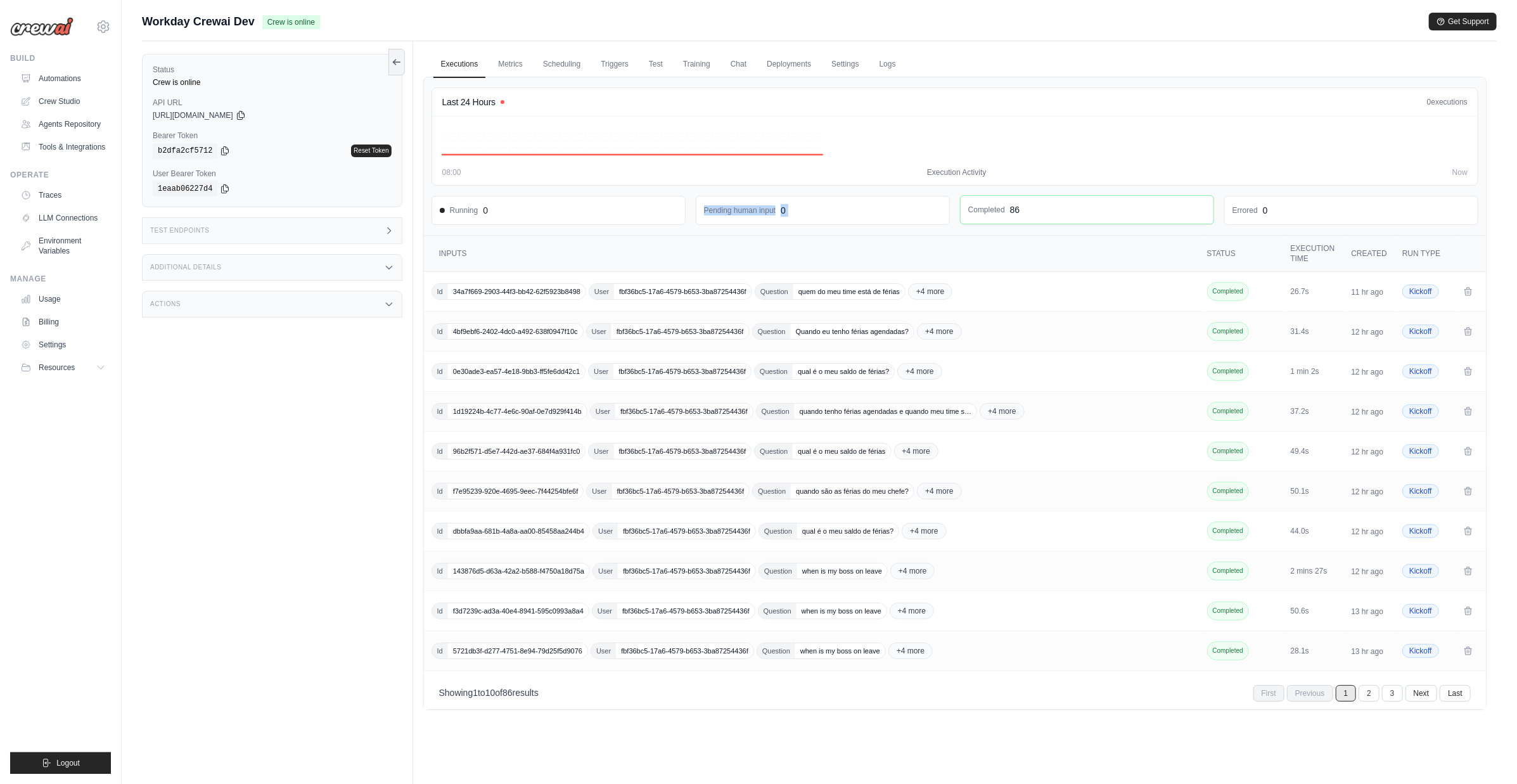
drag, startPoint x: 536, startPoint y: 209, endPoint x: 963, endPoint y: 207, distance: 427.0
click at [960, 207] on div "Running 0 Pending human input 0 Completed 86 Errored 0" at bounding box center [955, 210] width 1047 height 29
click at [1151, 234] on div "Last 24 Hours 0 executions 0 executions 09:00 08:00 Execution Activity Now Runn…" at bounding box center [955, 156] width 1062 height 159
click at [282, 297] on div "Actions" at bounding box center [272, 304] width 260 height 27
click at [282, 297] on div "Actions" at bounding box center [272, 304] width 260 height 27
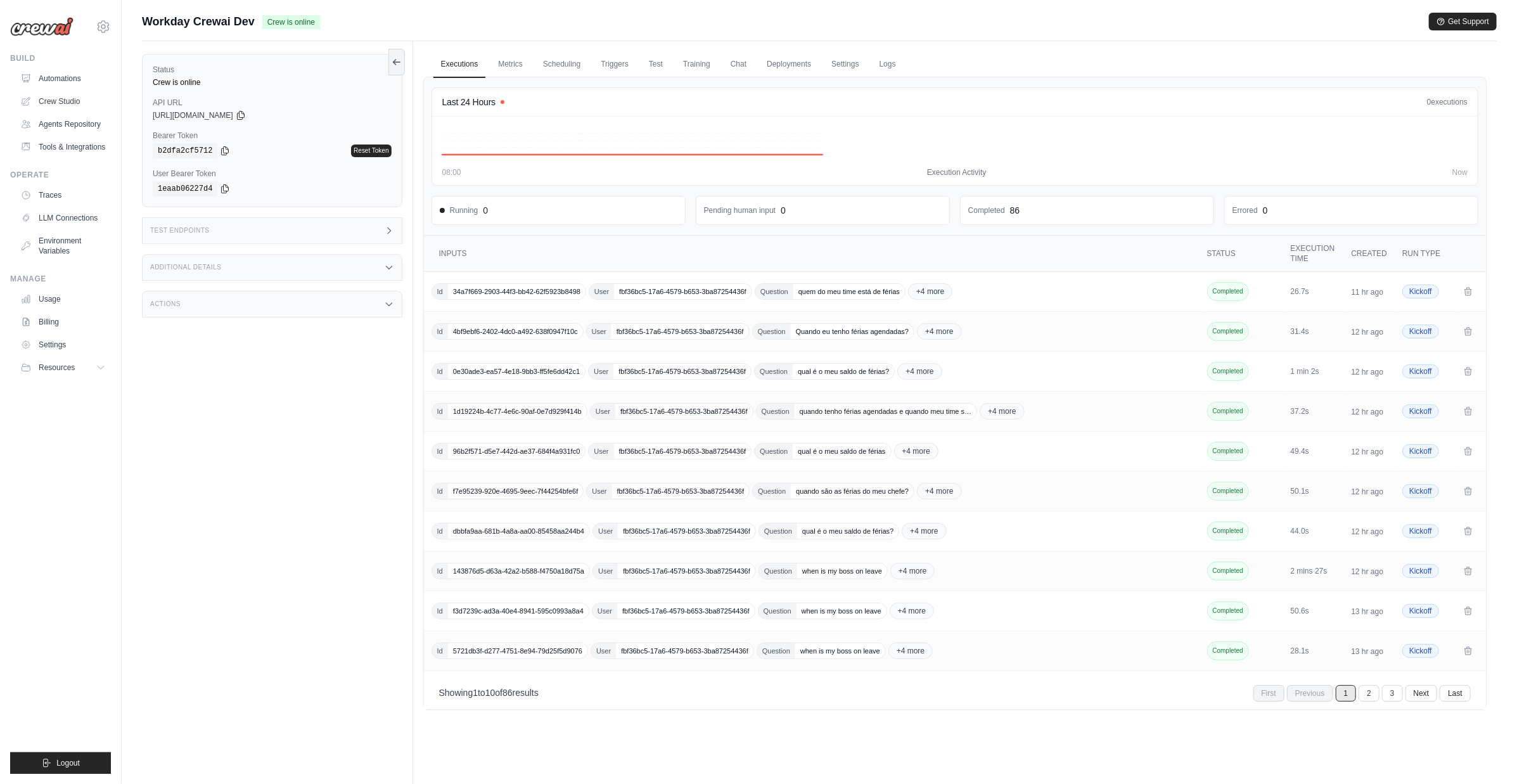
click at [299, 231] on div "Test Endpoints" at bounding box center [272, 230] width 260 height 27
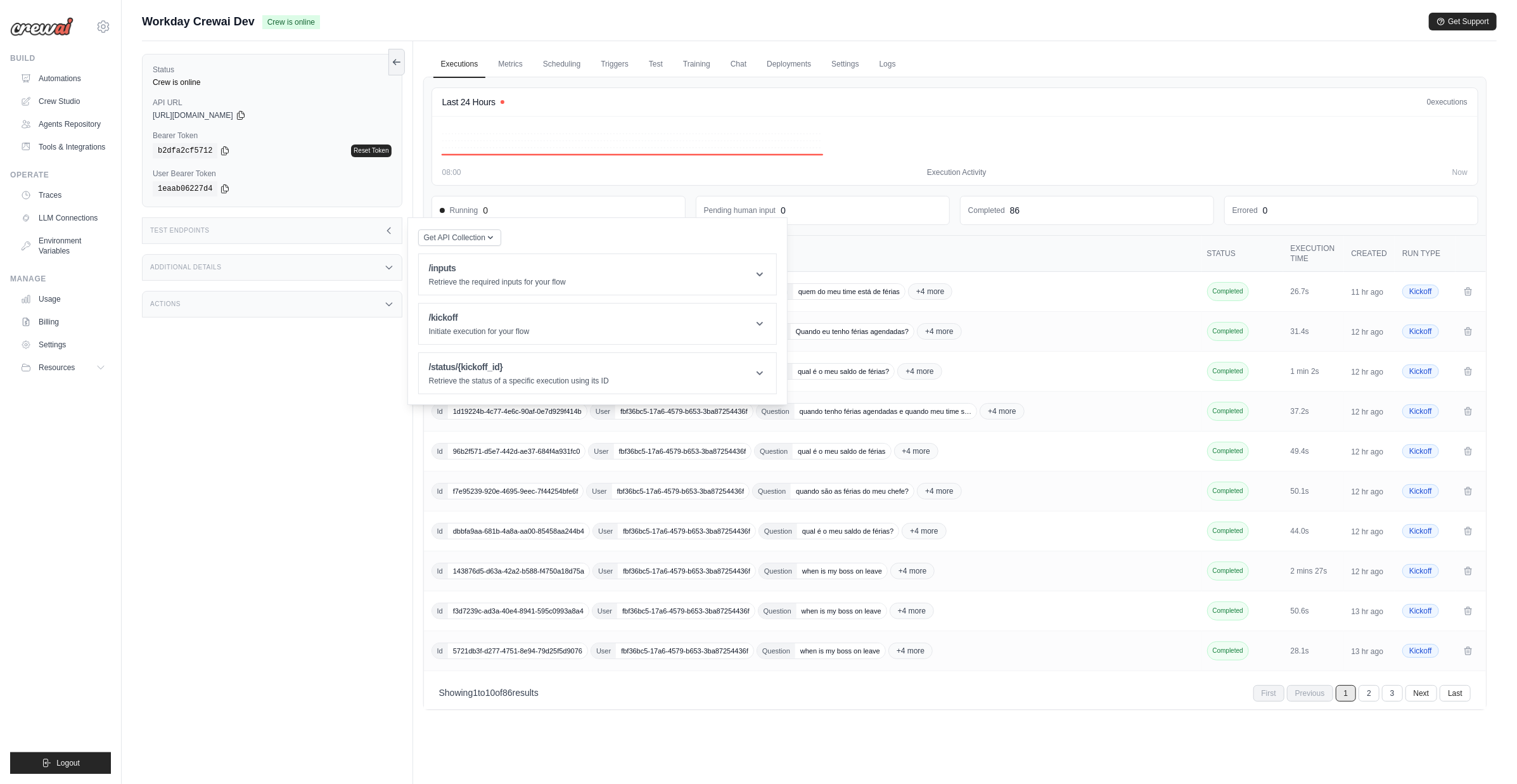
click at [299, 231] on div "Test Endpoints" at bounding box center [272, 230] width 260 height 27
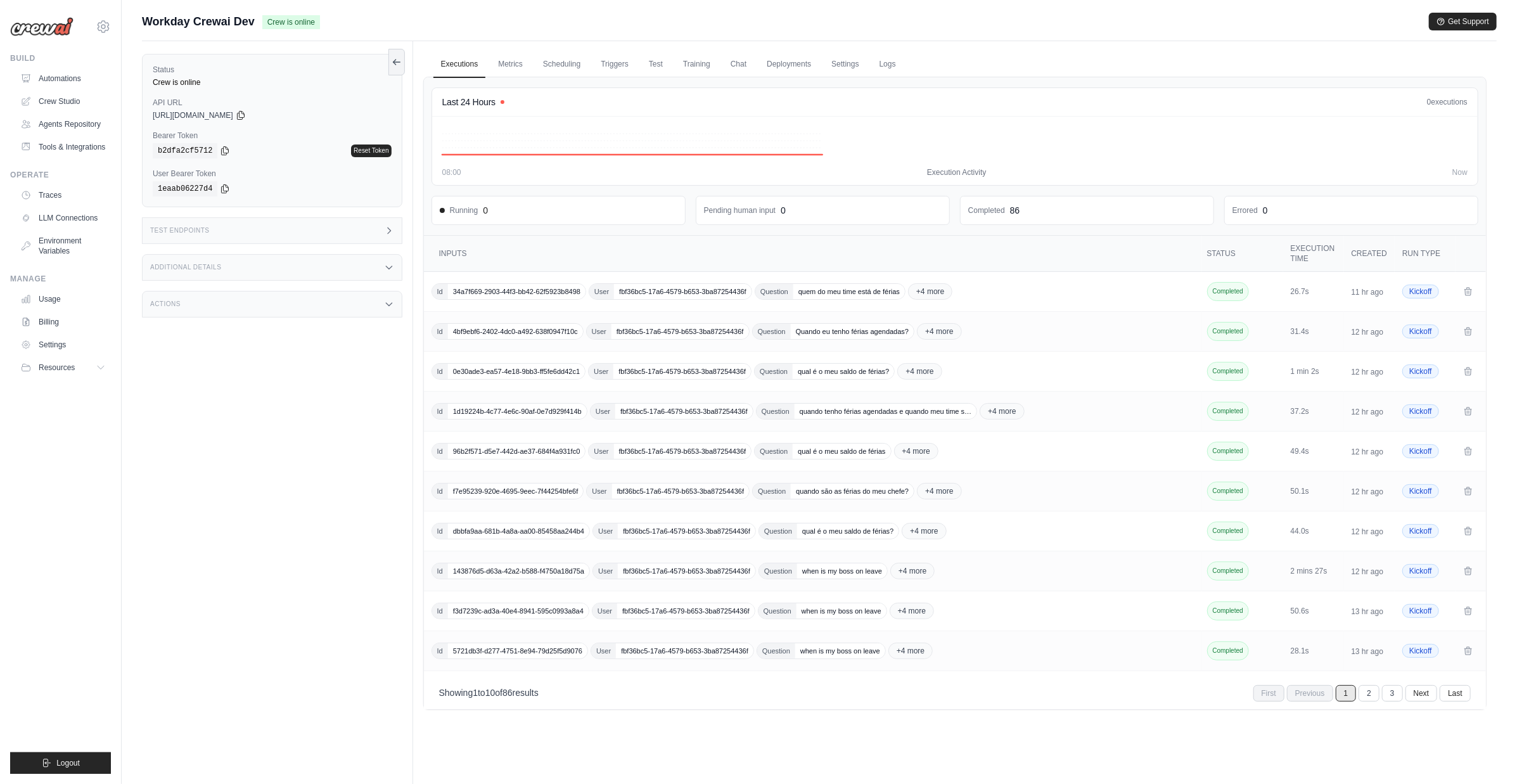
click at [300, 265] on div "Additional Details" at bounding box center [272, 267] width 260 height 27
click at [223, 510] on div "Status Crew is online API URL copied https://workday-crewai-66d6d7a5-62da-4b58-…" at bounding box center [277, 433] width 271 height 784
